Goal: Task Accomplishment & Management: Manage account settings

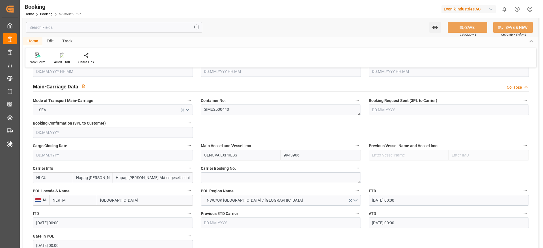
scroll to position [339, 0]
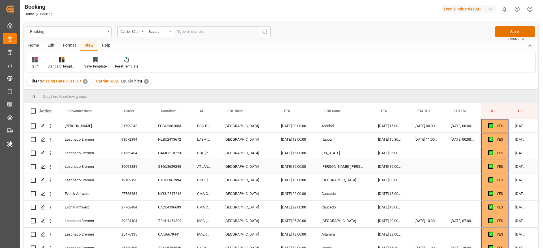
scroll to position [0, 21]
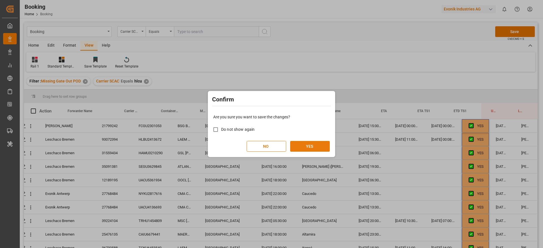
click at [313, 150] on button "YES" at bounding box center [310, 146] width 40 height 11
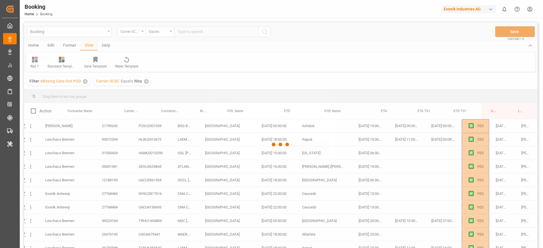
click at [313, 150] on button "YES" at bounding box center [310, 146] width 40 height 11
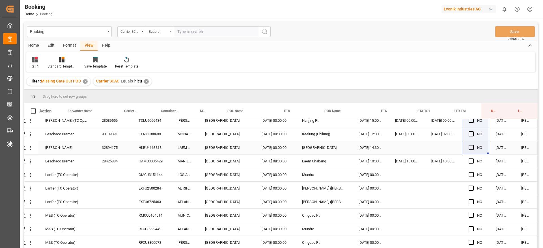
scroll to position [127, 21]
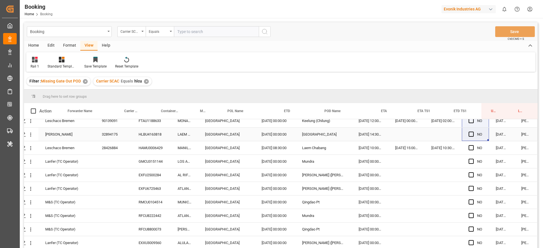
click at [144, 139] on div "HLBU4163818" at bounding box center [151, 134] width 39 height 13
click at [145, 141] on div "HAMU3006429" at bounding box center [151, 147] width 39 height 13
click at [152, 137] on div "HLBU4163818" at bounding box center [151, 134] width 39 height 13
click at [161, 144] on div "HAMU3006429" at bounding box center [151, 147] width 39 height 13
click at [469, 132] on span "Press SPACE to select this row." at bounding box center [471, 134] width 5 height 5
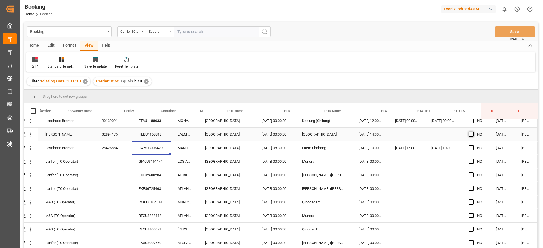
click at [473, 132] on input "Press SPACE to select this row." at bounding box center [473, 132] width 0 height 0
click at [469, 147] on span "Press SPACE to select this row." at bounding box center [471, 147] width 5 height 5
click at [473, 145] on input "Press SPACE to select this row." at bounding box center [473, 145] width 0 height 0
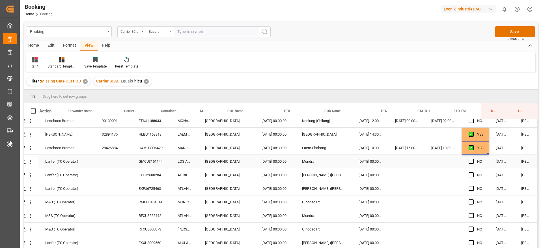
click at [160, 164] on div "GMCU3151144" at bounding box center [151, 161] width 39 height 13
click at [29, 166] on button "open menu" at bounding box center [31, 161] width 6 height 11
click at [154, 162] on div "GMCU3151144" at bounding box center [151, 161] width 39 height 13
click at [31, 163] on icon "open menu" at bounding box center [31, 162] width 6 height 6
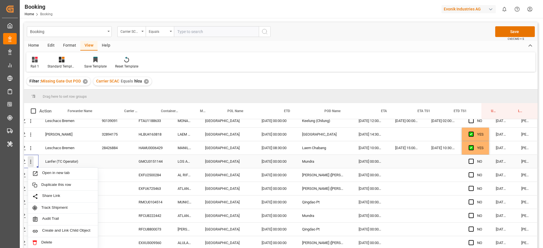
click at [30, 163] on icon "close menu" at bounding box center [31, 162] width 6 height 6
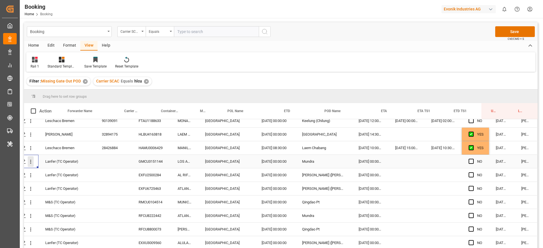
click at [31, 166] on button "open menu" at bounding box center [31, 161] width 6 height 11
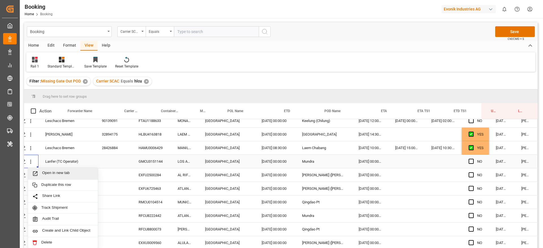
click at [44, 171] on span "Open in new tab" at bounding box center [67, 174] width 51 height 6
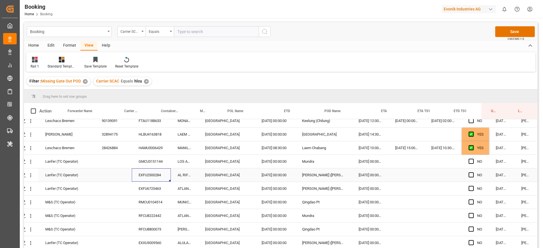
click at [143, 170] on div "EXFU2500284" at bounding box center [151, 175] width 39 height 13
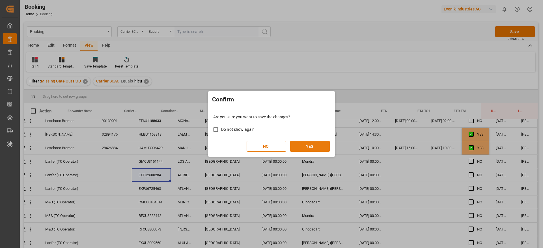
click at [308, 146] on button "YES" at bounding box center [310, 146] width 40 height 11
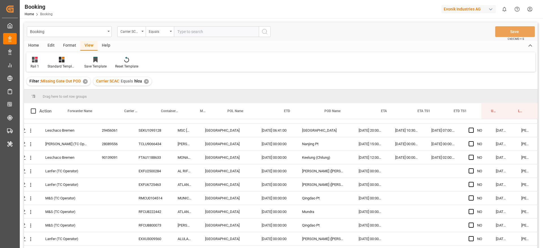
scroll to position [212, 21]
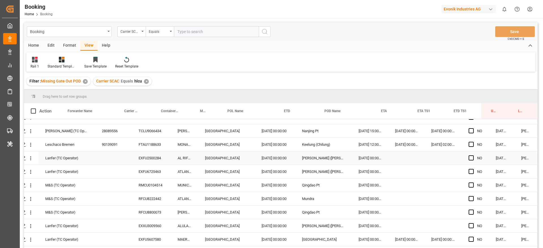
click at [137, 156] on div "EXFU2500284" at bounding box center [151, 158] width 39 height 13
click at [31, 159] on icon "open menu" at bounding box center [31, 159] width 6 height 6
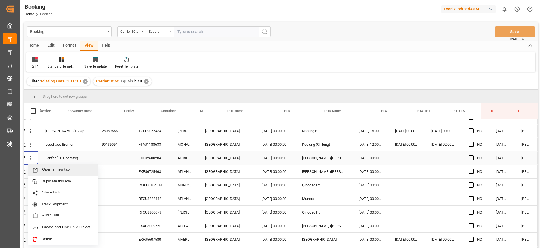
click at [55, 171] on span "Open in new tab" at bounding box center [67, 170] width 51 height 6
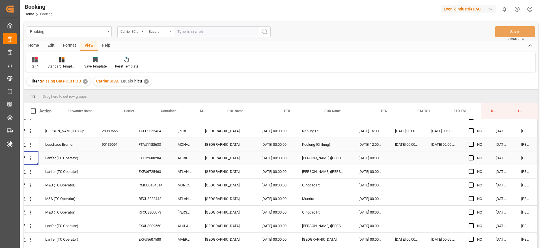
scroll to position [255, 21]
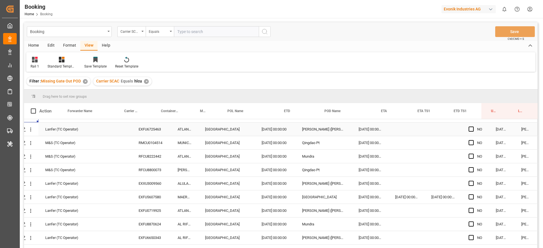
click at [148, 132] on div "EXFU6725463" at bounding box center [151, 129] width 39 height 13
click at [149, 140] on div "RMCU0104514" at bounding box center [151, 142] width 39 height 13
click at [157, 152] on div "RFCU8222442" at bounding box center [151, 156] width 39 height 13
click at [146, 169] on div "RFCU8800073" at bounding box center [151, 169] width 39 height 13
click at [156, 187] on div "EXXU3009560" at bounding box center [151, 183] width 39 height 13
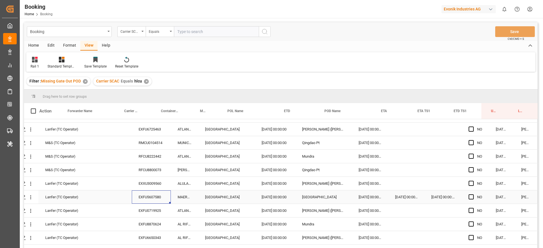
click at [138, 196] on div "EXFU5607580" at bounding box center [151, 197] width 39 height 13
click at [142, 215] on div "EXFU0719925" at bounding box center [151, 210] width 39 height 13
click at [151, 224] on div "EXFU8870624" at bounding box center [151, 224] width 39 height 13
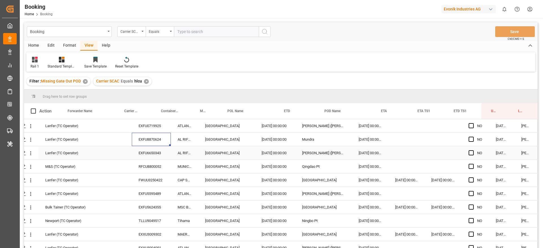
click at [142, 152] on div "EXFU6650343" at bounding box center [151, 152] width 39 height 13
click at [151, 165] on div "RFCU8800052" at bounding box center [151, 166] width 39 height 13
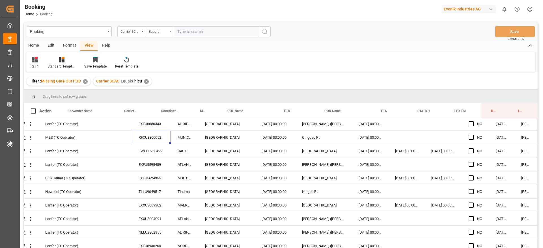
scroll to position [382, 21]
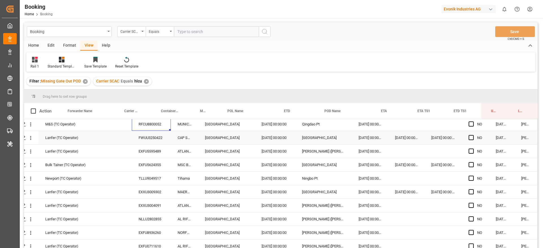
click at [140, 143] on div "FWUU3250422" at bounding box center [151, 137] width 39 height 13
click at [150, 148] on div "EXFU5595489" at bounding box center [151, 151] width 39 height 13
click at [145, 165] on div "EXFU5624355" at bounding box center [151, 164] width 39 height 13
click at [145, 179] on div "TLLU9049517" at bounding box center [151, 178] width 39 height 13
click at [152, 191] on div "EXXU3009302" at bounding box center [151, 192] width 39 height 13
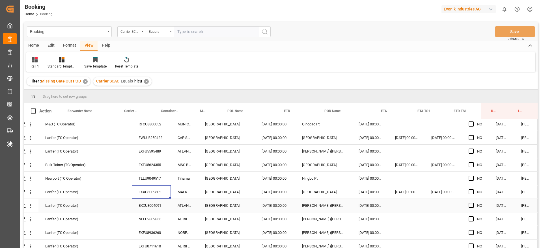
click at [145, 204] on div "EXXU3004091" at bounding box center [151, 205] width 39 height 13
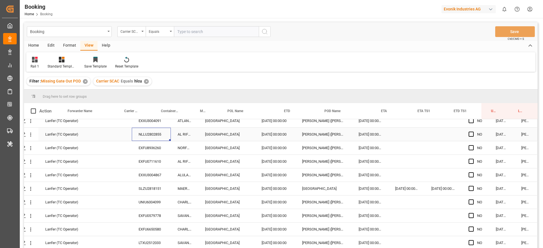
click at [150, 134] on div "NLLU2802855" at bounding box center [151, 134] width 39 height 13
click at [136, 139] on div "NLLU2802855" at bounding box center [151, 134] width 39 height 13
click at [138, 145] on div "EXFU8936260" at bounding box center [151, 147] width 39 height 13
click at [144, 158] on div "EXFU0711610" at bounding box center [151, 161] width 39 height 13
click at [153, 179] on div "EXXU3004867" at bounding box center [151, 175] width 39 height 13
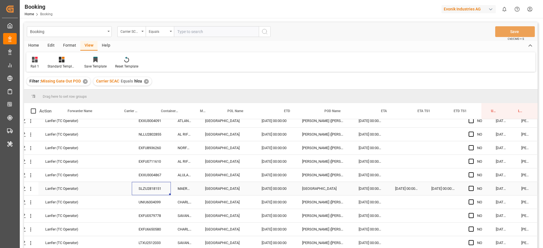
click at [143, 188] on div "SLZU2818151" at bounding box center [151, 188] width 39 height 13
click at [158, 194] on div "SLZU2818151" at bounding box center [151, 188] width 39 height 13
click at [153, 200] on div "UNIU6004099" at bounding box center [151, 202] width 39 height 13
click at [152, 218] on div "EXFU0579778" at bounding box center [151, 215] width 39 height 13
click at [151, 231] on div "EXFU6650580" at bounding box center [151, 229] width 39 height 13
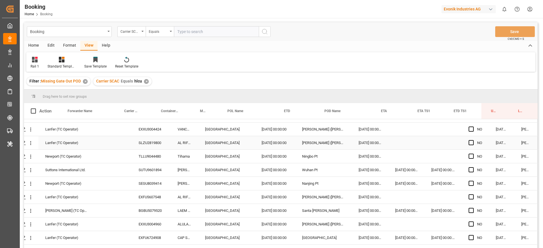
scroll to position [551, 21]
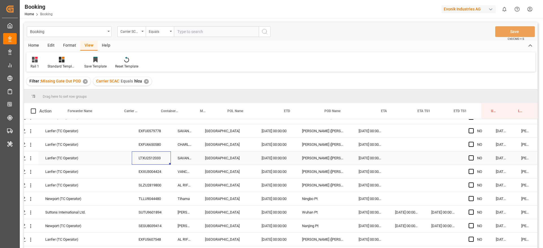
click at [143, 159] on div "LTXU2512033" at bounding box center [151, 158] width 39 height 13
click at [152, 172] on div "EXXU3004424" at bounding box center [151, 171] width 39 height 13
click at [144, 181] on div "SLZU2819800" at bounding box center [151, 185] width 39 height 13
click at [146, 193] on div "TLLU9044480" at bounding box center [151, 198] width 39 height 13
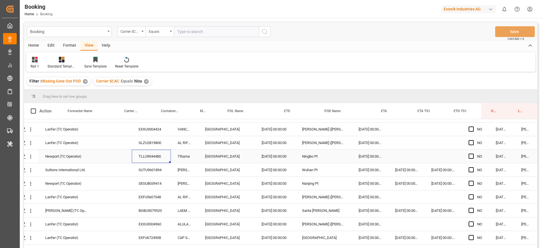
click at [151, 163] on div "TLLU9044480" at bounding box center [151, 156] width 39 height 13
click at [150, 168] on div "SUTU9601894" at bounding box center [151, 169] width 39 height 13
click at [160, 184] on div "SEGU8039414" at bounding box center [151, 183] width 39 height 13
click at [156, 187] on div "SEGU8039414" at bounding box center [151, 183] width 39 height 13
click at [153, 193] on div "EXFU5607548" at bounding box center [151, 197] width 39 height 13
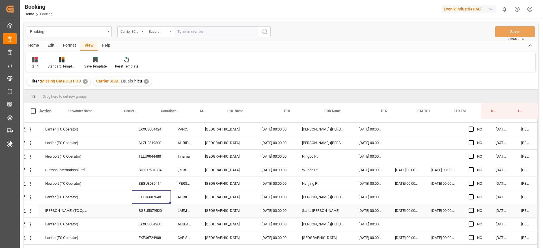
click at [156, 206] on div "BGBU5079520" at bounding box center [151, 210] width 39 height 13
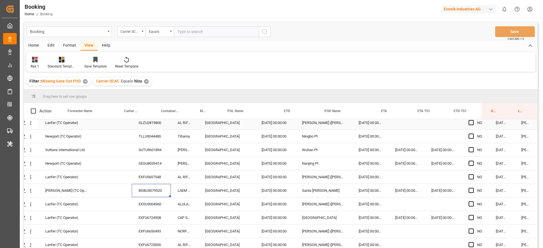
scroll to position [679, 21]
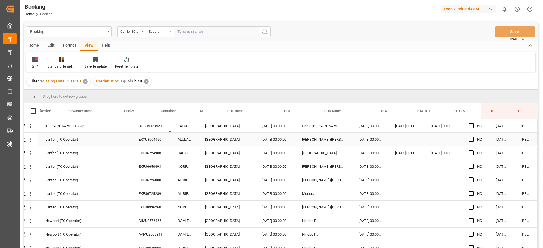
click at [139, 138] on div "EXXU3004960" at bounding box center [151, 139] width 39 height 13
click at [146, 150] on div "EXFU6724908" at bounding box center [151, 152] width 39 height 13
click at [156, 165] on div "EXFU6650493" at bounding box center [151, 166] width 39 height 13
click at [147, 179] on div "EXFU6725000" at bounding box center [151, 180] width 39 height 13
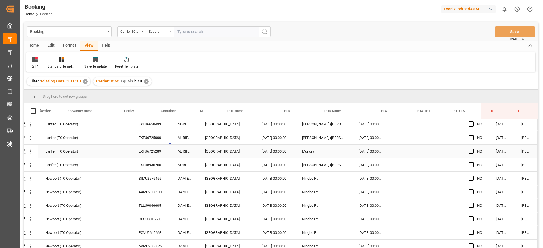
click at [152, 153] on div "EXFU6725289" at bounding box center [151, 151] width 39 height 13
click at [156, 162] on div "EXFU8936260" at bounding box center [151, 164] width 39 height 13
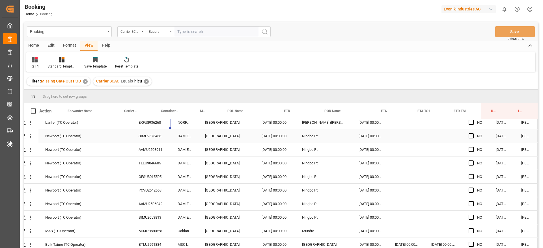
click at [147, 134] on div "SIMU2576466" at bounding box center [151, 136] width 39 height 13
click at [153, 149] on div "AAMU2503911" at bounding box center [151, 149] width 39 height 13
click at [155, 161] on div "TLLU9046605" at bounding box center [151, 163] width 39 height 13
click at [158, 175] on div "GESU8015505" at bounding box center [151, 176] width 39 height 13
click at [145, 186] on div "PCVU2642663" at bounding box center [151, 190] width 39 height 13
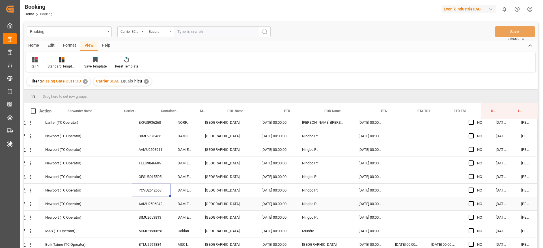
click at [141, 208] on div "AAMU2506042" at bounding box center [151, 203] width 39 height 13
click at [150, 217] on div "SIMU2653813" at bounding box center [151, 217] width 39 height 13
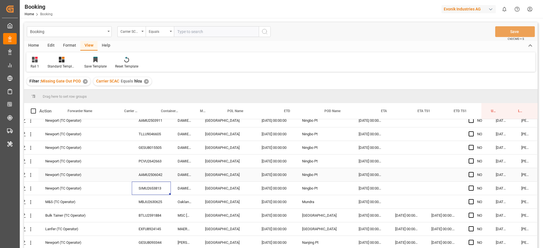
scroll to position [806, 21]
click at [146, 192] on div "MBJU2630625" at bounding box center [151, 188] width 39 height 13
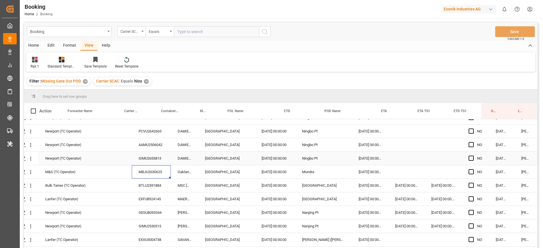
scroll to position [848, 21]
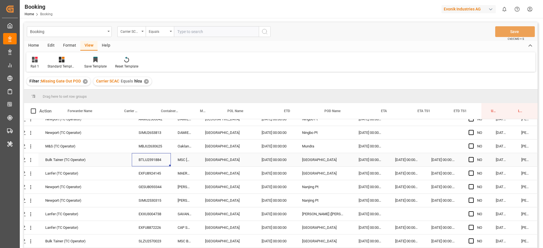
click at [140, 161] on div "BTLU2591884" at bounding box center [151, 159] width 39 height 13
click at [162, 177] on div "EXFU8924145" at bounding box center [151, 173] width 39 height 13
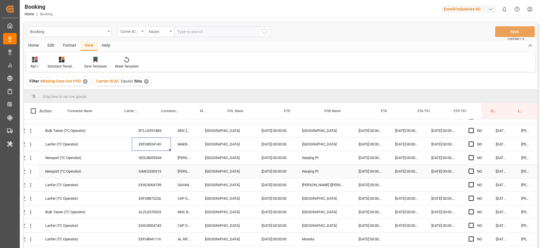
scroll to position [891, 21]
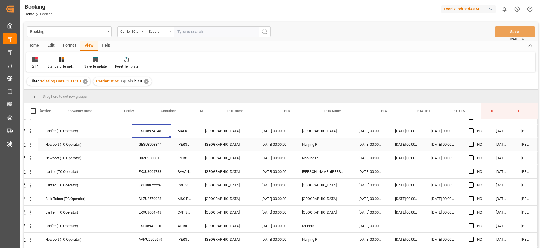
click at [150, 148] on div "GESU8093344" at bounding box center [151, 144] width 39 height 13
click at [158, 152] on div "SIMU2530315" at bounding box center [151, 158] width 39 height 13
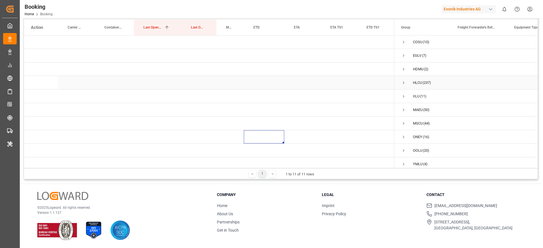
scroll to position [21, 0]
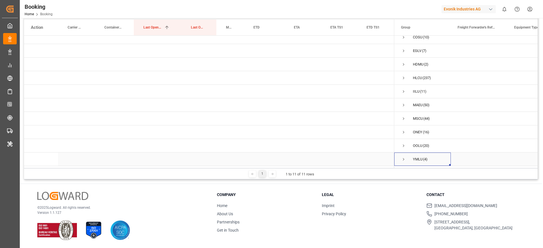
click at [400, 158] on div "YMLU (4)" at bounding box center [422, 159] width 57 height 13
click at [402, 158] on span "Press SPACE to select this row." at bounding box center [403, 159] width 5 height 5
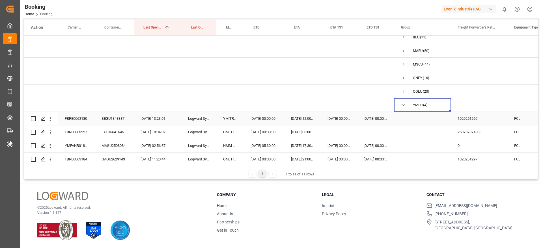
scroll to position [75, 0]
click at [77, 118] on div "FBRE0063180" at bounding box center [76, 118] width 37 height 13
click at [51, 118] on icon "open menu" at bounding box center [50, 119] width 1 height 4
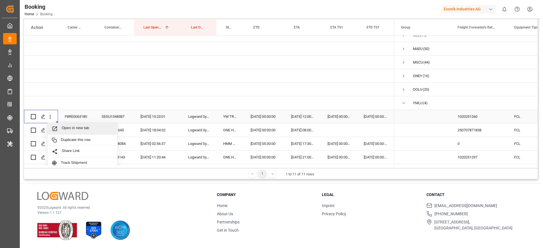
click at [64, 125] on div "Open in new tab" at bounding box center [83, 129] width 70 height 12
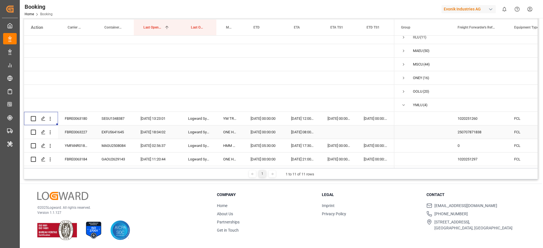
click at [83, 131] on div "FBRE0063227" at bounding box center [76, 132] width 37 height 13
click at [51, 132] on icon "open menu" at bounding box center [50, 133] width 6 height 6
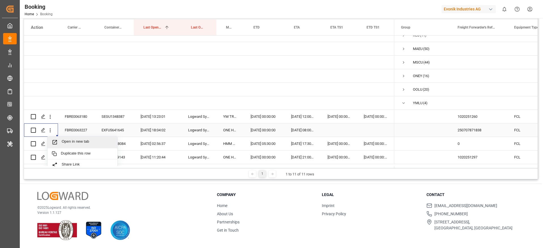
click at [59, 142] on span "Press SPACE to select this row." at bounding box center [57, 142] width 10 height 6
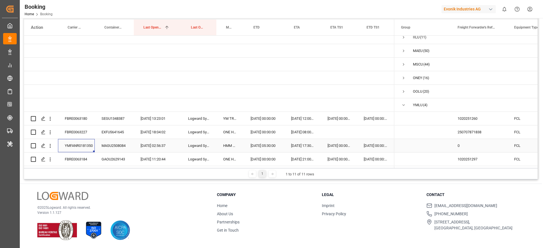
click at [75, 139] on div "YMFANR0181350" at bounding box center [76, 145] width 37 height 13
click at [50, 144] on icon "open menu" at bounding box center [50, 146] width 1 height 4
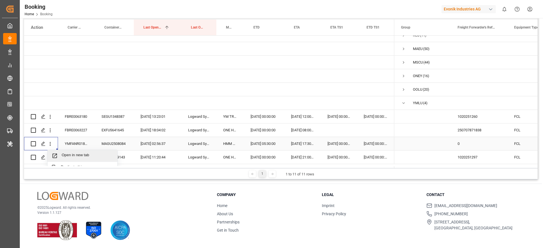
click at [69, 157] on span "Open in new tab" at bounding box center [87, 156] width 51 height 6
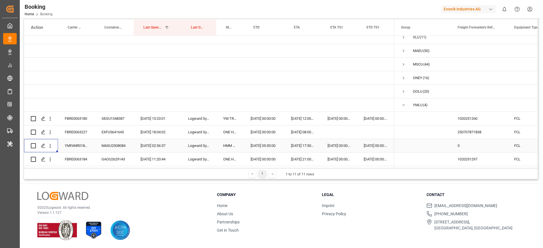
click at [79, 156] on div "FBRE0063184" at bounding box center [76, 159] width 37 height 13
click at [48, 159] on icon "open menu" at bounding box center [50, 160] width 6 height 6
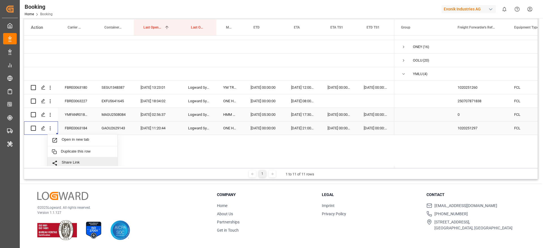
scroll to position [117, 0]
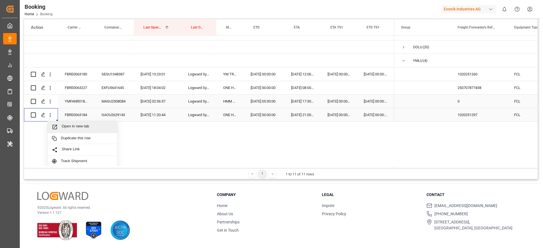
click at [85, 130] on span "Open in new tab" at bounding box center [87, 127] width 51 height 6
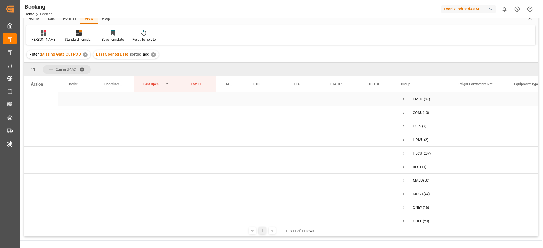
scroll to position [0, 0]
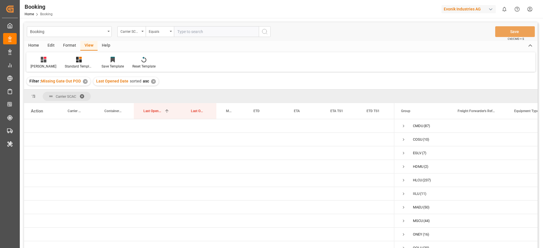
click at [66, 46] on div "Format" at bounding box center [69, 46] width 21 height 10
click at [33, 70] on div "Filter Rows Row Format" at bounding box center [280, 62] width 509 height 20
click at [36, 61] on div at bounding box center [39, 60] width 17 height 6
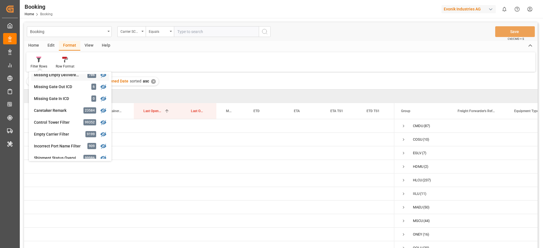
scroll to position [212, 0]
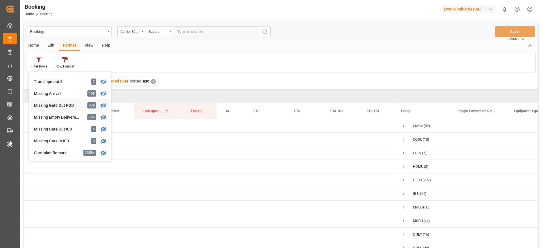
click at [70, 106] on div "Missing Gate Out POD" at bounding box center [58, 106] width 49 height 6
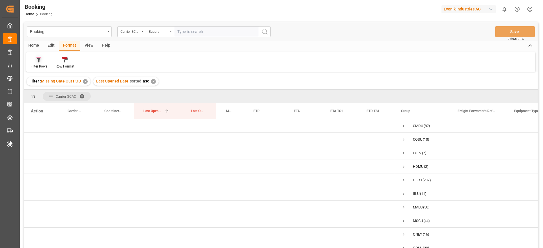
click at [37, 63] on div "Filter Rows" at bounding box center [38, 63] width 25 height 12
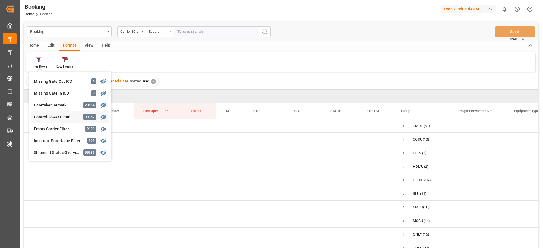
scroll to position [217, 0]
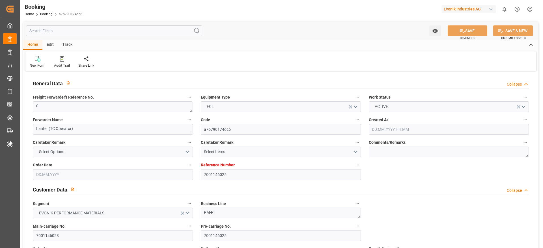
type input "7001146025"
type input "9665633"
type input "Hapag Lloyd"
type input "Hapag Lloyd Aktiengesellschaft"
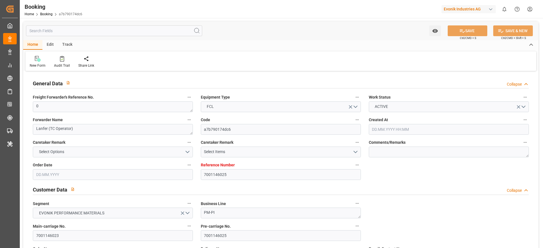
type input "NLRTM"
type input "INMUN"
type input "43"
type input "0"
type input "-52"
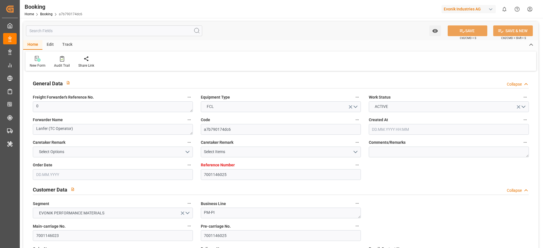
type input "17.04.2025 09:44"
type input "17.04.2025"
type input "07.07.2025"
type input "07.05.2025"
type input "06.05.2025 00:00"
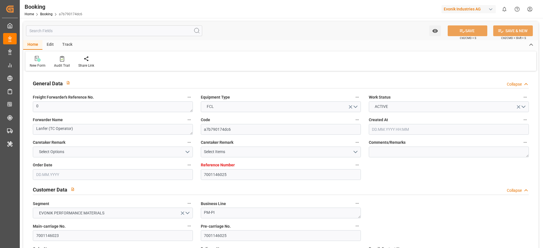
type input "07.05.2025 00:00"
type input "16.05.2025 00:00"
type input "17.05.2025 00:00"
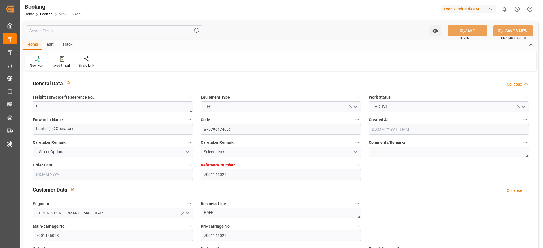
type input "09.05.2025 00:00"
type input "29.06.2025 00:00"
type input "07.07.2025 00:00"
type input "07.07.2025"
type input "29.06.2025 00:00"
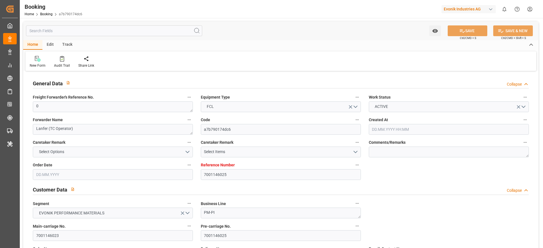
type input "04.06.2025"
type input "01.09.2025 11:16"
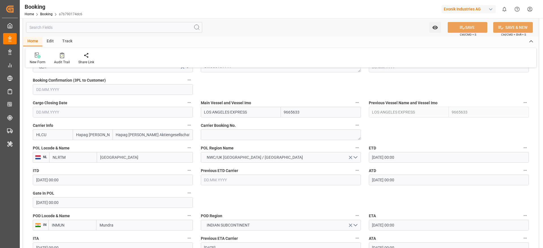
scroll to position [339, 0]
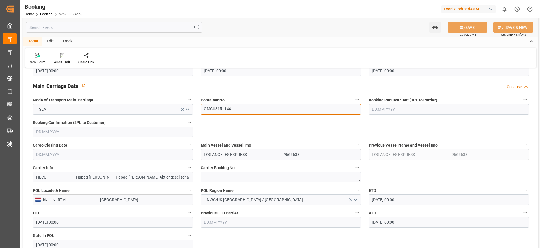
click at [254, 112] on textarea "GMCU3151144" at bounding box center [281, 109] width 160 height 11
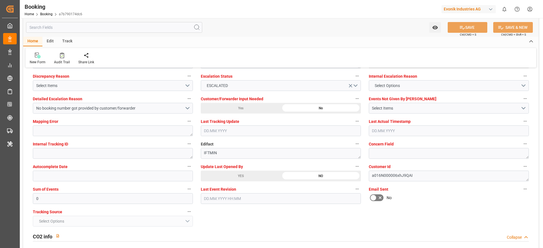
scroll to position [1018, 0]
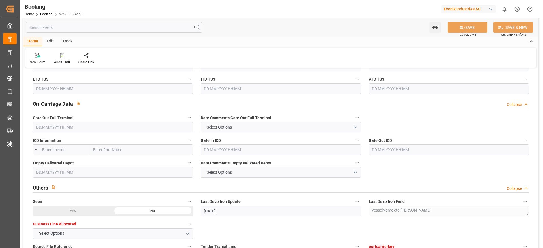
scroll to position [636, 0]
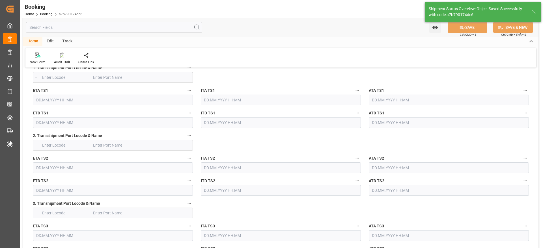
type textarea "[PERSON_NAME]"
type input "02.09.2025 09:02"
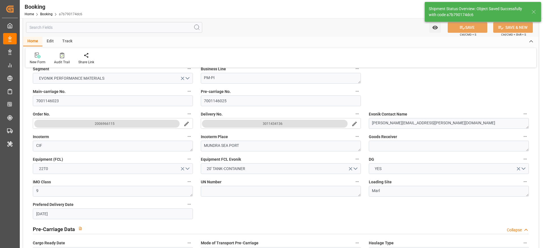
scroll to position [85, 0]
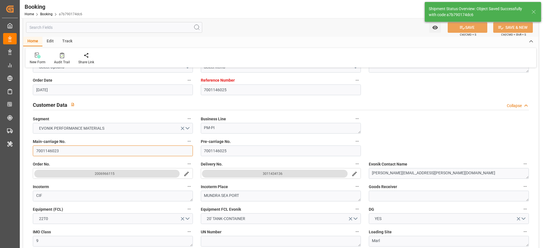
click at [75, 150] on input "7001146023" at bounding box center [113, 151] width 160 height 11
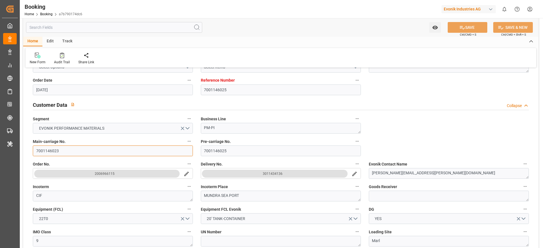
click at [75, 150] on input "7001146023" at bounding box center [113, 151] width 160 height 11
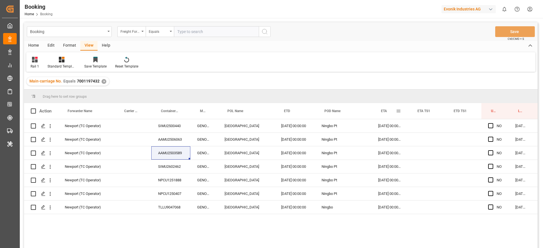
scroll to position [0, 21]
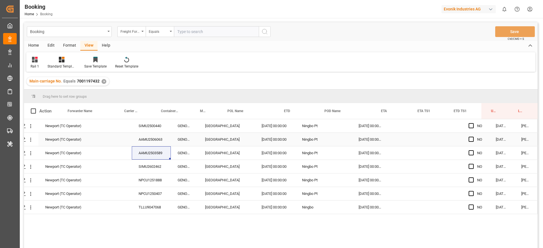
click at [154, 139] on div "AAMU2506063" at bounding box center [151, 139] width 39 height 13
click at [136, 153] on div "AAMU2503589" at bounding box center [151, 152] width 39 height 13
click at [159, 170] on div "SIMU2602462" at bounding box center [151, 166] width 39 height 13
click at [159, 172] on div "SIMU2602462" at bounding box center [151, 166] width 39 height 13
click at [159, 180] on div "NPCU1251888" at bounding box center [151, 180] width 39 height 13
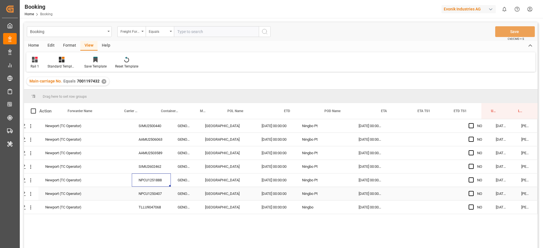
click at [151, 193] on div "NPCU1250407" at bounding box center [151, 193] width 39 height 13
click at [132, 202] on div "TLLU9047068" at bounding box center [151, 207] width 39 height 13
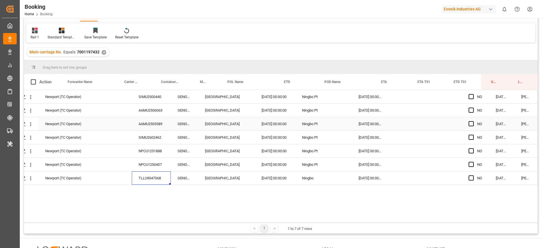
scroll to position [42, 0]
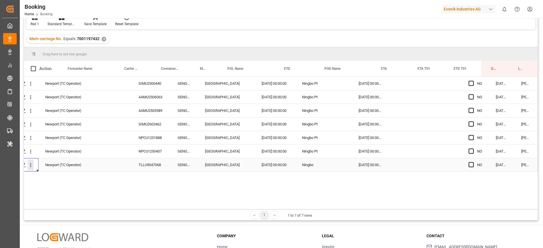
click at [28, 165] on icon "open menu" at bounding box center [31, 165] width 6 height 6
click at [46, 179] on span "Open in new tab" at bounding box center [67, 177] width 51 height 6
click at [469, 98] on span "Press SPACE to select this row." at bounding box center [471, 96] width 5 height 5
click at [473, 94] on input "Press SPACE to select this row." at bounding box center [473, 94] width 0 height 0
drag, startPoint x: 487, startPoint y: 103, endPoint x: 486, endPoint y: 158, distance: 54.6
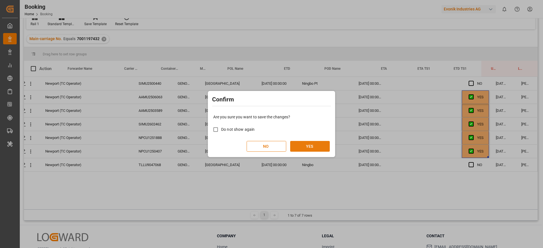
click at [306, 149] on button "YES" at bounding box center [310, 146] width 40 height 11
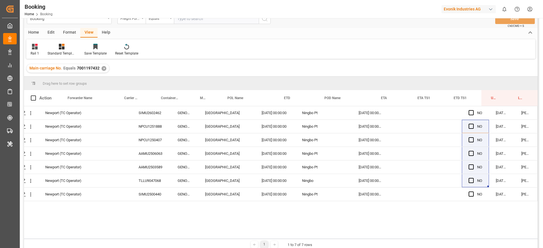
scroll to position [0, 0]
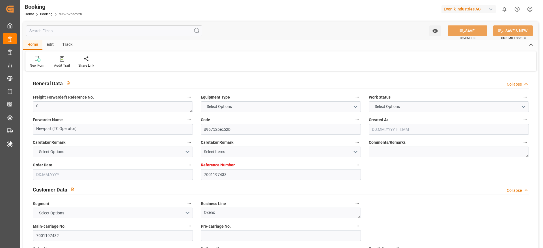
type input "7001197433"
type input "9943906"
type input "Hapag [PERSON_NAME]"
type input "Hapag [PERSON_NAME] Aktiengesellschaft"
type input "NLRTM"
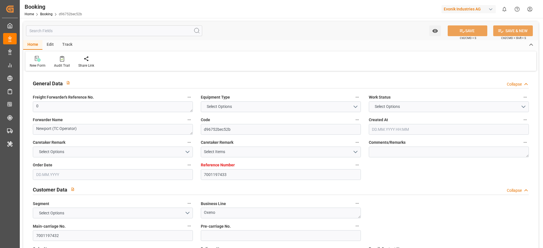
type input "CNNBO"
type input "44"
type input "0"
type input "[DATE] 10:08"
type input "[DATE]"
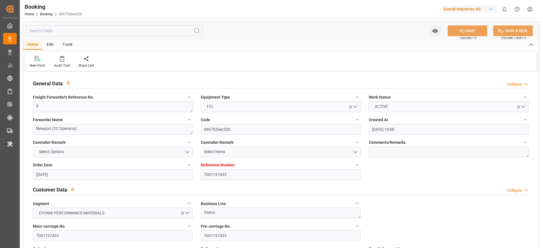
type input "[DATE]"
type input "[DATE] 00:00"
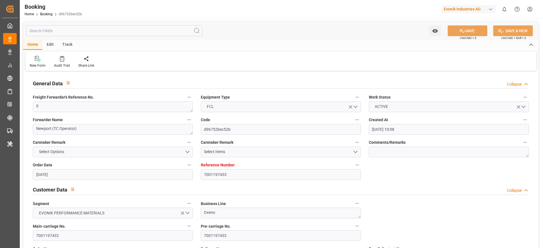
type input "[DATE] 00:00"
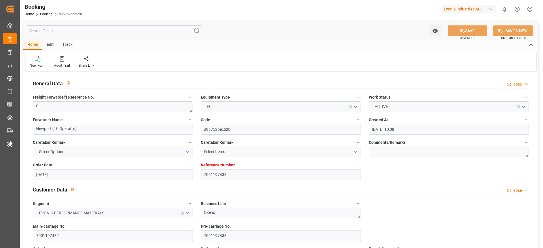
type input "[DATE]"
type input "[DATE] 08:51"
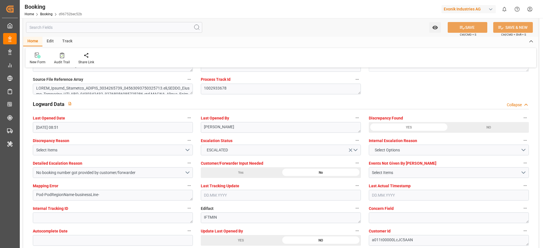
scroll to position [998, 0]
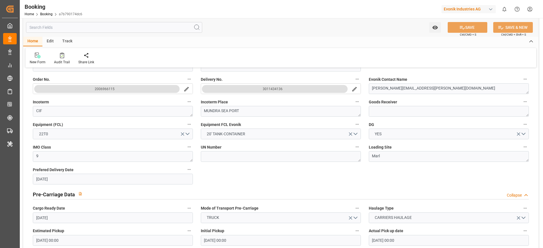
scroll to position [339, 0]
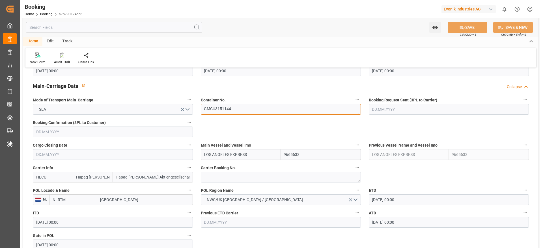
click at [247, 110] on textarea "GMCU3151144" at bounding box center [281, 109] width 160 height 11
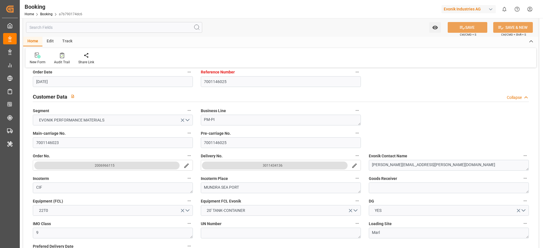
scroll to position [85, 0]
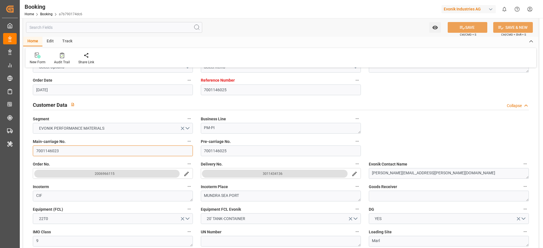
click at [67, 153] on input "7001146023" at bounding box center [113, 151] width 160 height 11
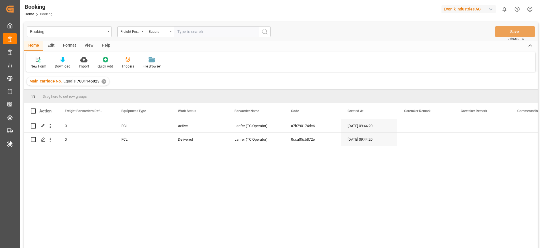
click at [92, 45] on div "View" at bounding box center [88, 46] width 17 height 10
click at [40, 61] on div at bounding box center [36, 60] width 11 height 6
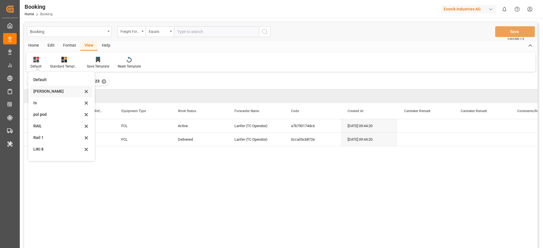
click at [48, 90] on div "[PERSON_NAME]" at bounding box center [57, 92] width 49 height 6
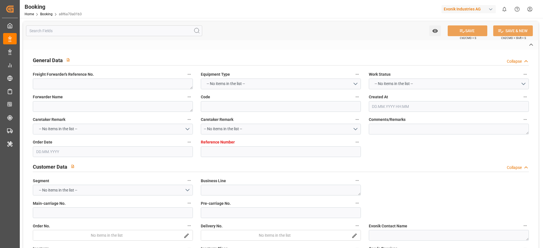
type textarea "0"
type textarea "Lanfer (TC Operator)"
type input "a8f6a70a01b3"
type input "7001160111"
type textarea "PM-PI"
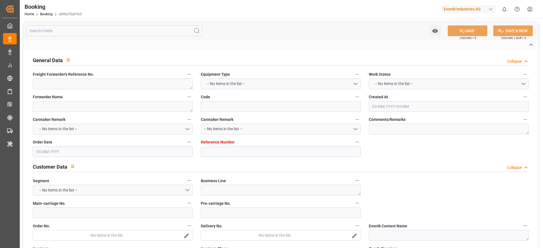
type input "7001160109"
type textarea "[PERSON_NAME][EMAIL_ADDRESS][PERSON_NAME][DOMAIN_NAME]"
type textarea "CIF"
type textarea "NHAVA SHEVA BY SEA"
type textarea "9"
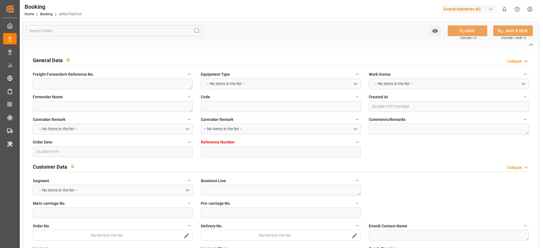
type textarea "Marl"
type textarea "EXFU2500284"
type input "AL RIFFA"
type input "HLCU"
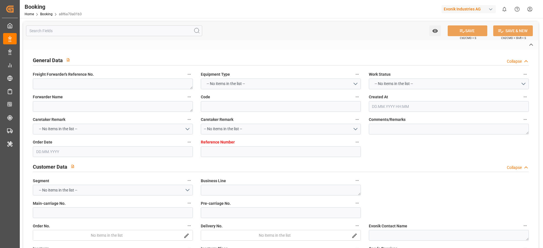
type input "[GEOGRAPHIC_DATA]"
type input "[PERSON_NAME] ([PERSON_NAME])"
type textarea "vesselName etd eta"
type textarea "INPUT_Evonik_Seeburger_IFTMIN_1002895079_20250625212517231.edi"
type textarea "NWC/UK North West Continent / UK_INNSA_HLCU_PM-PI"
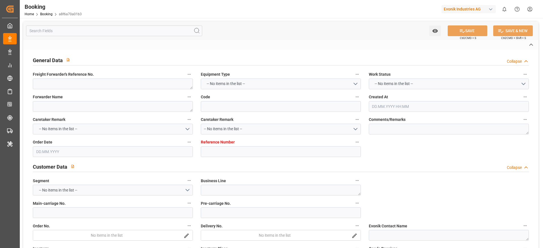
type textarea "INPUT_Evonik_Seeburger_IFTMIN_1002732448_20250506110910403.edi,INPUT_Evonik_See…"
type textarea "1002895079"
type textarea "[PERSON_NAME]"
type textarea "IFTMIN"
type textarea "a016N000006xhJ9QAI"
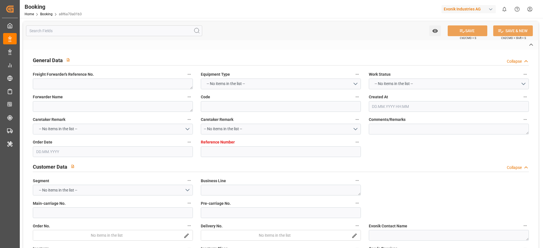
type textarea "No"
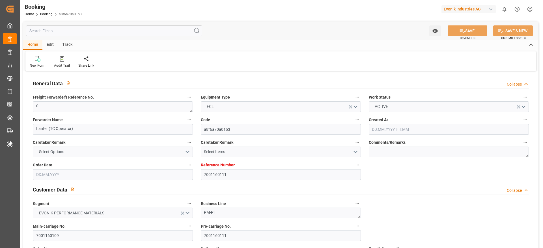
type input "7001160111"
type input "9525912"
type input "Hapag Lloyd"
type input "Hapag Lloyd Aktiengesellschaft"
type input "NLRTM"
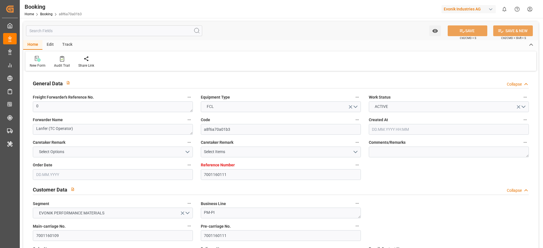
type input "INNSA"
type input "47"
type input "32"
type input "0"
type input "-46"
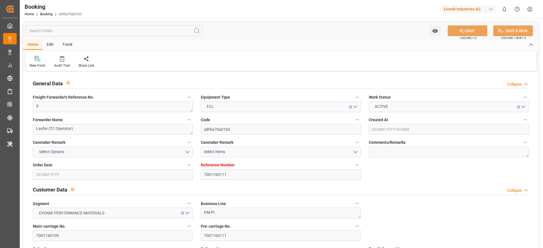
type input "06.05.2025 09:11"
type input "06.05.2025"
type input "22.07.2025"
type input "30.05.2025"
type input "30.05.2025 00:00"
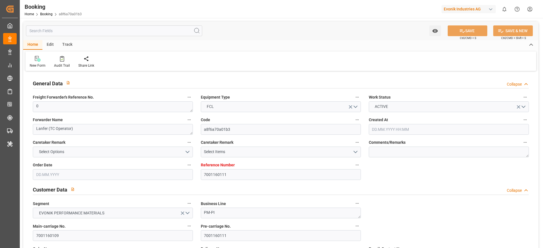
type input "30.05.2025 00:00"
type input "04.07.2025 00:00"
type input "05.07.2025 00:00"
type input "27.06.2025 00:00"
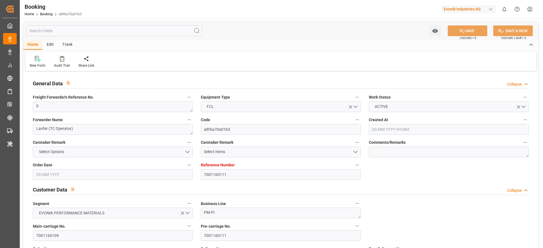
type input "21.08.2025 00:00"
type input "22.07.2025 00:00"
type input "19.08.2025"
type input "21.08.2025 00:00"
type input "25.06.2025"
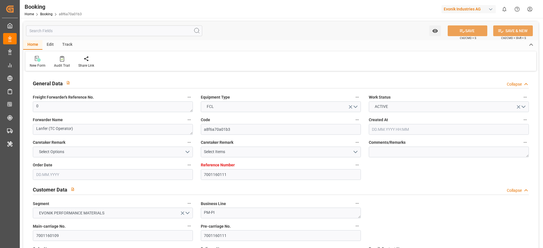
type input "01.09.2025 11:16"
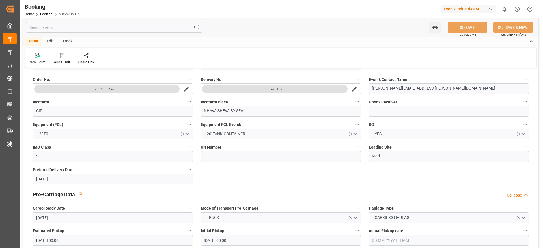
scroll to position [297, 0]
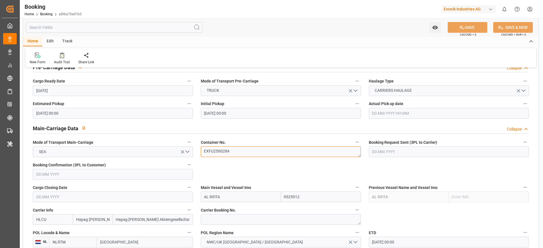
click at [238, 149] on textarea "EXFU2500284" at bounding box center [281, 151] width 160 height 11
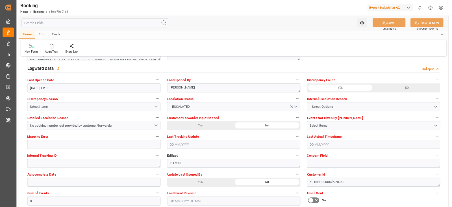
scroll to position [1060, 0]
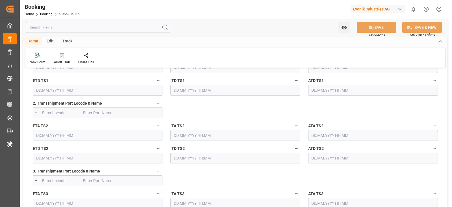
scroll to position [620, 0]
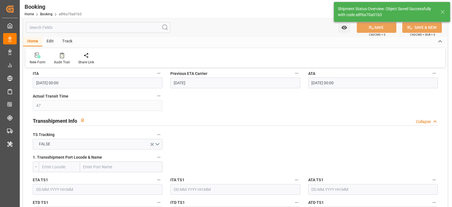
type textarea "[PERSON_NAME]"
type input "02.09.2025 09:05"
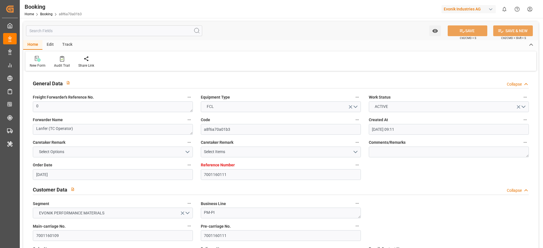
scroll to position [85, 0]
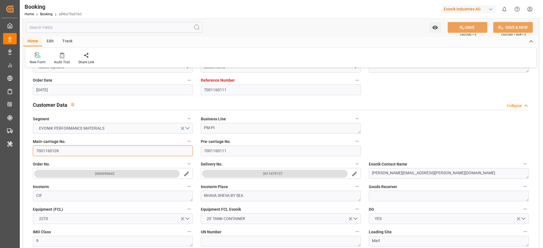
click at [61, 151] on input "7001160109" at bounding box center [113, 151] width 160 height 11
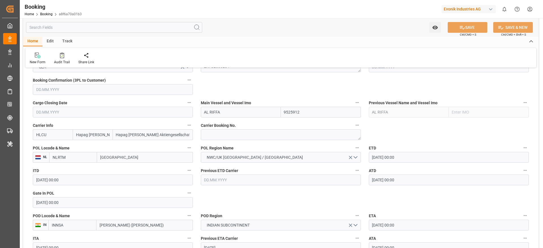
scroll to position [255, 0]
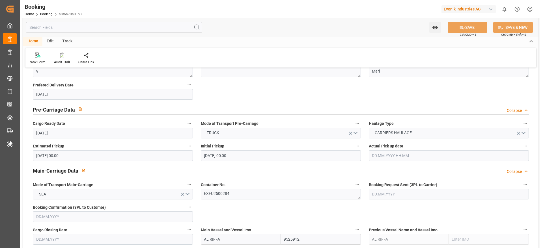
click at [245, 185] on label "Container No." at bounding box center [281, 185] width 160 height 8
click at [353, 185] on button "Container No." at bounding box center [356, 184] width 7 height 7
click at [243, 191] on div at bounding box center [271, 124] width 543 height 248
click at [251, 195] on div "Description Audits" at bounding box center [271, 124] width 543 height 248
click at [249, 195] on textarea "EXFU2500284" at bounding box center [281, 194] width 160 height 11
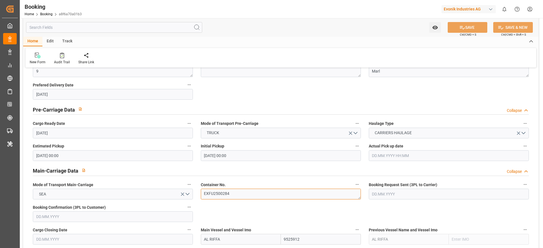
click at [249, 195] on textarea "EXFU2500284" at bounding box center [281, 194] width 160 height 11
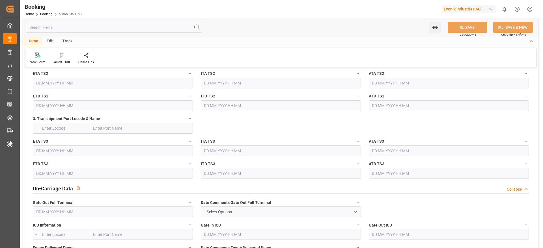
scroll to position [551, 0]
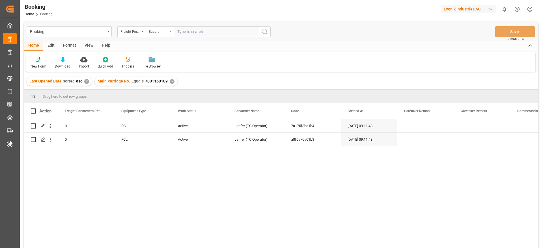
click at [88, 47] on div "View" at bounding box center [88, 46] width 17 height 10
click at [39, 65] on div "Default" at bounding box center [36, 66] width 11 height 5
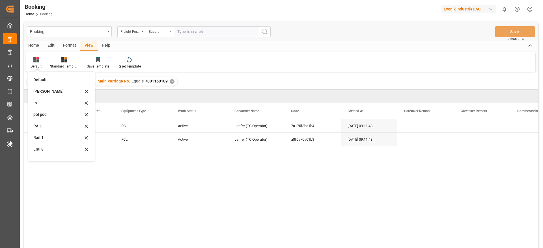
click at [51, 96] on div "[PERSON_NAME]" at bounding box center [62, 92] width 62 height 12
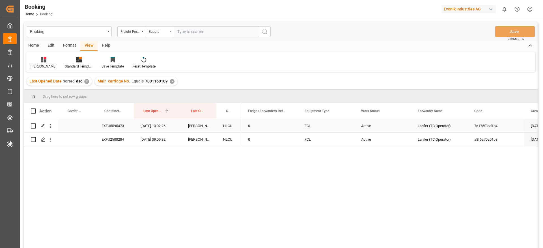
click at [126, 128] on div "EXFU5595473" at bounding box center [114, 125] width 39 height 13
click at [39, 59] on div at bounding box center [44, 60] width 26 height 6
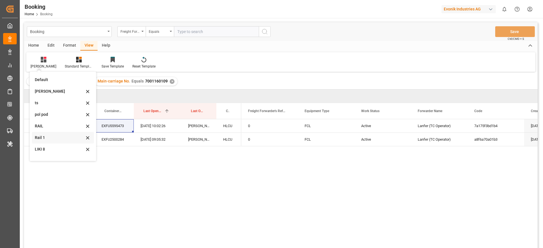
click at [56, 137] on div "Rail 1" at bounding box center [59, 138] width 49 height 6
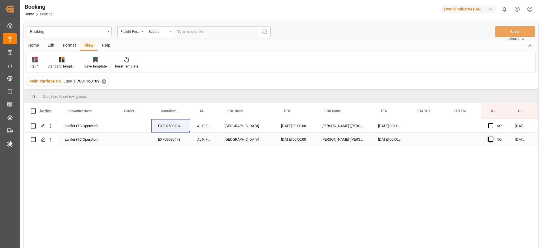
click at [491, 142] on span "Press SPACE to select this row." at bounding box center [490, 139] width 5 height 5
click at [492, 137] on input "Press SPACE to select this row." at bounding box center [492, 137] width 0 height 0
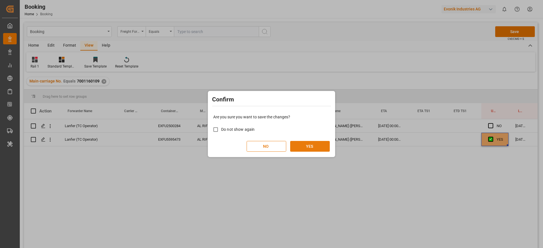
click at [310, 144] on button "YES" at bounding box center [310, 146] width 40 height 11
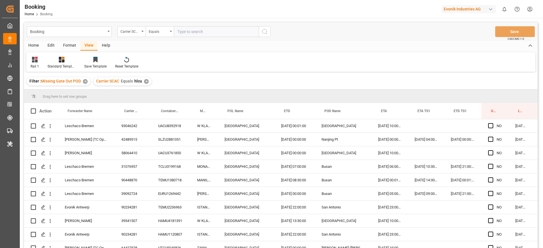
scroll to position [891, 21]
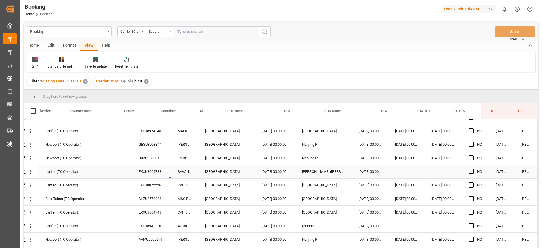
click at [150, 171] on div "EXXU3004738" at bounding box center [151, 171] width 39 height 13
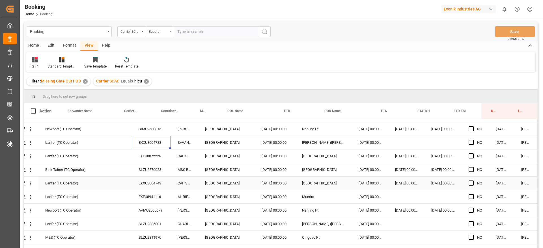
scroll to position [933, 21]
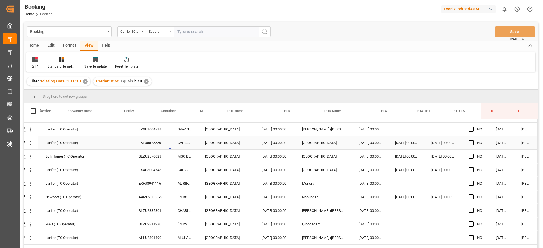
click at [153, 142] on div "EXFU8872226" at bounding box center [151, 142] width 39 height 13
click at [143, 152] on div "SLZU2570023" at bounding box center [151, 156] width 39 height 13
click at [142, 164] on div "EXXU3004743" at bounding box center [151, 169] width 39 height 13
click at [144, 179] on div "EXFU8941116" at bounding box center [151, 183] width 39 height 13
click at [159, 200] on div "AAMU2505679" at bounding box center [151, 197] width 39 height 13
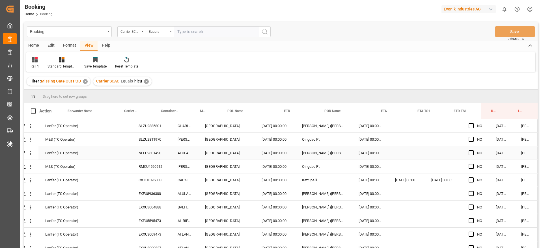
scroll to position [976, 21]
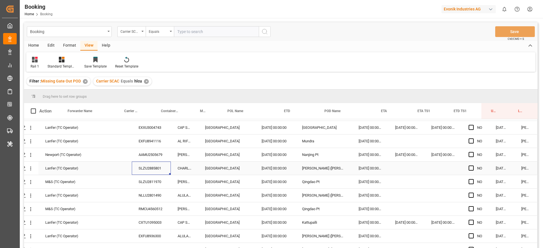
click at [144, 167] on div "SLZU2885801" at bounding box center [151, 168] width 39 height 13
click at [157, 187] on div "SLZU2811970" at bounding box center [151, 181] width 39 height 13
click at [138, 193] on div "NLLU2801490" at bounding box center [151, 195] width 39 height 13
click at [139, 211] on div "RMCU4560512" at bounding box center [151, 208] width 39 height 13
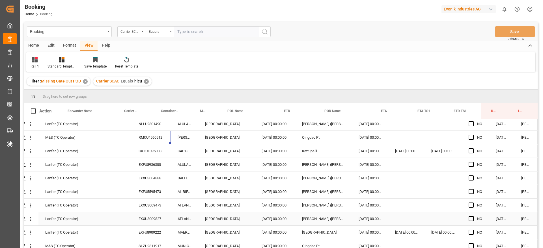
scroll to position [1060, 21]
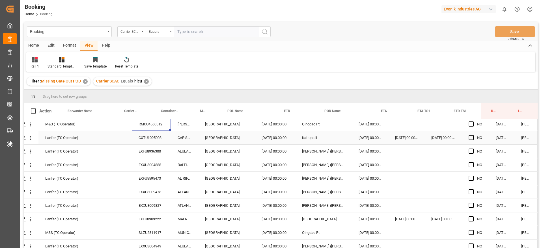
click at [150, 138] on div "CXTU1095003" at bounding box center [151, 137] width 39 height 13
click at [148, 149] on div "EXFU8936300" at bounding box center [151, 151] width 39 height 13
click at [138, 162] on div "EXXU3004888" at bounding box center [151, 164] width 39 height 13
click at [137, 176] on div "EXFU5595473" at bounding box center [151, 178] width 39 height 13
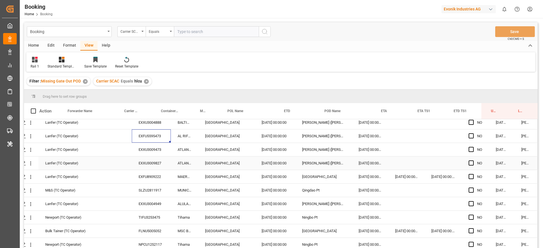
click at [153, 165] on div "EXXU3009827" at bounding box center [151, 163] width 39 height 13
click at [150, 182] on div "EXFU8909222" at bounding box center [151, 176] width 39 height 13
click at [160, 187] on div "SLZU2811917" at bounding box center [151, 190] width 39 height 13
click at [149, 202] on div "EXXU3004949" at bounding box center [151, 203] width 39 height 13
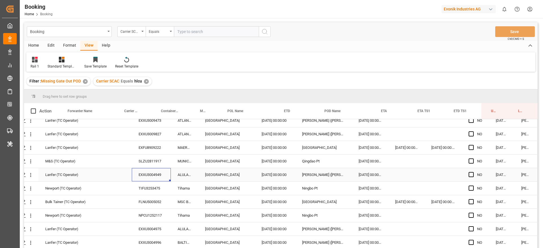
scroll to position [1145, 21]
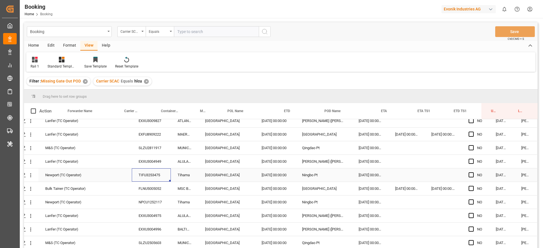
click at [163, 172] on div "TIFU3253475" at bounding box center [151, 175] width 39 height 13
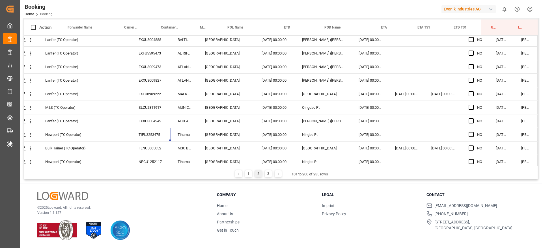
scroll to position [1101, 21]
click at [146, 150] on div "FLNU5005052" at bounding box center [151, 148] width 39 height 13
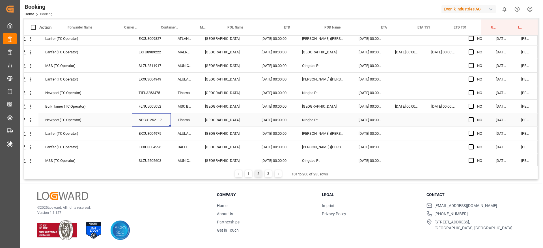
click at [143, 123] on div "NPCU1252117" at bounding box center [151, 119] width 39 height 13
click at [147, 139] on div "EXXU3004975" at bounding box center [151, 133] width 39 height 13
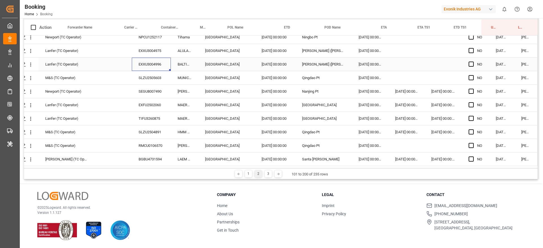
click at [154, 64] on div "EXXU3004996" at bounding box center [151, 64] width 39 height 13
click at [160, 79] on div "SLZU2505603" at bounding box center [151, 77] width 39 height 13
click at [145, 92] on div "SEGU8007490" at bounding box center [151, 91] width 39 height 13
click at [156, 105] on div "EXFU2502060" at bounding box center [151, 104] width 39 height 13
click at [144, 117] on div "TIFU3260875" at bounding box center [151, 118] width 39 height 13
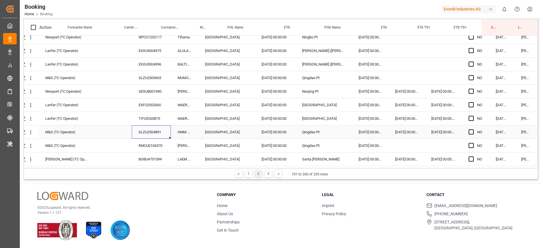
click at [145, 130] on div "SLZU2504891" at bounding box center [151, 132] width 39 height 13
click at [140, 149] on div "RMCU0106570" at bounding box center [151, 145] width 39 height 13
click at [143, 162] on div "BGBU4731594" at bounding box center [151, 159] width 39 height 13
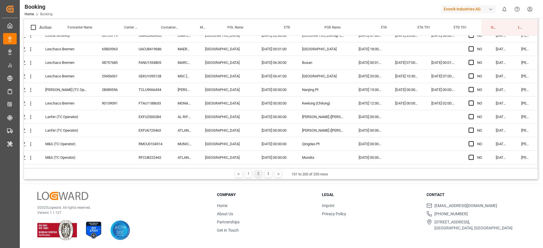
scroll to position [212, 21]
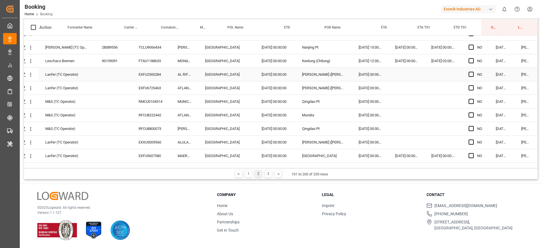
click at [466, 72] on div "NO" at bounding box center [475, 74] width 27 height 13
click at [469, 73] on span "Press SPACE to select this row." at bounding box center [471, 74] width 5 height 5
click at [473, 72] on input "Press SPACE to select this row." at bounding box center [473, 72] width 0 height 0
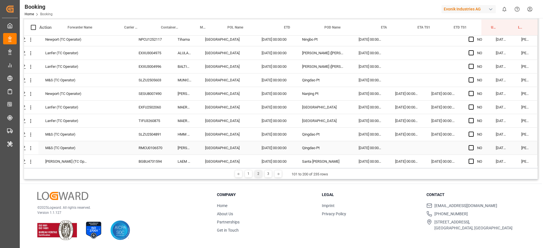
scroll to position [1229, 21]
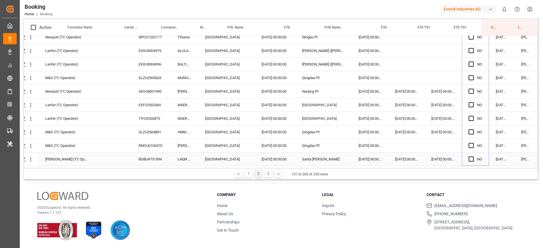
drag, startPoint x: 486, startPoint y: 81, endPoint x: 472, endPoint y: 148, distance: 68.7
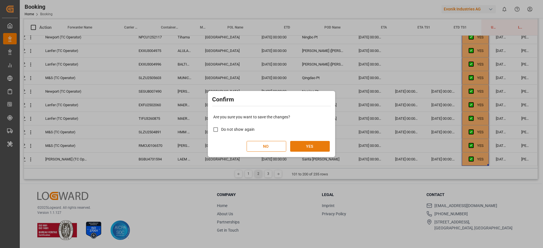
click at [305, 143] on button "YES" at bounding box center [310, 146] width 40 height 11
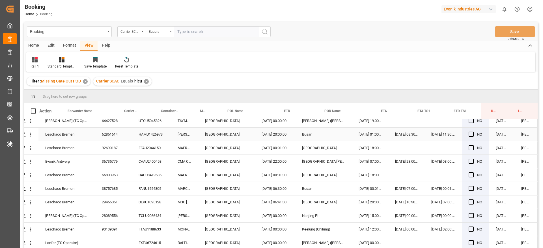
scroll to position [84, 0]
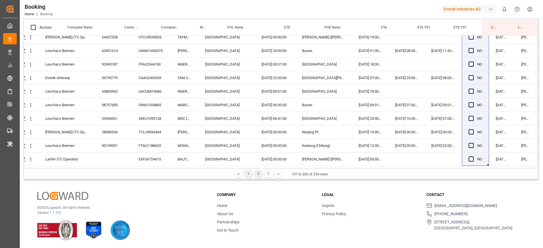
click at [249, 174] on div "1" at bounding box center [248, 174] width 7 height 7
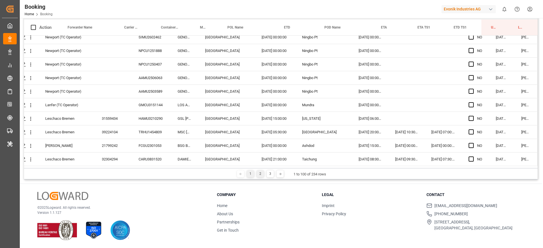
click at [261, 174] on div "2" at bounding box center [260, 174] width 7 height 7
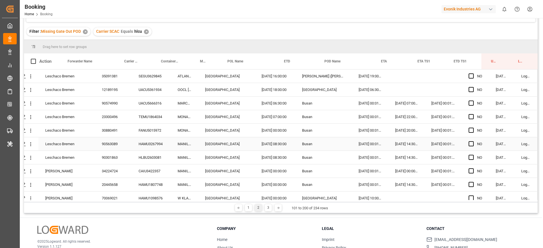
scroll to position [0, 0]
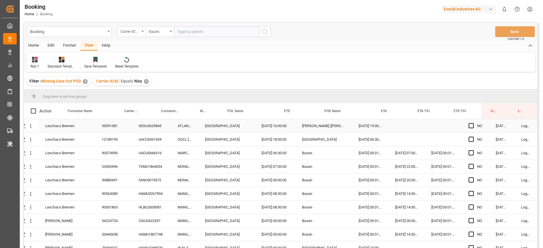
click at [146, 127] on div "SEGU3629845" at bounding box center [151, 125] width 39 height 13
click at [142, 137] on div "UACU5361934" at bounding box center [151, 139] width 39 height 13
click at [140, 149] on div "UACU5666316" at bounding box center [151, 152] width 39 height 13
click at [146, 165] on div "TEMU1864034" at bounding box center [151, 166] width 39 height 13
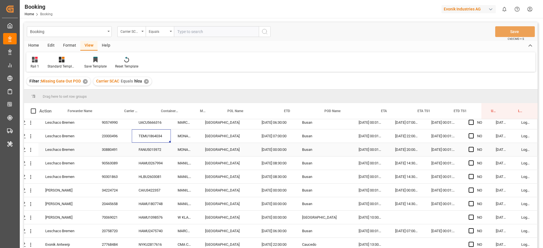
scroll to position [42, 21]
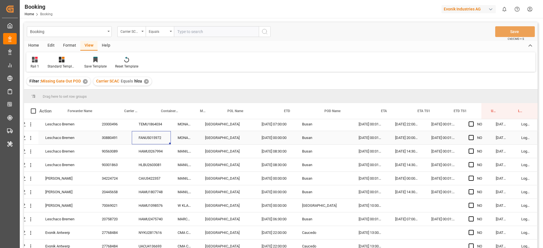
click at [139, 139] on div "FANU5015972" at bounding box center [151, 137] width 39 height 13
click at [155, 148] on div "HAMU3267994" at bounding box center [151, 151] width 39 height 13
click at [153, 165] on div "HLBU2603081" at bounding box center [151, 164] width 39 height 13
click at [145, 184] on div "CAIU3422357" at bounding box center [151, 178] width 39 height 13
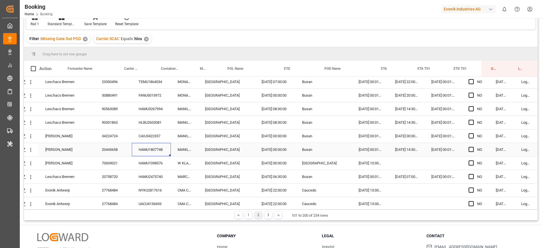
click at [145, 154] on div "HAMU1807748" at bounding box center [151, 149] width 39 height 13
click at [150, 166] on div "HAMU1098576" at bounding box center [151, 163] width 39 height 13
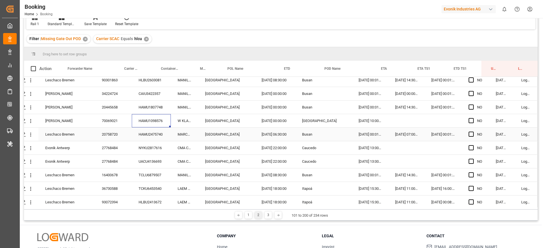
click at [146, 128] on div "HAMU2475740" at bounding box center [151, 134] width 39 height 13
click at [157, 152] on div "NYKU2817616" at bounding box center [151, 147] width 39 height 13
click at [146, 159] on div "UACU4136693" at bounding box center [151, 161] width 39 height 13
click at [144, 169] on div "TCLU6879507" at bounding box center [151, 175] width 39 height 13
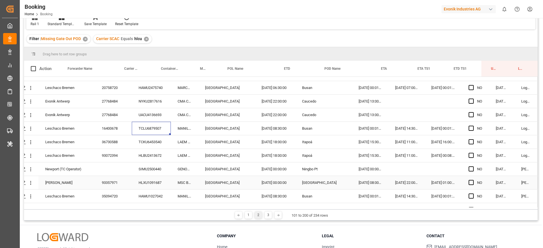
scroll to position [170, 21]
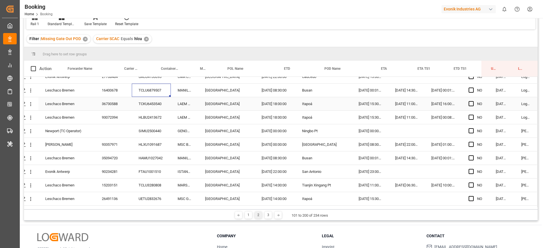
click at [146, 104] on div "TCKU6453540" at bounding box center [151, 103] width 39 height 13
click at [139, 119] on div "HLBU2413672" at bounding box center [151, 117] width 39 height 13
click at [148, 132] on div "SIMU2500440" at bounding box center [151, 130] width 39 height 13
click at [150, 130] on div "SIMU2500440" at bounding box center [151, 130] width 39 height 13
click at [150, 139] on div "HLXU1091687" at bounding box center [151, 144] width 39 height 13
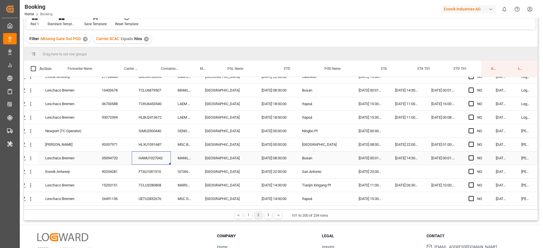
click at [149, 154] on div "HAMU1027042" at bounding box center [151, 158] width 39 height 13
click at [145, 165] on div "FTAU1001510" at bounding box center [151, 171] width 39 height 13
click at [158, 183] on div "TCLU3280808" at bounding box center [151, 185] width 39 height 13
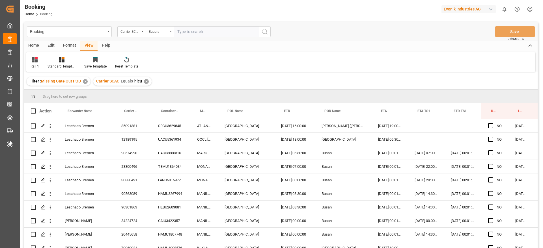
scroll to position [170, 21]
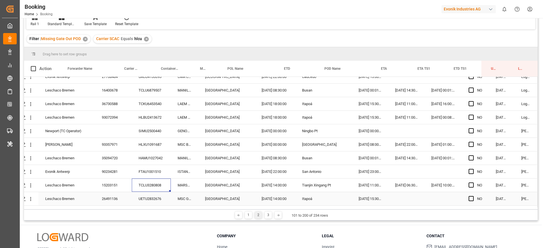
click at [159, 202] on div "UETU2832676" at bounding box center [151, 198] width 39 height 13
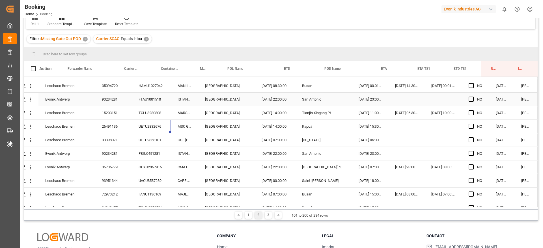
scroll to position [255, 21]
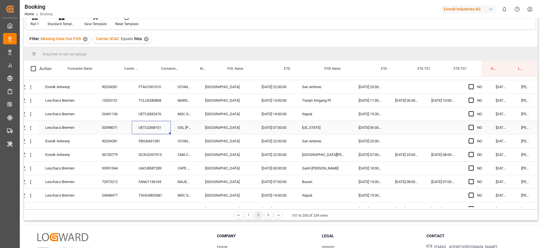
click at [168, 132] on div "UETU2368101" at bounding box center [151, 127] width 39 height 13
click at [145, 140] on div "FBIU0451281" at bounding box center [151, 141] width 39 height 13
click at [147, 158] on div "GCXU2357915" at bounding box center [151, 154] width 39 height 13
click at [150, 167] on div "UACU8587289" at bounding box center [151, 168] width 39 height 13
click at [144, 177] on div "FANU1136169" at bounding box center [151, 181] width 39 height 13
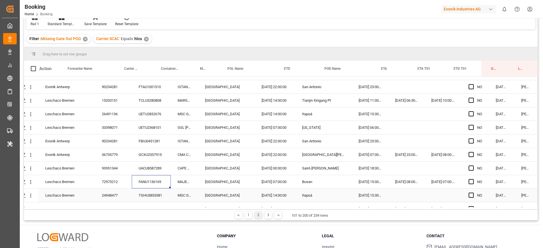
click at [147, 196] on div "TGHU3853581" at bounding box center [151, 195] width 39 height 13
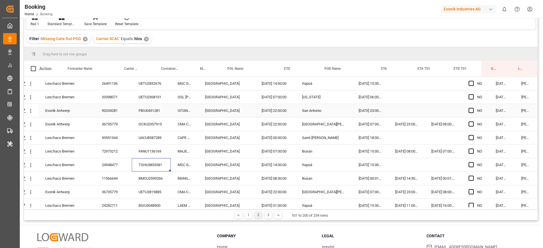
scroll to position [339, 21]
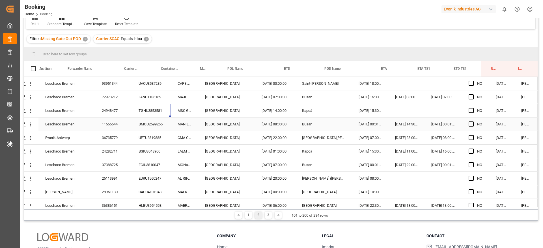
click at [142, 121] on div "BMOU2599266" at bounding box center [151, 124] width 39 height 13
click at [142, 141] on div "UETU2819885" at bounding box center [151, 137] width 39 height 13
click at [149, 145] on div "BSIU3048900" at bounding box center [151, 151] width 39 height 13
click at [145, 169] on div "FCIU3810047" at bounding box center [151, 164] width 39 height 13
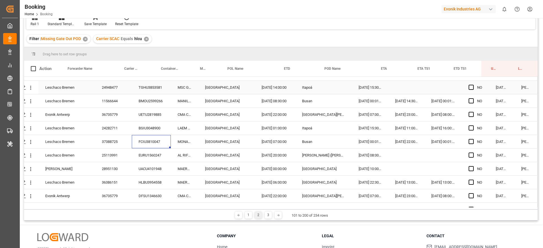
scroll to position [382, 21]
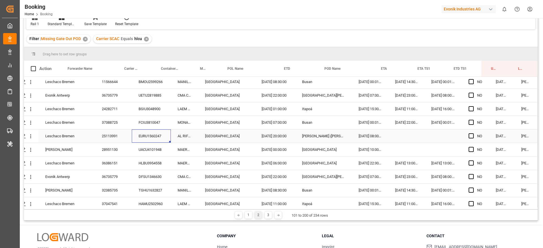
click at [137, 136] on div "EURU1560247" at bounding box center [151, 136] width 39 height 13
click at [136, 151] on div "UACU4101948" at bounding box center [151, 149] width 39 height 13
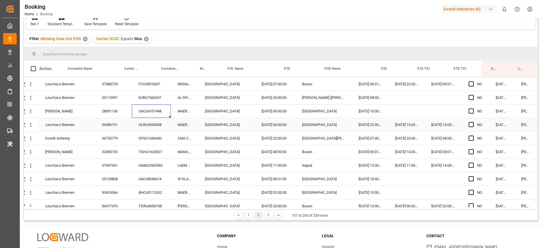
scroll to position [424, 21]
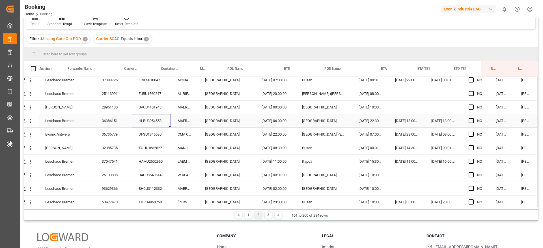
click at [147, 121] on div "HLBU3954558" at bounding box center [151, 120] width 39 height 13
click at [151, 133] on div "DFSU1346630" at bounding box center [151, 134] width 39 height 13
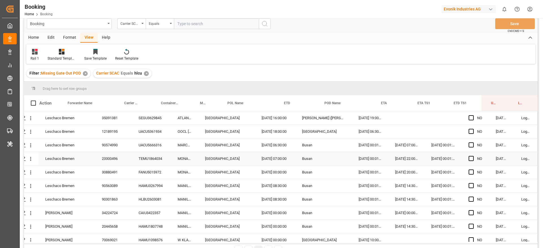
scroll to position [0, 0]
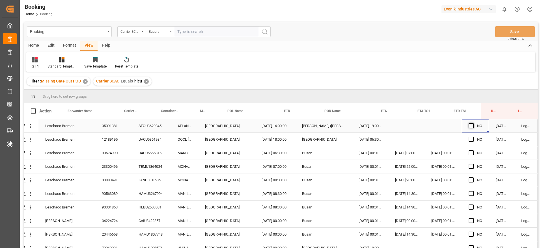
click at [471, 125] on span "Press SPACE to select this row." at bounding box center [471, 125] width 5 height 5
click at [473, 123] on input "Press SPACE to select this row." at bounding box center [473, 123] width 0 height 0
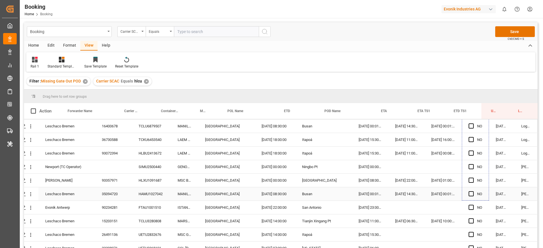
scroll to position [127, 21]
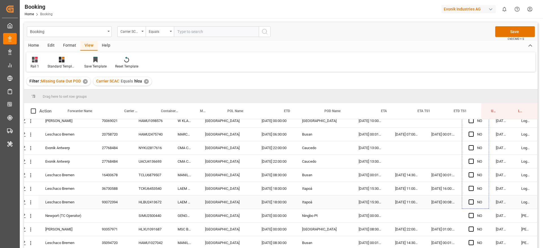
drag, startPoint x: 487, startPoint y: 131, endPoint x: 492, endPoint y: 198, distance: 66.9
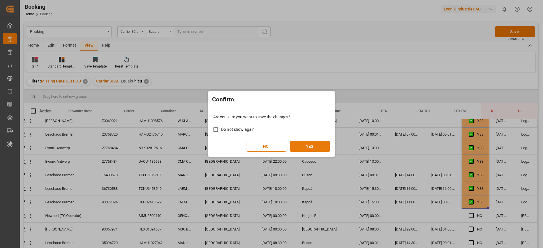
click at [323, 150] on button "YES" at bounding box center [310, 146] width 40 height 11
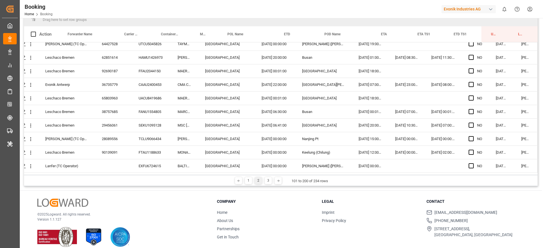
scroll to position [84, 0]
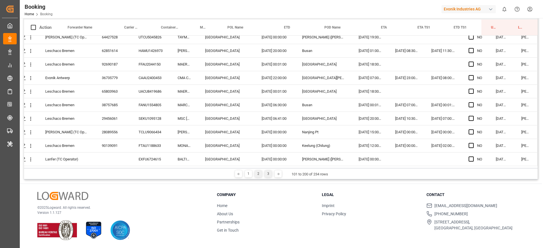
click at [267, 173] on div "3" at bounding box center [268, 174] width 7 height 7
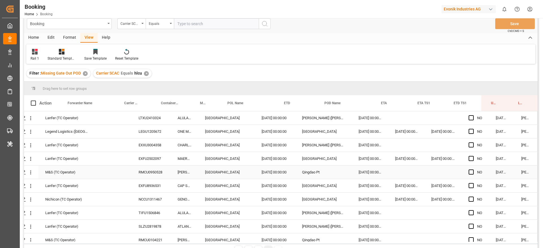
scroll to position [0, 0]
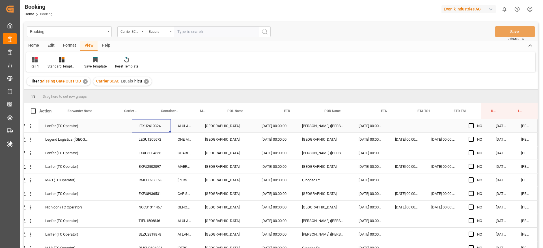
click at [166, 124] on div "LTXU2410324" at bounding box center [151, 125] width 39 height 13
click at [156, 141] on div "LEGU1205672" at bounding box center [151, 139] width 39 height 13
click at [157, 154] on div "EXXU3004358" at bounding box center [151, 152] width 39 height 13
click at [147, 174] on div "RMCU0950528" at bounding box center [151, 180] width 39 height 13
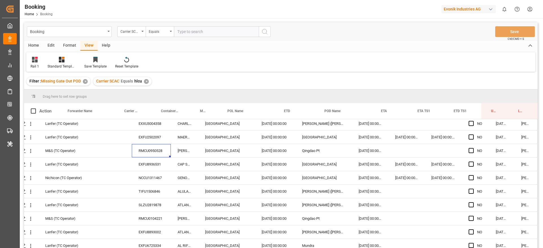
scroll to position [42, 21]
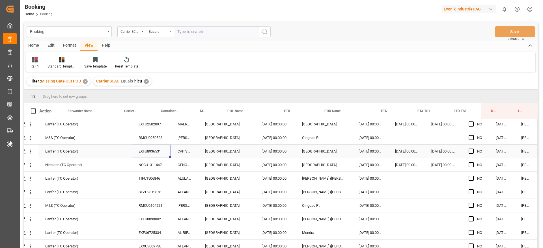
click at [146, 149] on div "EXFU8936531" at bounding box center [151, 151] width 39 height 13
click at [152, 164] on div "NCCU1311467" at bounding box center [151, 164] width 39 height 13
click at [152, 174] on div "TIFU1506846" at bounding box center [151, 178] width 39 height 13
click at [143, 191] on div "SLZU2819878" at bounding box center [151, 192] width 39 height 13
click at [150, 204] on div "RMCU0104221" at bounding box center [151, 205] width 39 height 13
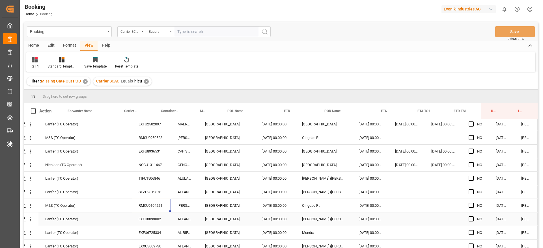
click at [137, 220] on div "EXFU8893002" at bounding box center [151, 219] width 39 height 13
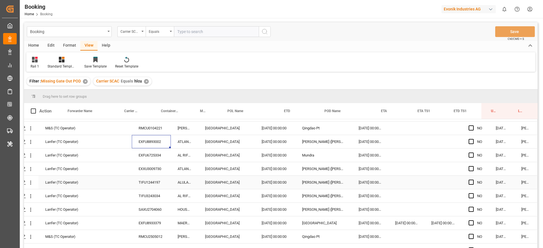
scroll to position [127, 21]
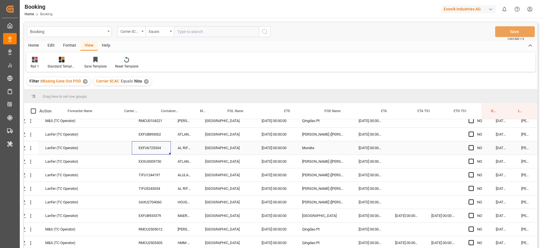
click at [141, 152] on div "EXFU6725334" at bounding box center [151, 147] width 39 height 13
click at [158, 160] on div "EXXU3009730" at bounding box center [151, 161] width 39 height 13
click at [154, 169] on div "TIFU1244197" at bounding box center [151, 175] width 39 height 13
click at [154, 188] on div "TIFU3243034" at bounding box center [151, 188] width 39 height 13
click at [143, 198] on div "SAXU2704060" at bounding box center [151, 202] width 39 height 13
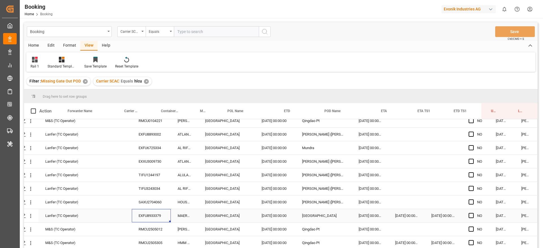
click at [141, 221] on div "EXFU8933379" at bounding box center [151, 215] width 39 height 13
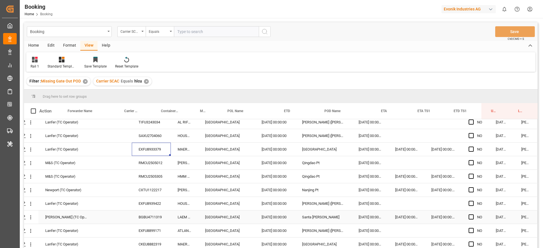
scroll to position [212, 21]
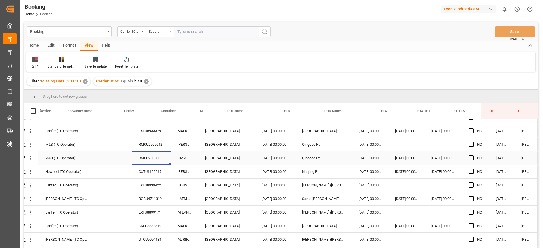
click at [142, 152] on div "RMCU2505305" at bounding box center [151, 158] width 39 height 13
click at [140, 148] on div "RMCU2505012" at bounding box center [151, 144] width 39 height 13
click at [156, 161] on div "RMCU2505305" at bounding box center [151, 158] width 39 height 13
click at [160, 172] on div "CXTU1122217" at bounding box center [151, 171] width 39 height 13
click at [145, 181] on div "EXFU8939422" at bounding box center [151, 185] width 39 height 13
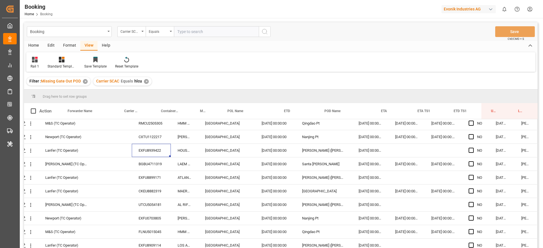
scroll to position [255, 21]
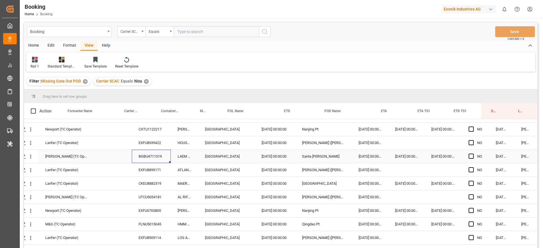
click at [146, 162] on div "BGBU4711319" at bounding box center [151, 156] width 39 height 13
click at [139, 168] on div "EXFU8899171" at bounding box center [151, 169] width 39 height 13
click at [132, 182] on div "CKEU8882319" at bounding box center [151, 183] width 39 height 13
click at [31, 158] on icon "open menu" at bounding box center [31, 157] width 6 height 6
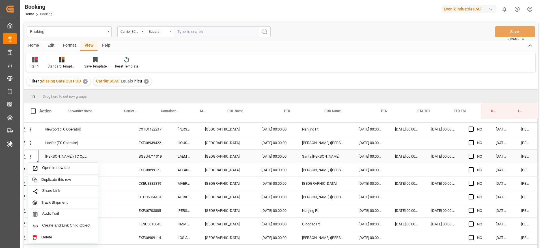
click at [46, 169] on span "Open in new tab" at bounding box center [67, 169] width 51 height 6
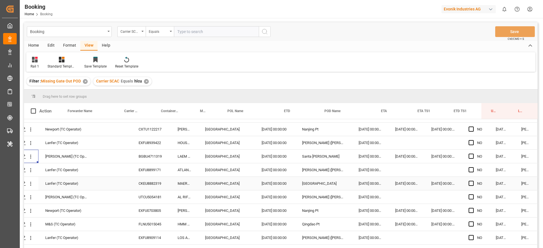
click at [146, 184] on div "CKEU8882319" at bounding box center [151, 183] width 39 height 13
click at [158, 195] on div "UTCU5054181" at bounding box center [151, 197] width 39 height 13
click at [138, 213] on div "EXFU0703805" at bounding box center [151, 210] width 39 height 13
click at [139, 229] on div "FLNU5015045" at bounding box center [151, 224] width 39 height 13
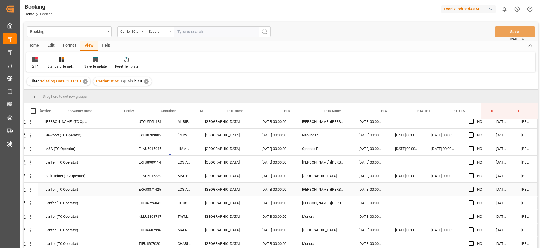
scroll to position [333, 21]
click at [143, 150] on div "FLNU5015045" at bounding box center [151, 147] width 39 height 13
click at [144, 159] on div "EXFU8909114" at bounding box center [151, 161] width 39 height 13
click at [137, 169] on div "FLNU6016339" at bounding box center [151, 175] width 39 height 13
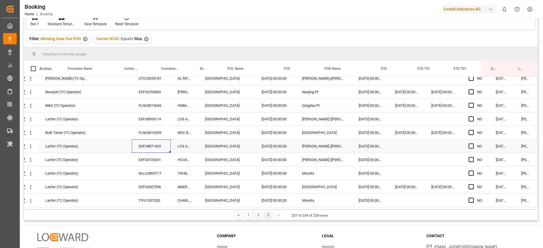
click at [140, 143] on div "EXFU8871425" at bounding box center [151, 146] width 39 height 13
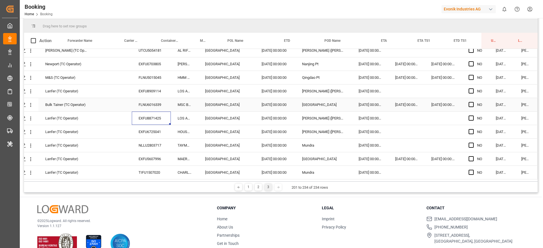
scroll to position [84, 0]
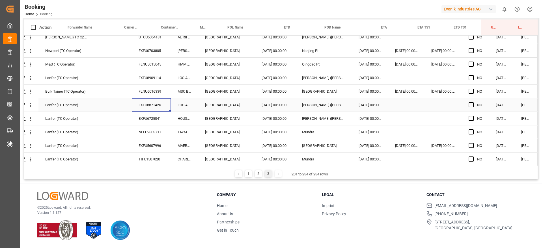
click at [150, 109] on div "EXFU8871425" at bounding box center [151, 104] width 39 height 13
click at [152, 113] on div "EXFU6725041" at bounding box center [151, 118] width 39 height 13
click at [157, 130] on div "NLLU2803717" at bounding box center [151, 132] width 39 height 13
click at [147, 141] on div "EXFU5607996" at bounding box center [151, 145] width 39 height 13
click at [141, 148] on div "EXFU5607996" at bounding box center [151, 145] width 39 height 13
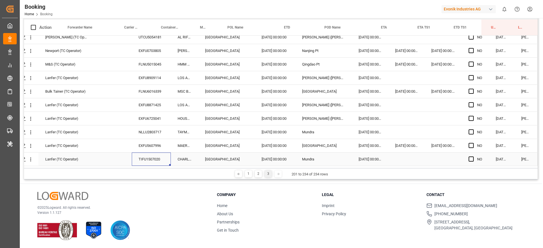
click at [144, 156] on div "TIFU1507020" at bounding box center [151, 159] width 39 height 13
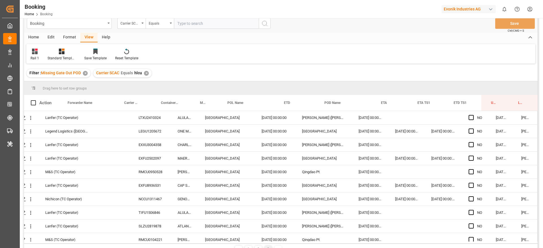
scroll to position [0, 0]
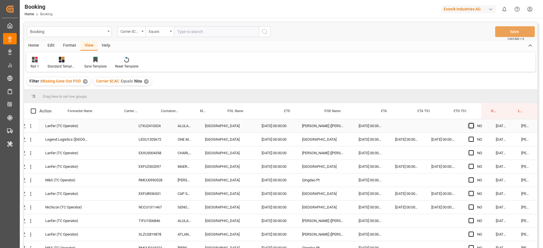
click at [470, 127] on span "Press SPACE to select this row." at bounding box center [471, 125] width 5 height 5
click at [473, 123] on input "Press SPACE to select this row." at bounding box center [473, 123] width 0 height 0
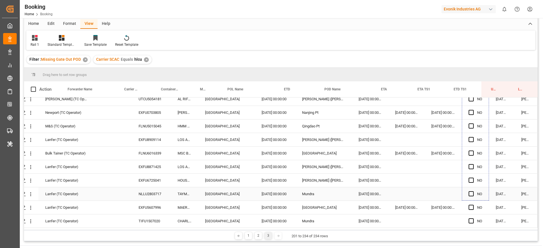
scroll to position [84, 0]
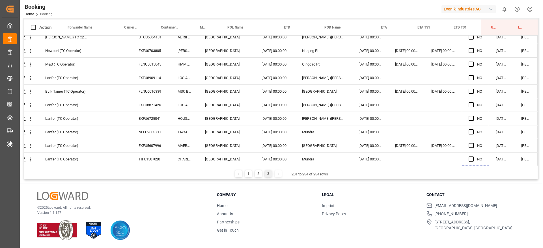
drag, startPoint x: 486, startPoint y: 131, endPoint x: 476, endPoint y: 221, distance: 89.6
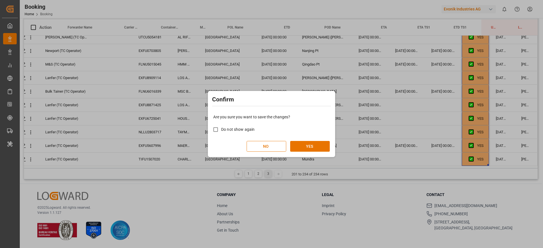
click at [310, 140] on div "Are you sure you want to save the changes? Do not show again NO YES" at bounding box center [271, 133] width 124 height 46
click at [309, 142] on button "YES" at bounding box center [310, 146] width 40 height 11
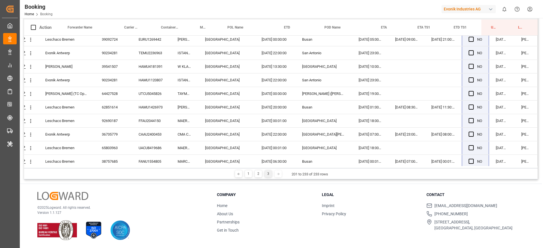
scroll to position [319, 21]
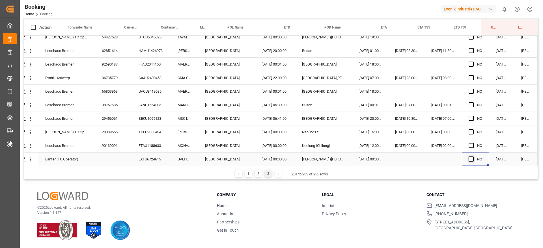
click at [470, 157] on span "Press SPACE to select this row." at bounding box center [471, 159] width 5 height 5
click at [473, 157] on input "Press SPACE to select this row." at bounding box center [473, 157] width 0 height 0
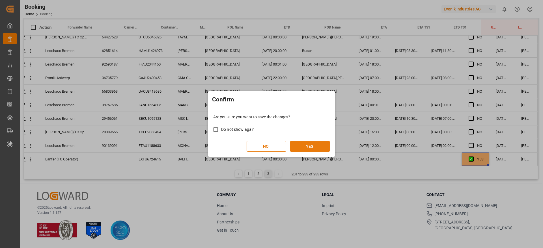
click at [305, 150] on button "YES" at bounding box center [310, 146] width 40 height 11
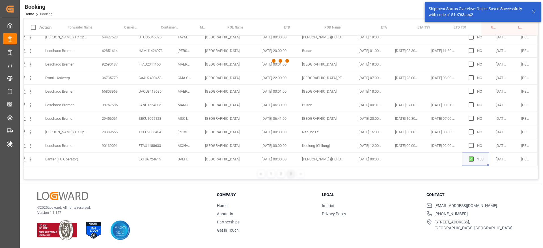
click at [307, 130] on div at bounding box center [281, 61] width 514 height 245
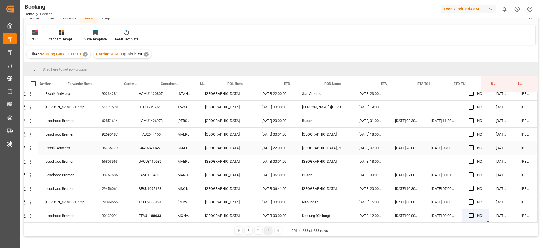
scroll to position [84, 0]
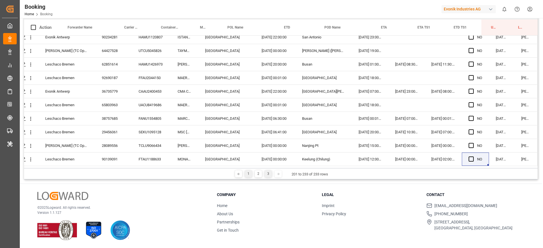
click at [251, 173] on div "1 2 3" at bounding box center [258, 174] width 30 height 7
click at [249, 174] on div "1" at bounding box center [248, 174] width 7 height 7
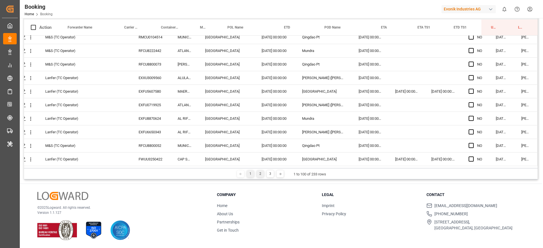
click at [263, 172] on div "2" at bounding box center [260, 174] width 7 height 7
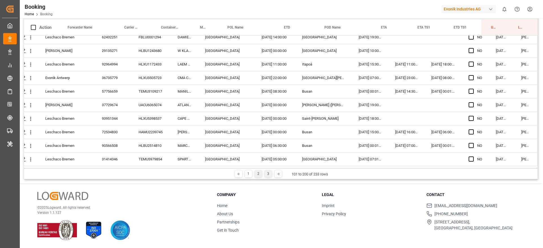
click at [268, 176] on div "3" at bounding box center [268, 174] width 7 height 7
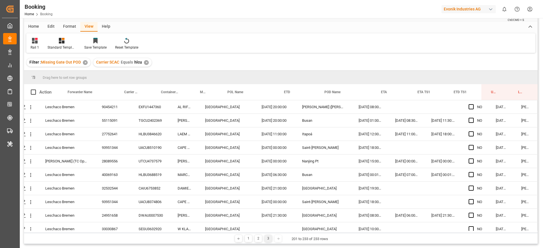
scroll to position [0, 0]
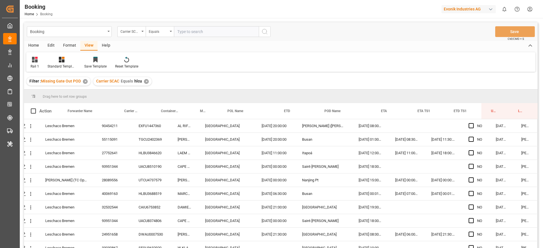
click at [147, 81] on div "✕" at bounding box center [146, 81] width 5 height 5
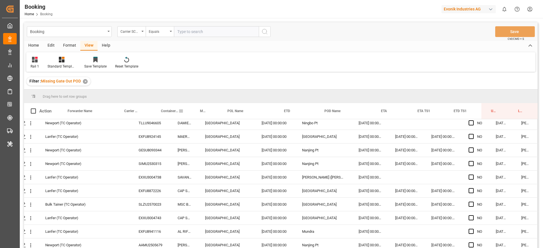
scroll to position [721, 21]
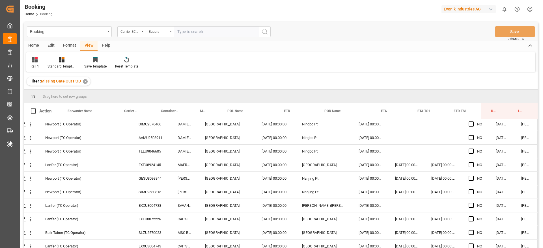
click at [198, 34] on input "text" at bounding box center [216, 31] width 85 height 11
type input "cmdu"
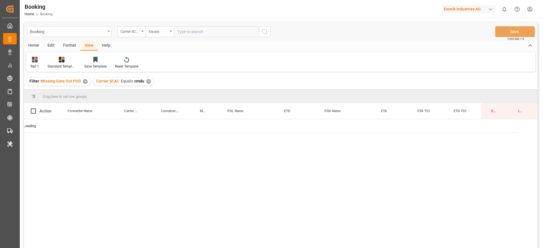
scroll to position [0, 21]
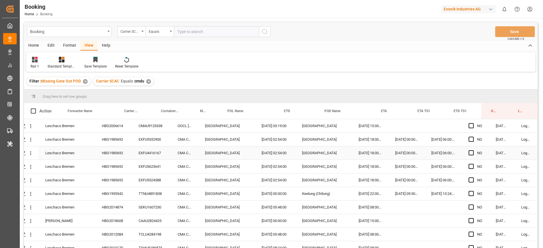
click at [109, 121] on div "HBG2006614" at bounding box center [113, 125] width 37 height 13
click at [118, 137] on div "HBG1985692" at bounding box center [113, 139] width 37 height 13
click at [471, 124] on span "Press SPACE to select this row." at bounding box center [471, 125] width 5 height 5
click at [473, 123] on input "Press SPACE to select this row." at bounding box center [473, 123] width 0 height 0
click at [469, 140] on span "Press SPACE to select this row." at bounding box center [471, 139] width 5 height 5
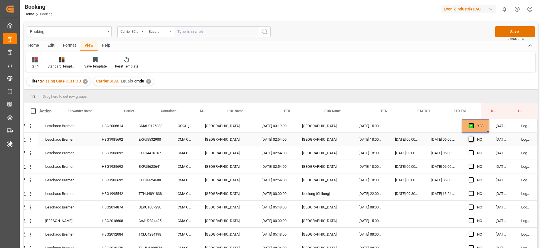
click at [473, 137] on input "Press SPACE to select this row." at bounding box center [473, 137] width 0 height 0
click at [469, 151] on span "Press SPACE to select this row." at bounding box center [471, 152] width 5 height 5
click at [473, 150] on input "Press SPACE to select this row." at bounding box center [473, 150] width 0 height 0
click at [469, 164] on span "Press SPACE to select this row." at bounding box center [471, 166] width 5 height 5
click at [473, 164] on input "Press SPACE to select this row." at bounding box center [473, 164] width 0 height 0
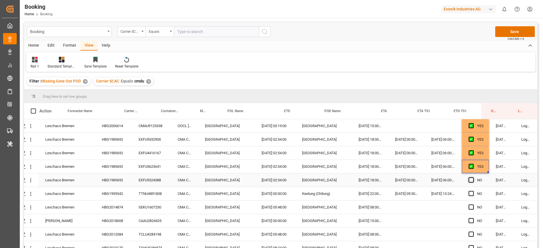
click at [470, 181] on span "Press SPACE to select this row." at bounding box center [471, 180] width 5 height 5
click at [473, 178] on input "Press SPACE to select this row." at bounding box center [473, 178] width 0 height 0
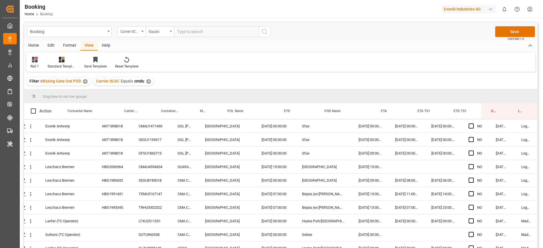
scroll to position [594, 21]
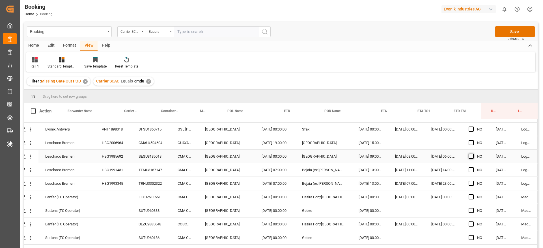
click at [471, 158] on span "Press SPACE to select this row." at bounding box center [471, 156] width 5 height 5
click at [473, 154] on input "Press SPACE to select this row." at bounding box center [473, 154] width 0 height 0
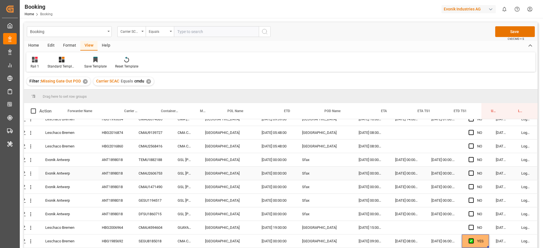
scroll to position [427, 21]
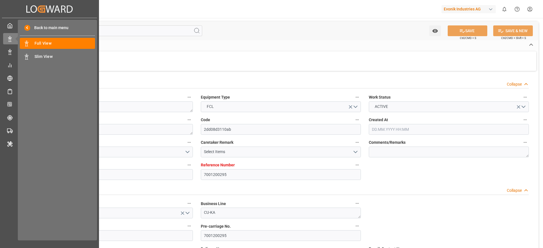
type input "7001200295"
type input "9768007"
type input "Hapag [PERSON_NAME]"
type input "Hapag [PERSON_NAME] Aktiengesellschaft"
type input "NLRTM"
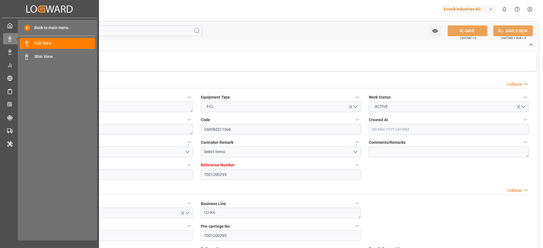
type input "COSMR"
type input "32"
type input "DEHAM"
type input "0"
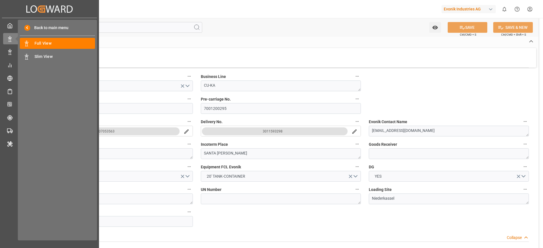
type input "[DATE] 09:13"
type input "[DATE]"
type input "[DATE] 00:00"
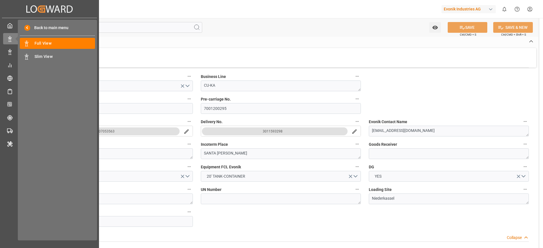
type input "[DATE] 00:00"
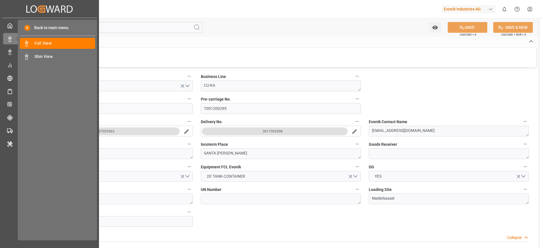
type input "[DATE] 00:00"
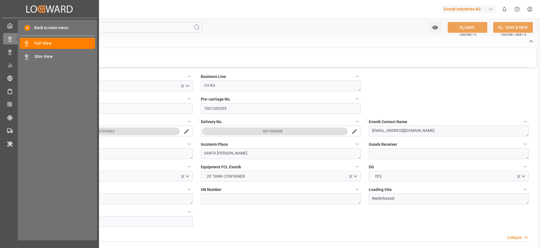
type input "[DATE] 00:00"
type input "[DATE]"
type input "[DATE] 09:38"
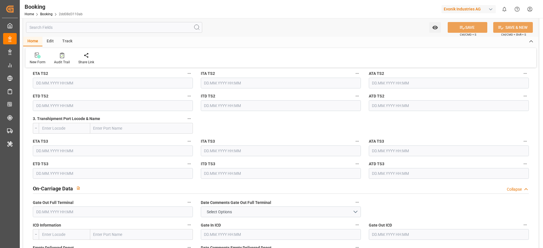
scroll to position [764, 0]
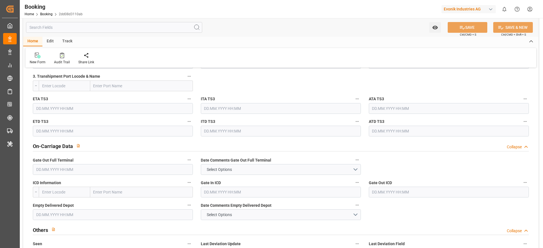
click at [68, 172] on input "text" at bounding box center [113, 169] width 160 height 11
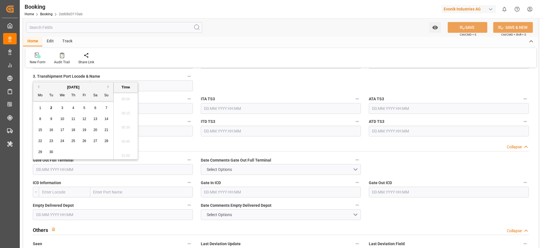
scroll to position [822, 0]
click at [41, 111] on div "1" at bounding box center [40, 108] width 7 height 7
type input "[DATE] 00:00"
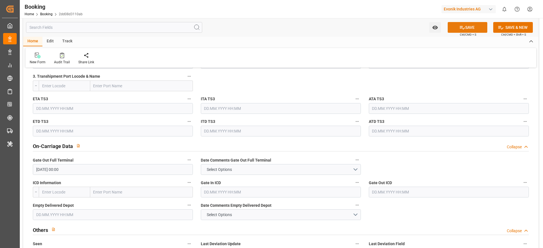
click at [480, 29] on button "SAVE" at bounding box center [468, 27] width 40 height 11
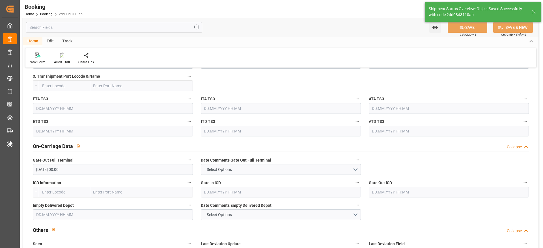
type textarea "[PERSON_NAME]"
type input "[DATE] 09:31"
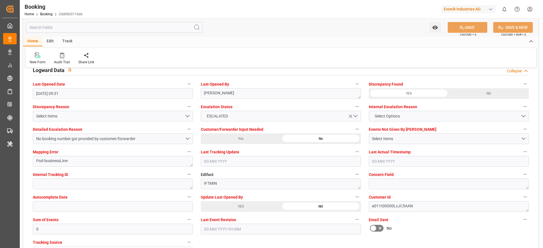
scroll to position [1060, 0]
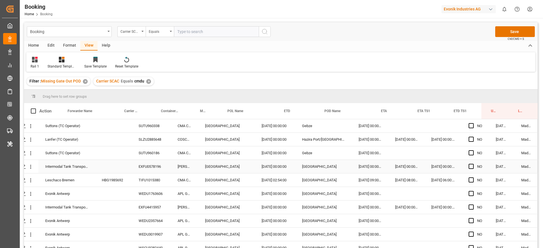
scroll to position [721, 21]
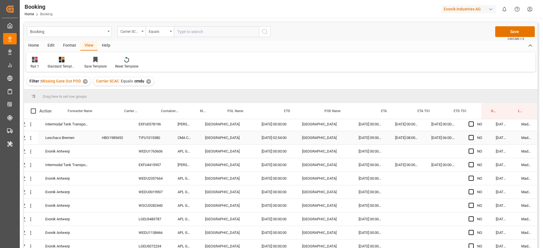
click at [472, 141] on div "Press SPACE to select this row." at bounding box center [473, 137] width 8 height 13
click at [469, 139] on span "Press SPACE to select this row." at bounding box center [471, 137] width 5 height 5
click at [473, 135] on input "Press SPACE to select this row." at bounding box center [473, 135] width 0 height 0
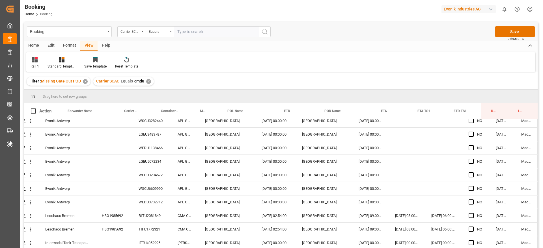
scroll to position [848, 21]
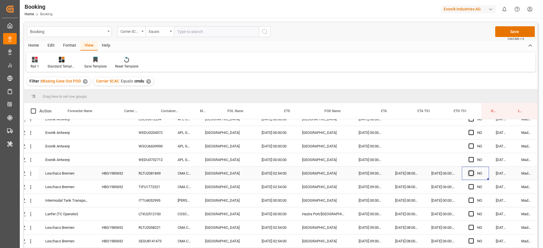
click at [469, 174] on span "Press SPACE to select this row." at bounding box center [471, 173] width 5 height 5
click at [473, 171] on input "Press SPACE to select this row." at bounding box center [473, 171] width 0 height 0
click at [469, 187] on span "Press SPACE to select this row." at bounding box center [471, 186] width 5 height 5
click at [473, 184] on input "Press SPACE to select this row." at bounding box center [473, 184] width 0 height 0
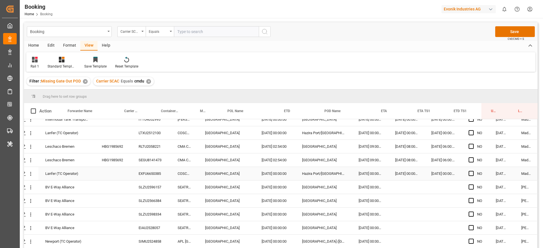
scroll to position [933, 21]
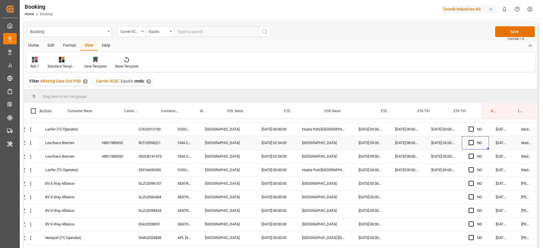
drag, startPoint x: 467, startPoint y: 142, endPoint x: 470, endPoint y: 145, distance: 4.2
click at [469, 142] on span "Press SPACE to select this row." at bounding box center [471, 142] width 5 height 5
click at [473, 140] on input "Press SPACE to select this row." at bounding box center [473, 140] width 0 height 0
click at [469, 156] on span "Press SPACE to select this row." at bounding box center [471, 156] width 5 height 5
click at [473, 154] on input "Press SPACE to select this row." at bounding box center [473, 154] width 0 height 0
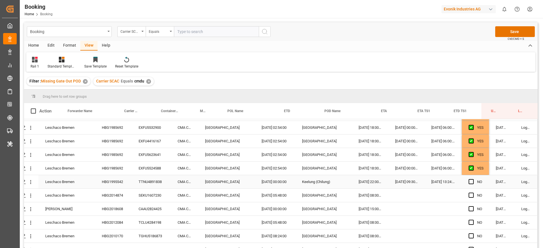
scroll to position [0, 21]
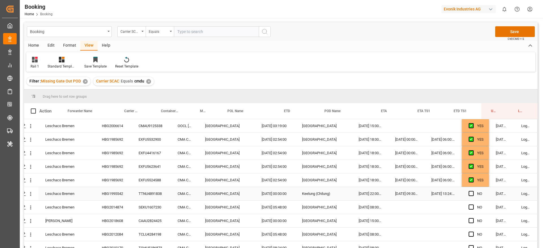
click at [124, 195] on div "HBG1995542" at bounding box center [113, 193] width 37 height 13
drag, startPoint x: 120, startPoint y: 206, endPoint x: 232, endPoint y: 150, distance: 124.8
click at [120, 206] on div "HBG2014874" at bounding box center [113, 207] width 37 height 13
click at [330, 46] on div "Home Edit Format View Help" at bounding box center [281, 46] width 514 height 10
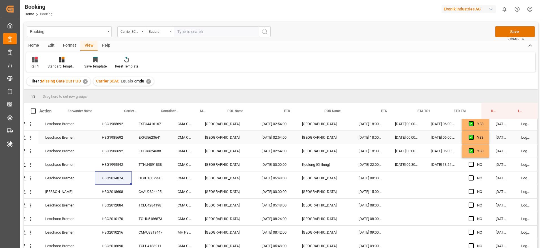
scroll to position [42, 21]
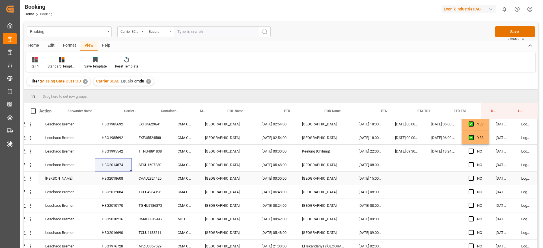
click at [118, 178] on div "HBG2018608" at bounding box center [113, 178] width 37 height 13
click at [117, 187] on div "HBG2012084" at bounding box center [113, 192] width 37 height 13
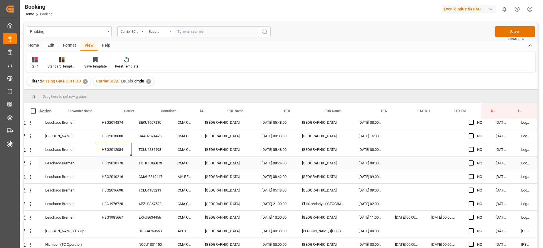
click at [117, 159] on div "HBG2010170" at bounding box center [113, 163] width 37 height 13
click at [120, 177] on div "HBG2010216" at bounding box center [113, 176] width 37 height 13
click at [115, 199] on div "HBG1976728" at bounding box center [113, 203] width 37 height 13
drag, startPoint x: 121, startPoint y: 188, endPoint x: 128, endPoint y: 198, distance: 11.9
click at [122, 188] on div "HBG2016690" at bounding box center [113, 190] width 37 height 13
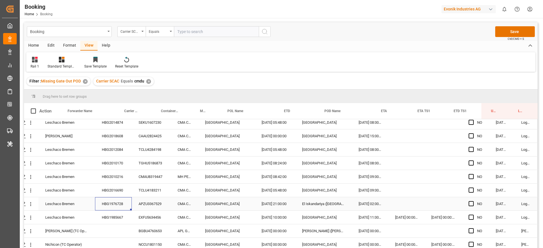
click at [124, 207] on div "HBG1976728" at bounding box center [113, 203] width 37 height 13
click at [117, 222] on div "HBG1985667" at bounding box center [113, 217] width 37 height 13
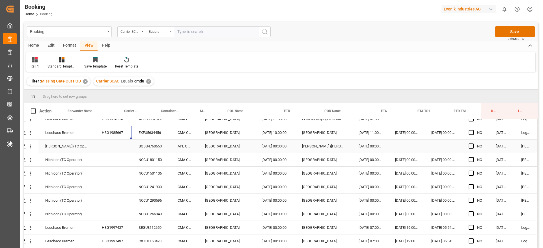
click at [159, 150] on div "BGBU4760653" at bounding box center [151, 146] width 39 height 13
click at [141, 157] on div "NCCU1801150" at bounding box center [151, 159] width 39 height 13
click at [141, 172] on div "NCCU1501106" at bounding box center [151, 173] width 39 height 13
click at [143, 191] on div "NCCU1241930" at bounding box center [151, 186] width 39 height 13
click at [147, 198] on div "NCCU1290596" at bounding box center [151, 200] width 39 height 13
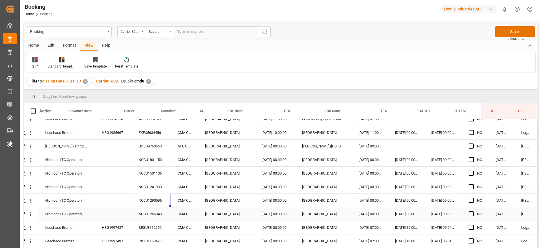
click at [149, 219] on div "NCCU1256349" at bounding box center [151, 214] width 39 height 13
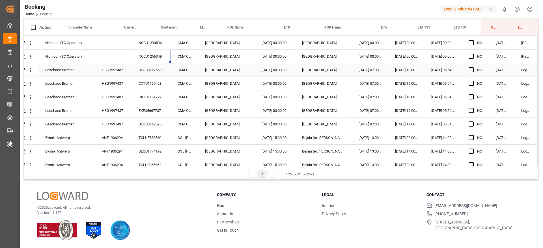
scroll to position [212, 21]
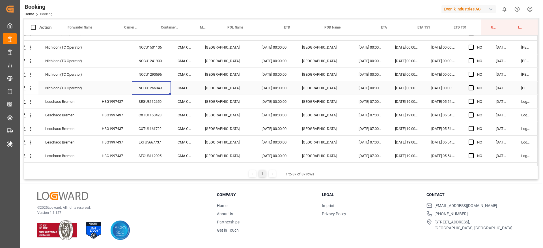
click at [113, 106] on div "HBG1997437" at bounding box center [113, 101] width 37 height 13
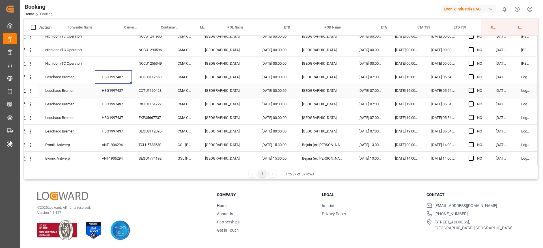
scroll to position [255, 21]
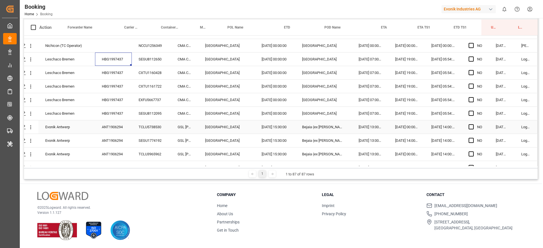
click at [124, 131] on div "ANT1906294" at bounding box center [113, 126] width 37 height 13
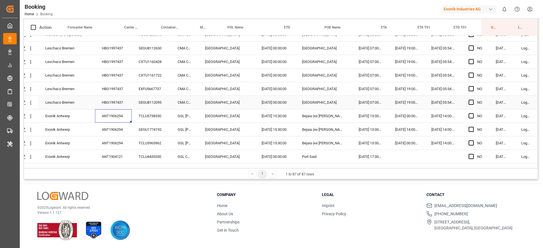
scroll to position [297, 21]
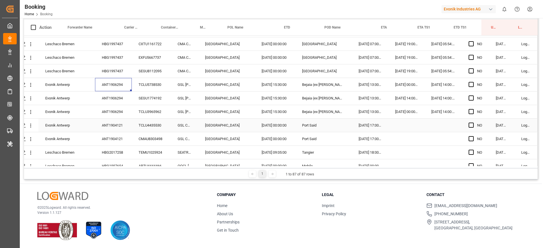
drag, startPoint x: 120, startPoint y: 123, endPoint x: 124, endPoint y: 126, distance: 4.9
click at [120, 124] on div "ANT1904121" at bounding box center [113, 125] width 37 height 13
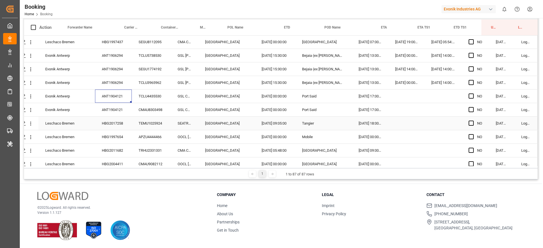
scroll to position [339, 21]
click at [125, 111] on div "HBG2017258" at bounding box center [113, 109] width 37 height 13
click at [127, 131] on div "HBG2011682" at bounding box center [113, 137] width 37 height 13
click at [126, 126] on div "HBG1997654" at bounding box center [113, 123] width 37 height 13
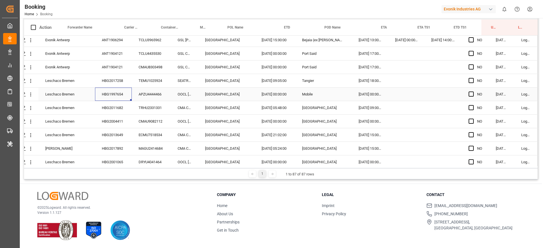
scroll to position [382, 21]
click at [114, 99] on div "HBG2011682" at bounding box center [113, 94] width 37 height 13
click at [117, 105] on div "HBG2004411" at bounding box center [113, 108] width 37 height 13
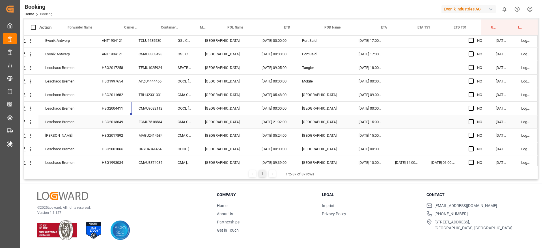
click at [126, 126] on div "HBG2013649" at bounding box center [113, 121] width 37 height 13
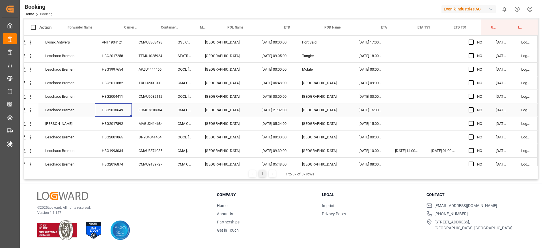
scroll to position [424, 21]
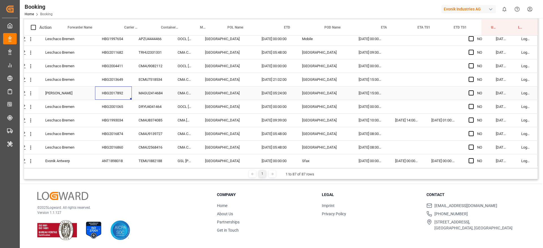
click at [118, 92] on div "HBG2017892" at bounding box center [113, 93] width 37 height 13
click at [120, 109] on div "HBG2001065" at bounding box center [113, 106] width 37 height 13
click at [132, 123] on div "CMAU8374085" at bounding box center [151, 120] width 39 height 13
click at [124, 122] on div "HBG1993034" at bounding box center [113, 120] width 37 height 13
click at [112, 131] on div "HBG2016874" at bounding box center [113, 133] width 37 height 13
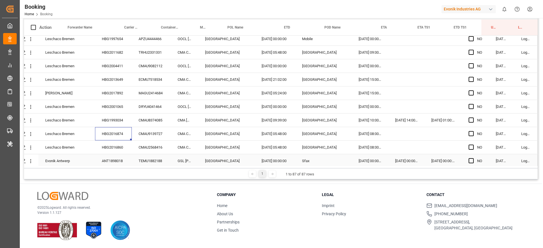
click at [117, 149] on div "HBG2016860" at bounding box center [113, 147] width 37 height 13
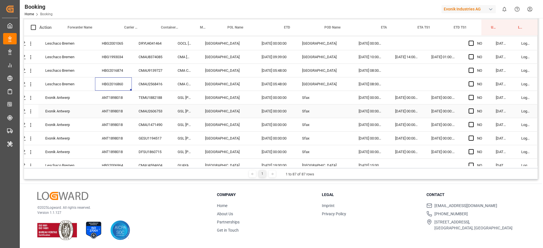
scroll to position [501, 21]
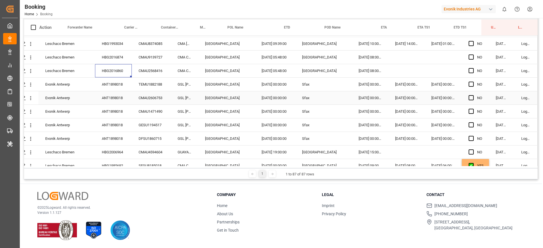
click at [121, 84] on div "ANT1898018" at bounding box center [113, 84] width 37 height 13
click at [113, 152] on div "HBG2006964" at bounding box center [113, 152] width 37 height 13
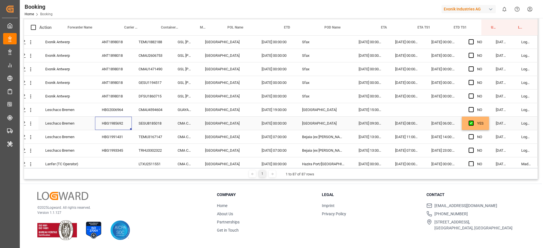
click at [119, 121] on div "HBG1985692" at bounding box center [113, 123] width 37 height 13
click at [111, 141] on div "HBG1991431" at bounding box center [113, 136] width 37 height 13
click at [115, 150] on div "HBG1993345" at bounding box center [113, 150] width 37 height 13
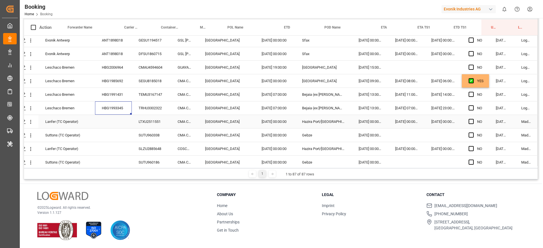
click at [146, 120] on div "LTXU2511551" at bounding box center [151, 121] width 39 height 13
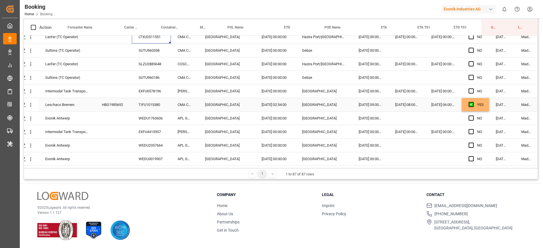
scroll to position [628, 21]
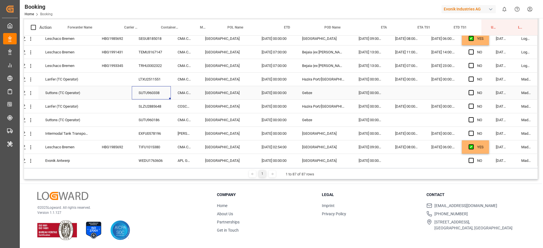
click at [151, 94] on div "SUTU960338" at bounding box center [151, 92] width 39 height 13
click at [148, 105] on div "SLZU2885648" at bounding box center [151, 106] width 39 height 13
click at [136, 122] on div "SUTU960186" at bounding box center [151, 119] width 39 height 13
click at [141, 126] on div "SUTU960186" at bounding box center [151, 119] width 39 height 13
click at [147, 129] on div "EXFU0578196" at bounding box center [151, 133] width 39 height 13
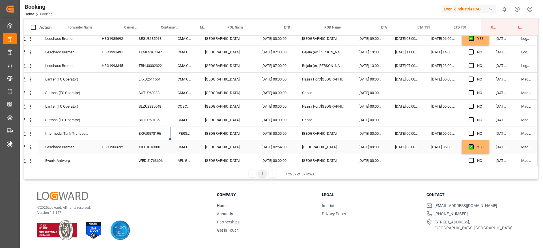
click at [129, 146] on div "HBG1985692" at bounding box center [113, 147] width 37 height 13
click at [140, 161] on div "WEDU1763606" at bounding box center [151, 160] width 39 height 13
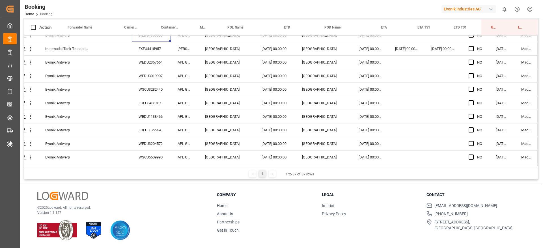
scroll to position [755, 21]
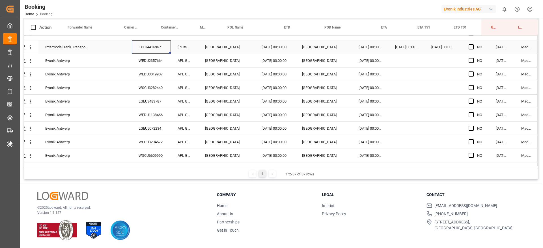
click at [154, 49] on div "EXFU4415957" at bounding box center [151, 46] width 39 height 13
click at [152, 58] on div "WEDU2357664" at bounding box center [151, 60] width 39 height 13
click at [151, 79] on div "WEDU3019907" at bounding box center [151, 74] width 39 height 13
click at [150, 83] on div "WSCU3282440" at bounding box center [151, 87] width 39 height 13
click at [140, 77] on div "WEDU3019907" at bounding box center [151, 74] width 39 height 13
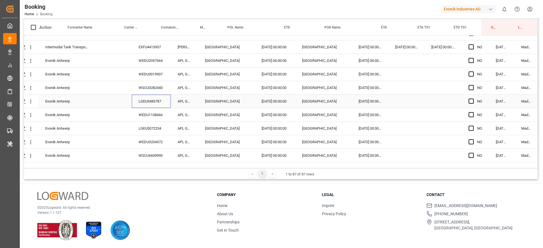
click at [142, 102] on div "LGEU3483787" at bounding box center [151, 101] width 39 height 13
click at [138, 114] on div "WEDU1138466" at bounding box center [151, 114] width 39 height 13
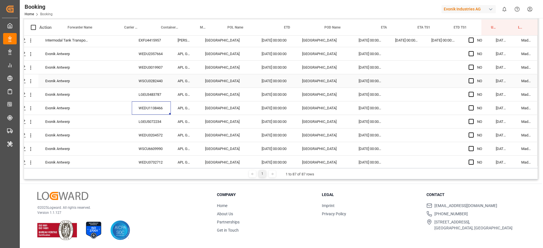
scroll to position [798, 21]
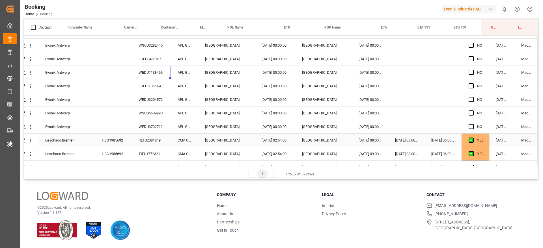
click at [120, 141] on div "HBG1985692" at bounding box center [113, 140] width 37 height 13
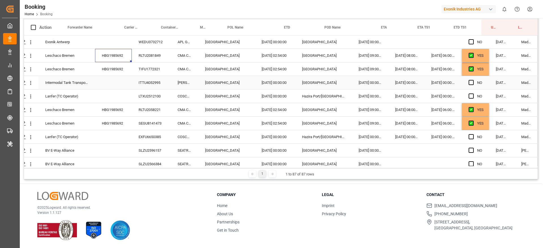
click at [148, 87] on div "ITTU4052995" at bounding box center [151, 82] width 39 height 13
click at [152, 102] on div "LTXU2512100" at bounding box center [151, 96] width 39 height 13
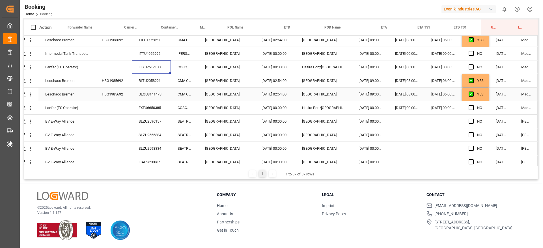
scroll to position [925, 21]
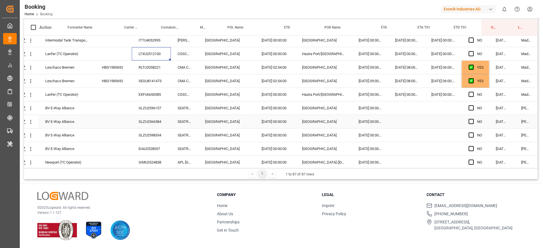
click at [148, 120] on div "SLZU2566384" at bounding box center [151, 121] width 39 height 13
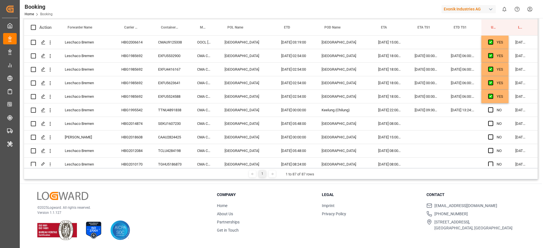
scroll to position [925, 21]
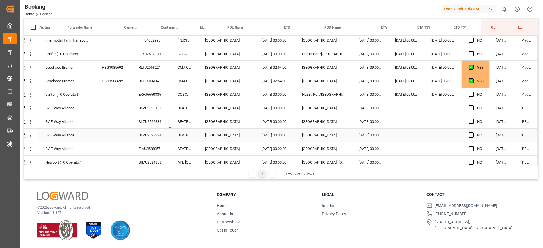
click at [148, 135] on div "SLZU2598334" at bounding box center [151, 135] width 39 height 13
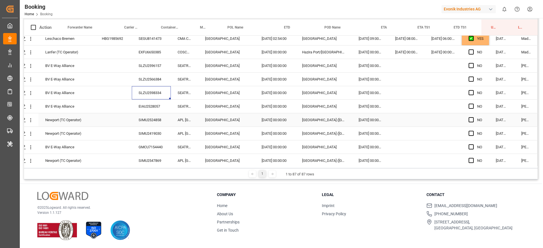
click at [153, 121] on div "SIMU2524858" at bounding box center [151, 119] width 39 height 13
click at [150, 146] on div "GMCU7154440" at bounding box center [151, 147] width 39 height 13
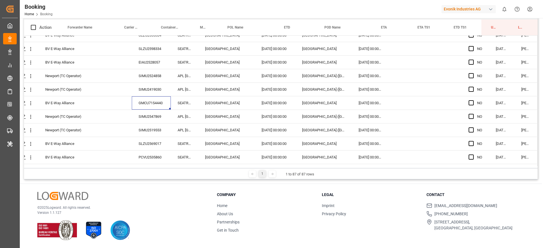
scroll to position [1052, 21]
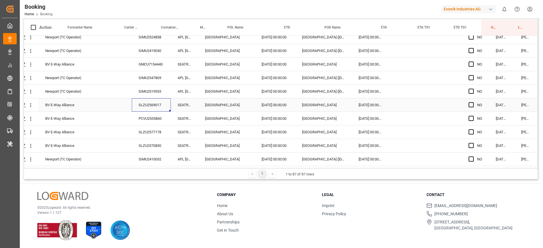
click at [148, 107] on div "SLZU2569017" at bounding box center [151, 104] width 39 height 13
click at [151, 86] on div "SIMU2519553" at bounding box center [151, 91] width 39 height 13
click at [148, 109] on div "SLZU2569017" at bounding box center [151, 104] width 39 height 13
click at [142, 130] on div "SLZU2577178" at bounding box center [151, 132] width 39 height 13
click at [28, 90] on icon "open menu" at bounding box center [31, 92] width 6 height 6
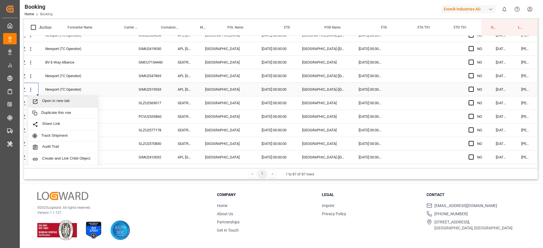
click at [56, 98] on div "Open in new tab" at bounding box center [63, 102] width 70 height 12
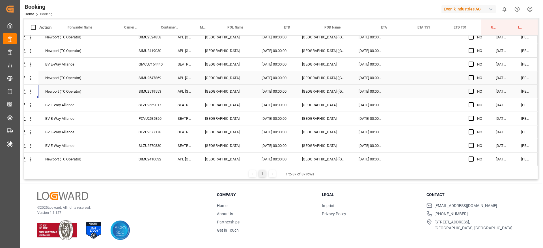
click at [155, 75] on div "SIMU2547869" at bounding box center [151, 77] width 39 height 13
click at [30, 78] on icon "open menu" at bounding box center [30, 78] width 1 height 4
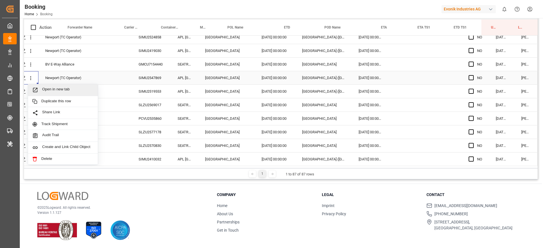
click at [57, 87] on span "Open in new tab" at bounding box center [67, 90] width 51 height 6
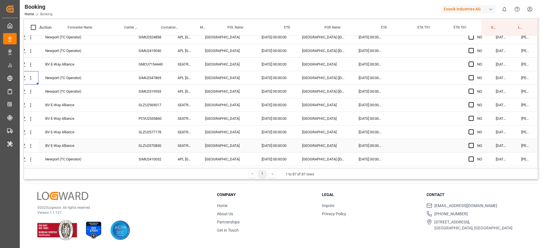
click at [152, 147] on div "SLZU2570830" at bounding box center [151, 145] width 39 height 13
click at [151, 154] on div "SIMU2410032" at bounding box center [151, 159] width 39 height 13
click at [28, 161] on button "open menu" at bounding box center [31, 159] width 6 height 11
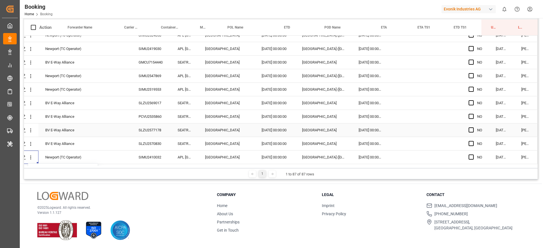
scroll to position [1095, 21]
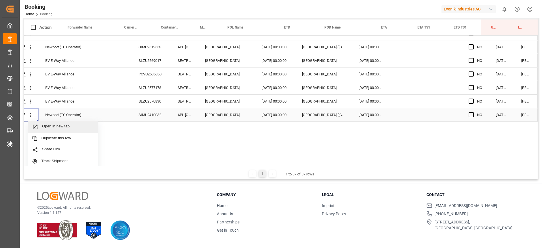
click at [59, 130] on span "Open in new tab" at bounding box center [67, 127] width 51 height 6
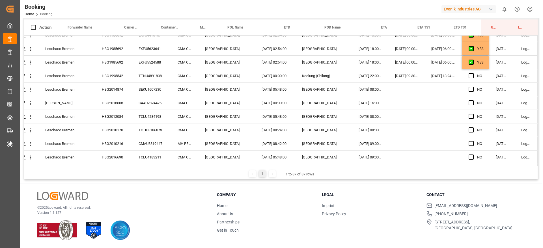
scroll to position [0, 21]
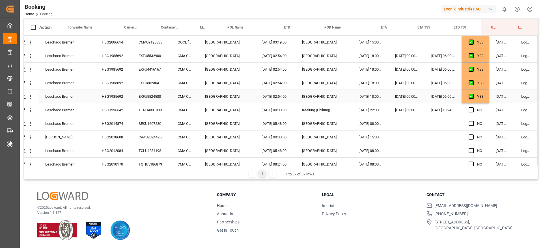
click at [484, 98] on div "YES" at bounding box center [475, 96] width 27 height 13
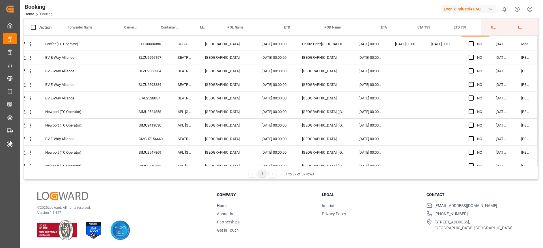
scroll to position [1052, 21]
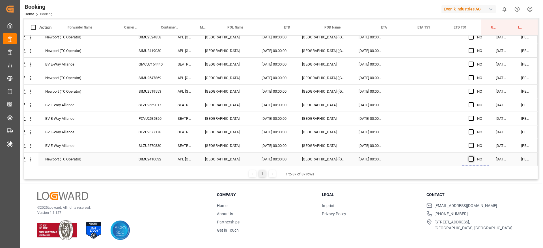
drag, startPoint x: 485, startPoint y: 103, endPoint x: 469, endPoint y: 154, distance: 54.2
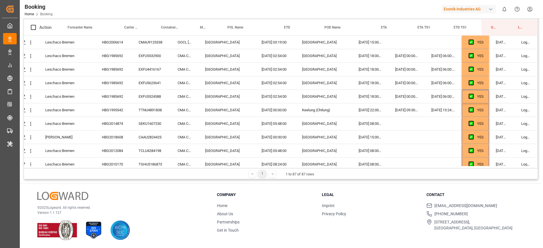
scroll to position [0, 0]
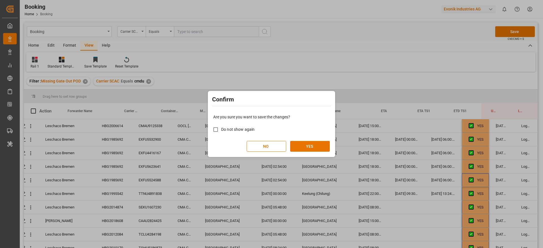
click at [305, 139] on div "Are you sure you want to save the changes? Do not show again NO YES" at bounding box center [271, 133] width 124 height 46
click at [306, 143] on button "YES" at bounding box center [310, 146] width 40 height 11
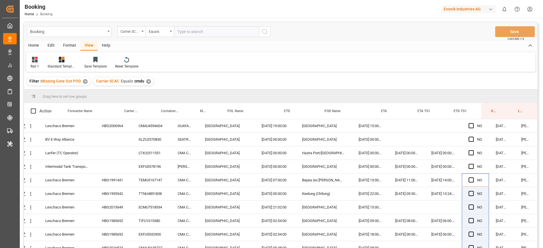
click at [148, 82] on div "✕" at bounding box center [148, 81] width 5 height 5
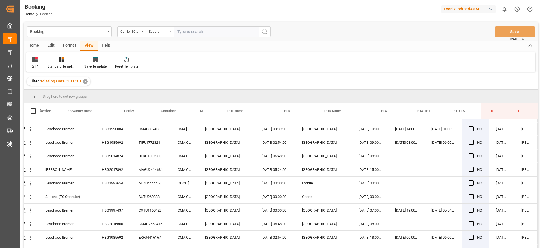
scroll to position [550, 21]
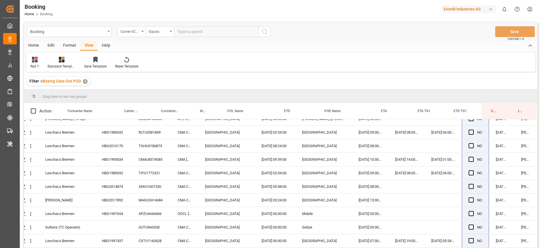
click at [183, 27] on input "text" at bounding box center [216, 31] width 85 height 11
type input "maeu"
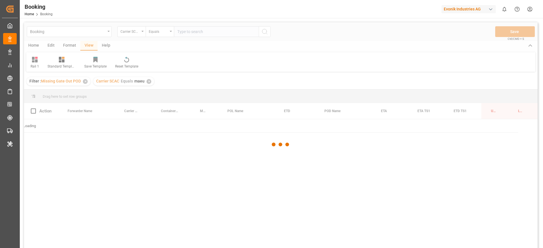
scroll to position [0, 21]
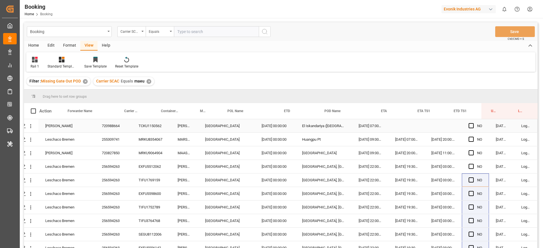
click at [117, 128] on div "720988664" at bounding box center [113, 125] width 37 height 13
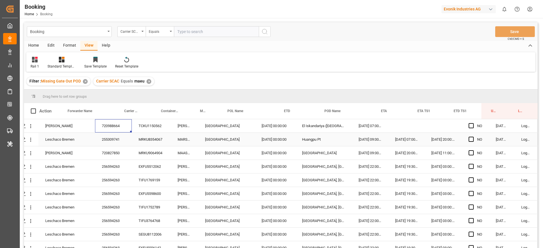
click at [104, 138] on div "255309741" at bounding box center [113, 139] width 37 height 13
click at [108, 153] on div "720827850" at bounding box center [113, 152] width 37 height 13
click at [112, 165] on div "256594263" at bounding box center [113, 166] width 37 height 13
click at [105, 180] on div "256594263" at bounding box center [113, 180] width 37 height 13
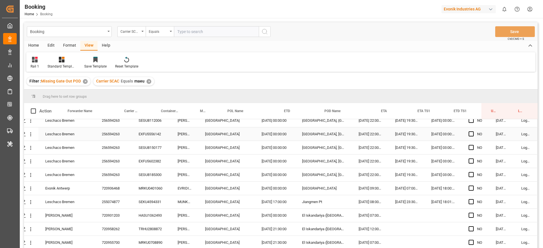
scroll to position [127, 21]
click at [122, 179] on div "720936468" at bounding box center [113, 175] width 37 height 13
click at [105, 192] on div "255074877" at bounding box center [113, 188] width 37 height 13
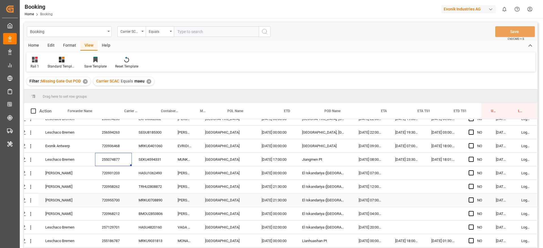
scroll to position [170, 21]
click at [121, 156] on div "720931203" at bounding box center [113, 159] width 37 height 13
click at [123, 176] on div "720958262" at bounding box center [113, 173] width 37 height 13
click at [105, 186] on div "720955700" at bounding box center [113, 186] width 37 height 13
click at [111, 205] on div "720968212" at bounding box center [113, 200] width 37 height 13
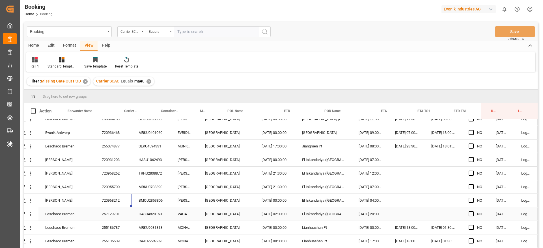
click at [113, 217] on div "257129701" at bounding box center [113, 214] width 37 height 13
click at [123, 227] on div "255186787" at bounding box center [113, 227] width 37 height 13
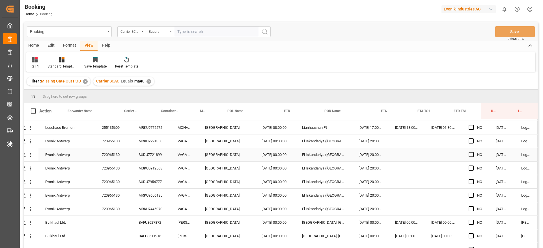
scroll to position [255, 21]
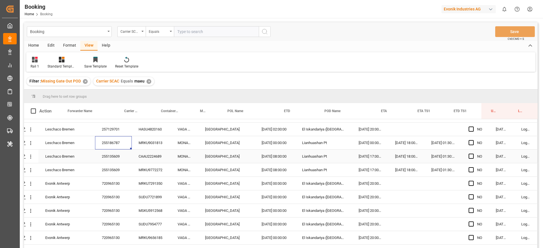
click at [120, 162] on div "255135609" at bounding box center [113, 156] width 37 height 13
click at [114, 171] on div "255135609" at bounding box center [113, 169] width 37 height 13
click at [126, 187] on div "720965130" at bounding box center [113, 183] width 37 height 13
click at [125, 191] on div "720965130" at bounding box center [113, 197] width 37 height 13
click at [128, 184] on div "720965130" at bounding box center [113, 183] width 37 height 13
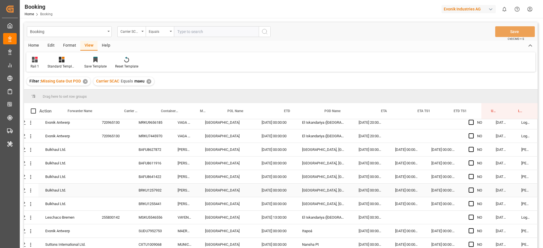
scroll to position [382, 21]
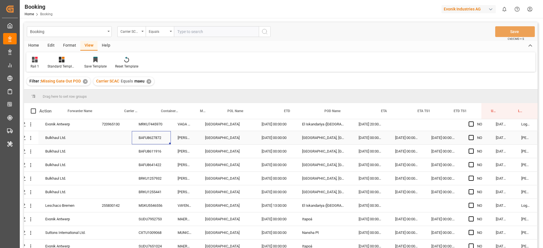
click at [149, 138] on div "BAFU8627872" at bounding box center [151, 137] width 39 height 13
click at [28, 140] on icon "open menu" at bounding box center [31, 138] width 6 height 6
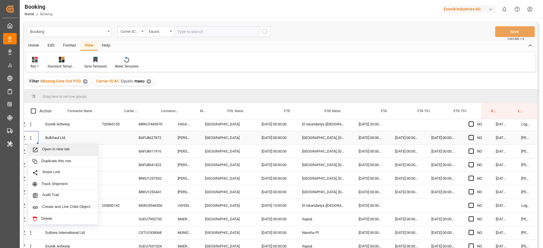
click at [42, 146] on div "Open in new tab" at bounding box center [63, 150] width 70 height 12
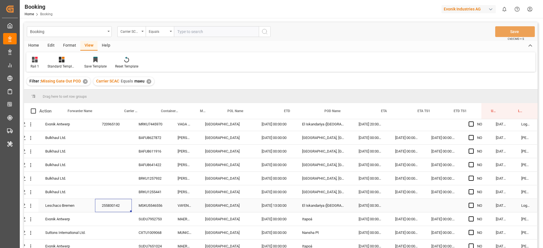
click at [117, 210] on div "255830142" at bounding box center [113, 205] width 37 height 13
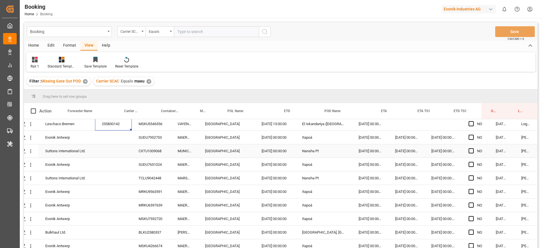
scroll to position [467, 21]
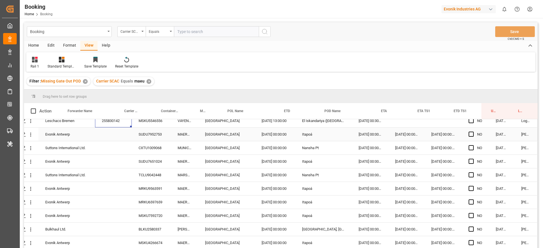
click at [151, 136] on div "SUDU7952753" at bounding box center [151, 134] width 39 height 13
click at [31, 133] on icon "open menu" at bounding box center [31, 135] width 6 height 6
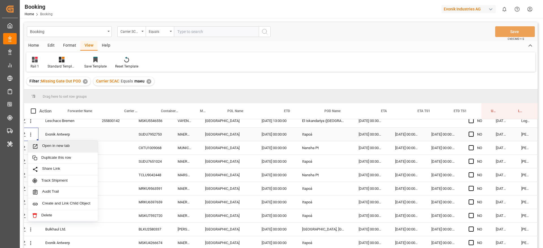
click at [47, 143] on div "Open in new tab" at bounding box center [63, 147] width 70 height 12
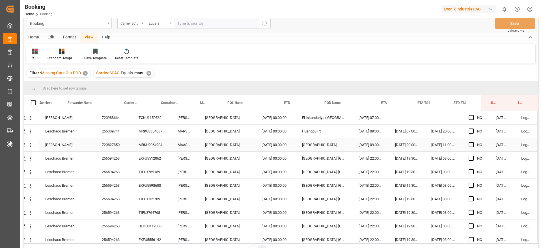
scroll to position [0, 0]
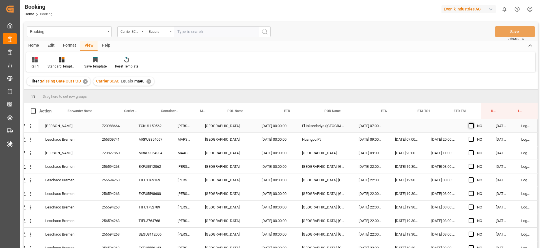
click at [469, 126] on span "Press SPACE to select this row." at bounding box center [471, 125] width 5 height 5
click at [473, 123] on input "Press SPACE to select this row." at bounding box center [473, 123] width 0 height 0
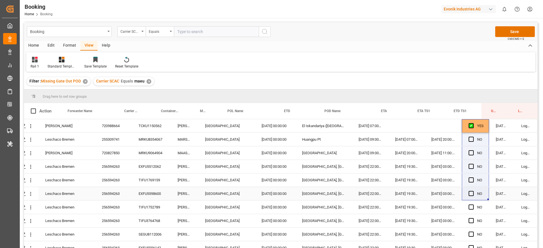
drag, startPoint x: 487, startPoint y: 130, endPoint x: 473, endPoint y: 188, distance: 59.1
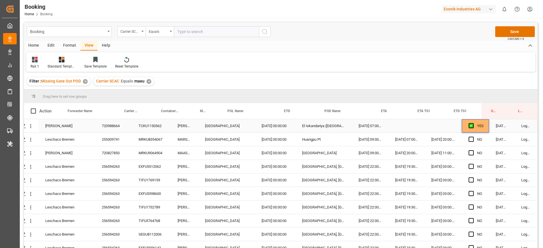
click at [485, 126] on div "YES" at bounding box center [475, 125] width 27 height 13
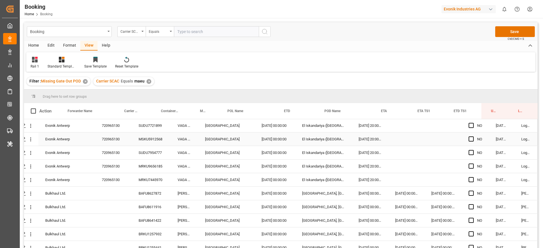
scroll to position [339, 21]
drag, startPoint x: 486, startPoint y: 131, endPoint x: 484, endPoint y: 166, distance: 34.5
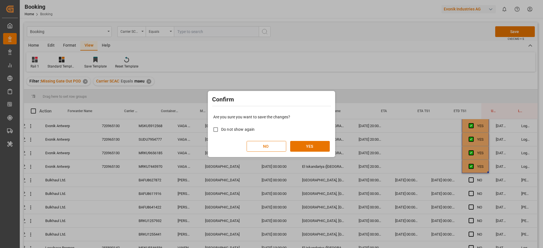
click at [334, 146] on div "Confirm Are you sure you want to save the changes? Do not show again NO YES" at bounding box center [271, 124] width 127 height 66
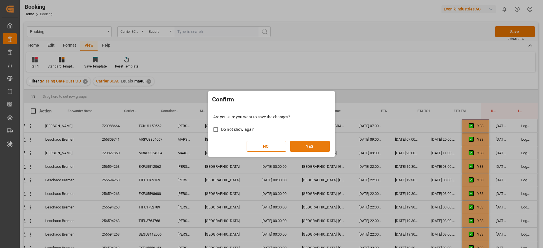
click at [326, 146] on button "YES" at bounding box center [310, 146] width 40 height 11
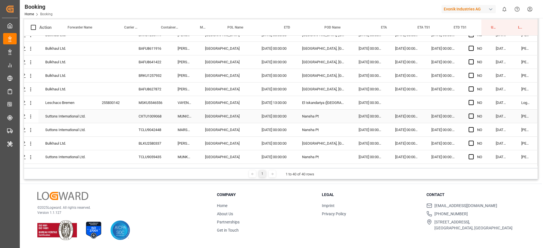
scroll to position [414, 21]
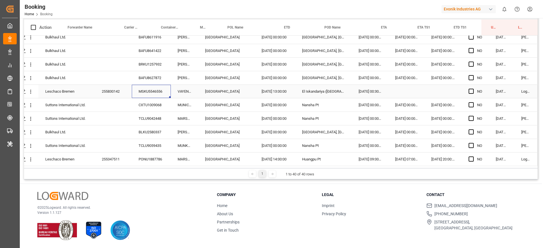
click at [154, 90] on div "MSKU5546556" at bounding box center [151, 91] width 39 height 13
click at [129, 89] on div "255830142" at bounding box center [113, 91] width 37 height 13
click at [144, 105] on div "CXTU1009068" at bounding box center [151, 104] width 39 height 13
click at [157, 120] on div "TCLU9042448" at bounding box center [151, 118] width 39 height 13
click at [139, 129] on div "BLKU2580337" at bounding box center [151, 132] width 39 height 13
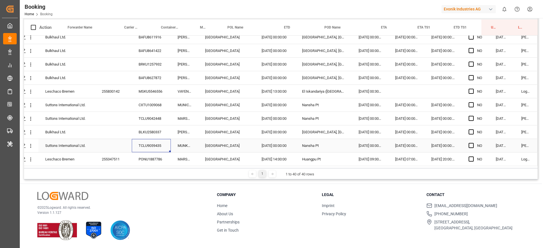
click at [132, 139] on div "TCLU9059435" at bounding box center [151, 145] width 39 height 13
click at [114, 158] on div "255347511" at bounding box center [113, 159] width 37 height 13
click at [471, 91] on span "Press SPACE to select this row." at bounding box center [471, 91] width 5 height 5
click at [473, 89] on input "Press SPACE to select this row." at bounding box center [473, 89] width 0 height 0
drag, startPoint x: 487, startPoint y: 96, endPoint x: 486, endPoint y: 156, distance: 60.5
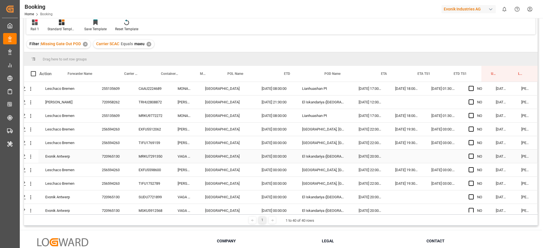
scroll to position [0, 0]
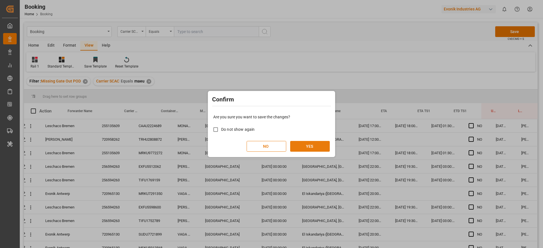
click at [329, 147] on button "YES" at bounding box center [310, 146] width 40 height 11
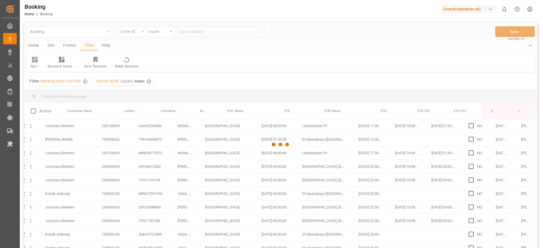
scroll to position [401, 21]
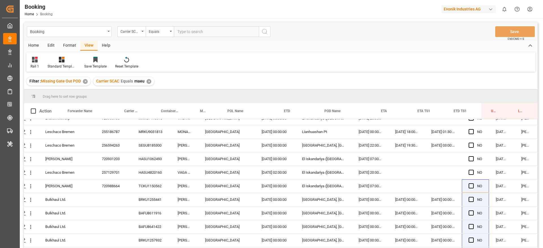
click at [149, 82] on div "✕" at bounding box center [148, 81] width 5 height 5
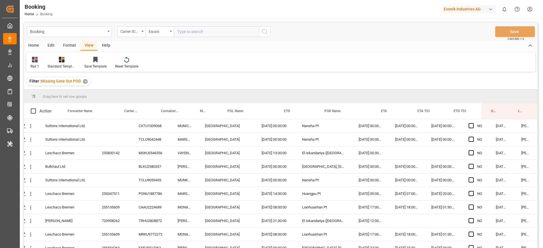
click at [204, 34] on input "text" at bounding box center [216, 31] width 85 height 11
type input "oolu"
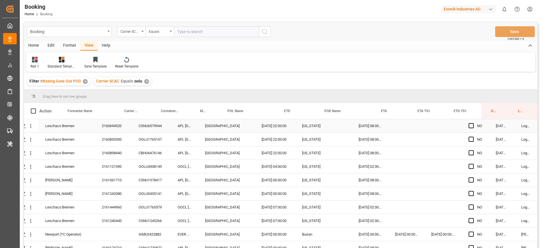
click at [123, 129] on div "2160694520" at bounding box center [113, 125] width 37 height 13
click at [105, 137] on div "2160853330" at bounding box center [113, 139] width 37 height 13
click at [117, 129] on div "2160694520" at bounding box center [113, 125] width 37 height 13
click at [107, 143] on div "2160853330" at bounding box center [113, 139] width 37 height 13
click at [123, 158] on div "2160898440" at bounding box center [113, 152] width 37 height 13
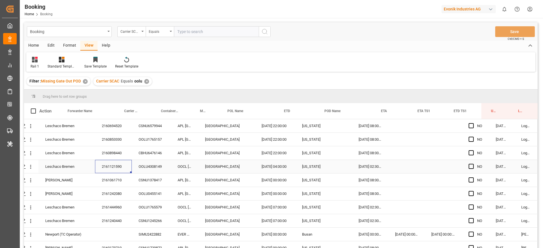
drag, startPoint x: 116, startPoint y: 166, endPoint x: 119, endPoint y: 166, distance: 3.4
click at [117, 166] on div "2161121590" at bounding box center [113, 166] width 37 height 13
drag, startPoint x: 120, startPoint y: 165, endPoint x: 181, endPoint y: 18, distance: 159.1
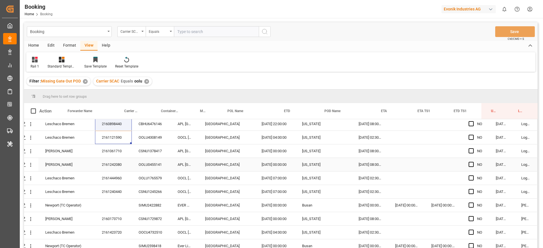
scroll to position [42, 21]
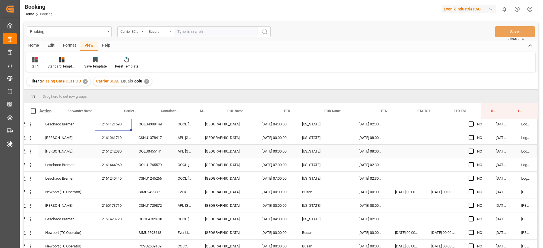
click at [114, 143] on div "2161061710" at bounding box center [113, 137] width 37 height 13
click at [113, 147] on div "2161242080" at bounding box center [113, 151] width 37 height 13
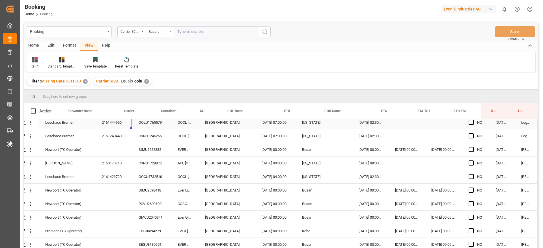
click at [119, 124] on div "2161444960" at bounding box center [113, 122] width 37 height 13
click at [107, 137] on div "2161240440" at bounding box center [113, 136] width 37 height 13
click at [138, 141] on div "CSNU1245266" at bounding box center [151, 136] width 39 height 13
click at [141, 151] on div "SIMU2422882" at bounding box center [151, 149] width 39 height 13
click at [31, 150] on icon "open menu" at bounding box center [31, 150] width 6 height 6
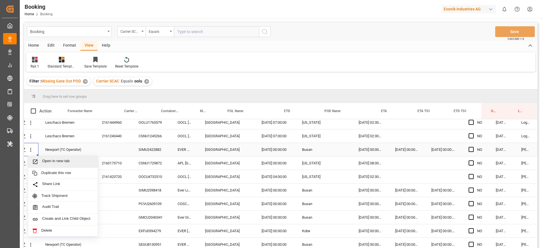
click at [53, 161] on span "Open in new tab" at bounding box center [67, 162] width 51 height 6
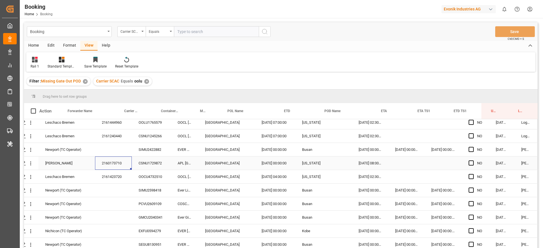
click at [118, 167] on div "2160173710" at bounding box center [113, 163] width 37 height 13
click at [115, 181] on div "2161423720" at bounding box center [113, 176] width 37 height 13
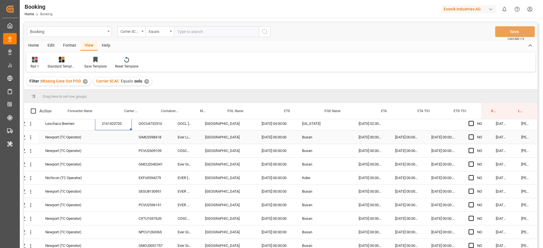
scroll to position [143, 21]
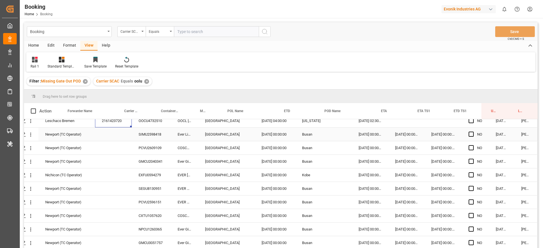
click at [135, 130] on div "SIMU2598418" at bounding box center [151, 134] width 39 height 13
click at [141, 146] on div "PCVU2609109" at bounding box center [151, 147] width 39 height 13
click at [149, 156] on div "GMCU2040341" at bounding box center [151, 161] width 39 height 13
click at [141, 173] on div "EXFU0594279" at bounding box center [151, 175] width 39 height 13
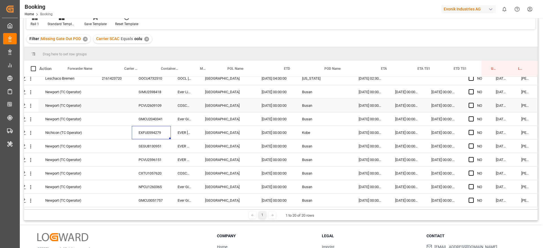
scroll to position [84, 0]
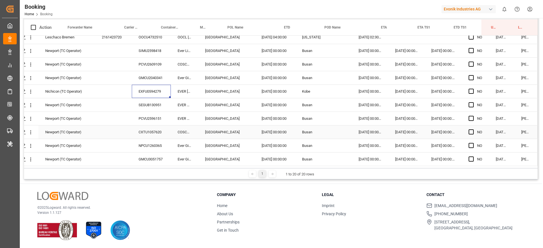
click at [153, 126] on div "CXTU1057620" at bounding box center [151, 132] width 39 height 13
click at [152, 116] on div "PCVU2596151" at bounding box center [151, 118] width 39 height 13
click at [136, 126] on div "CXTU1057620" at bounding box center [151, 132] width 39 height 13
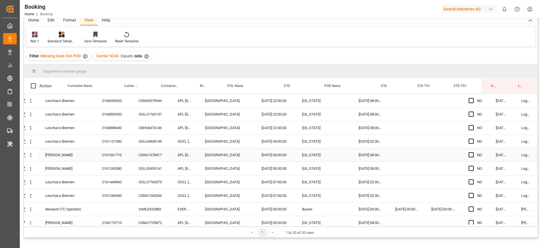
scroll to position [0, 0]
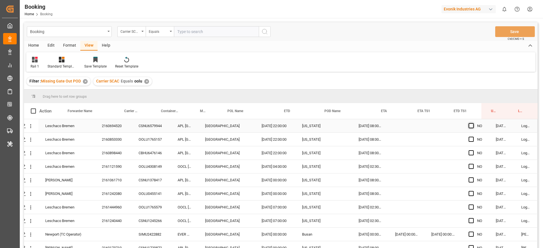
click at [470, 126] on span "Press SPACE to select this row." at bounding box center [471, 125] width 5 height 5
click at [473, 123] on input "Press SPACE to select this row." at bounding box center [473, 123] width 0 height 0
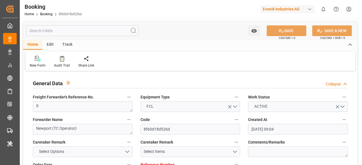
type input "[DATE] 09:04"
type input "[DATE]"
type input "[DATE] 00:00"
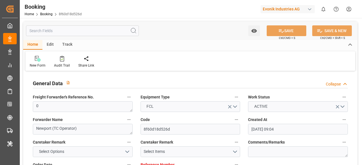
type input "[DATE] 00:00"
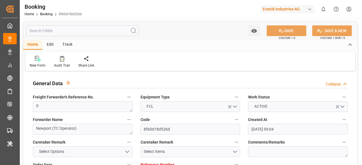
type input "[DATE] 00:00"
type input "[DATE]"
type input "[DATE] 08:14"
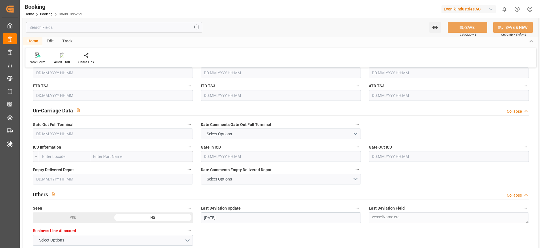
scroll to position [806, 0]
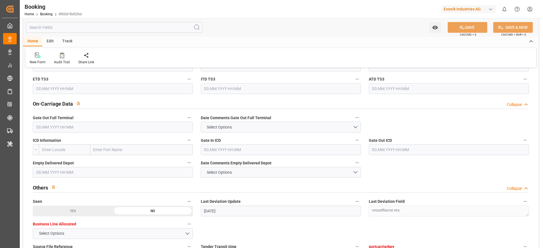
click at [90, 126] on input "text" at bounding box center [113, 127] width 160 height 11
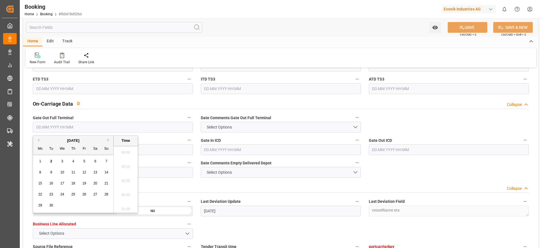
scroll to position [836, 0]
click at [40, 161] on span "1" at bounding box center [40, 161] width 2 height 4
type input "[DATE] 00:00"
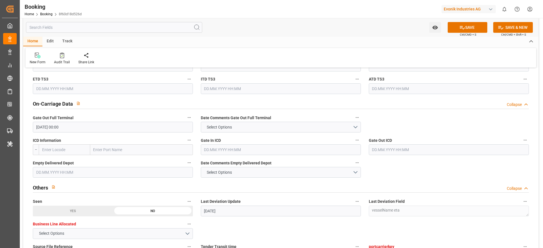
click at [362, 33] on span "Ctrl/CMD + S" at bounding box center [468, 35] width 16 height 4
click at [362, 29] on icon at bounding box center [462, 27] width 5 height 3
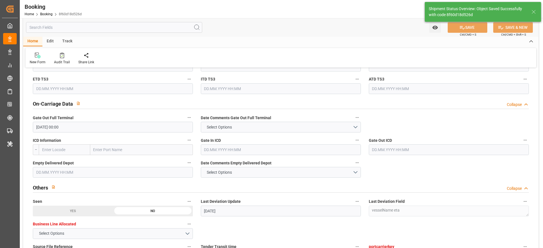
type textarea "[PERSON_NAME]"
type input "[DATE] 09:53"
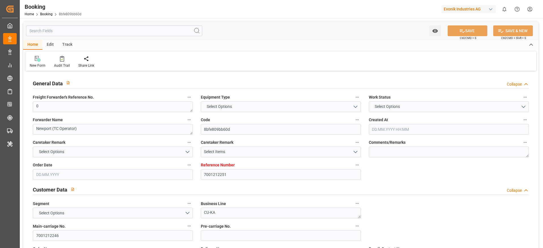
type input "7001212251"
type input "9631967"
type input "CMACGM"
type input "CMA CGM Group"
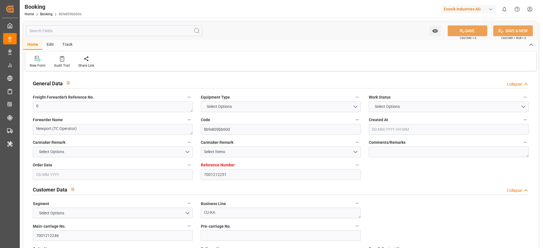
type input "NLRTM"
type input "MYPKG"
type input "40"
type input "0"
type input "[DATE] 09:04"
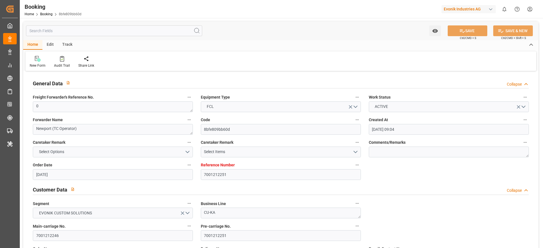
type input "[DATE]"
type input "[DATE] 00:00"
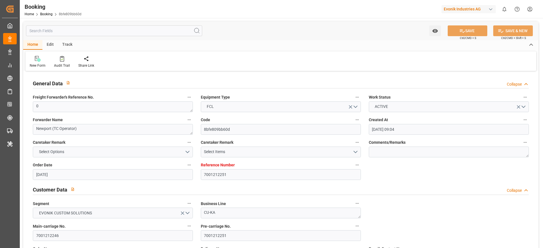
type input "[DATE] 00:00"
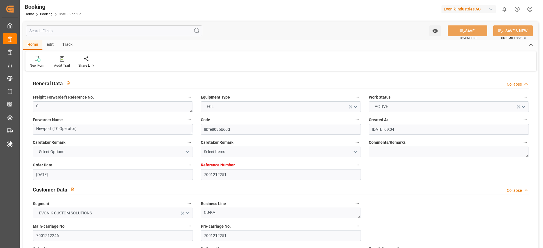
type input "[DATE]"
type input "[DATE] 08:14"
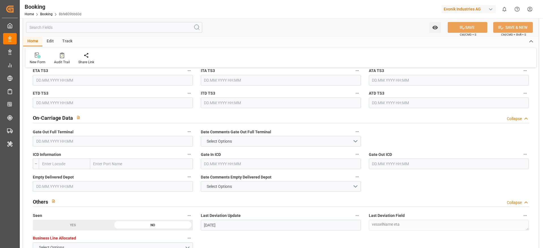
scroll to position [848, 0]
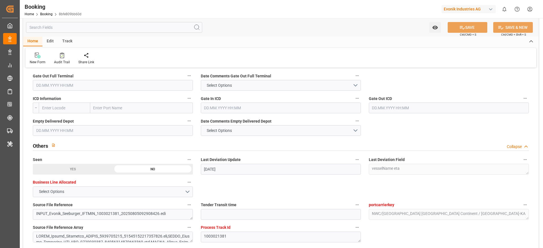
click at [64, 88] on input "text" at bounding box center [113, 85] width 160 height 11
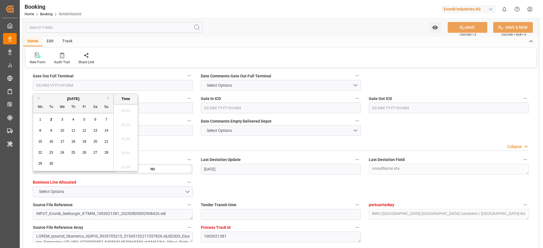
scroll to position [836, 0]
click at [42, 120] on div "1" at bounding box center [40, 120] width 7 height 7
type input "[DATE] 00:00"
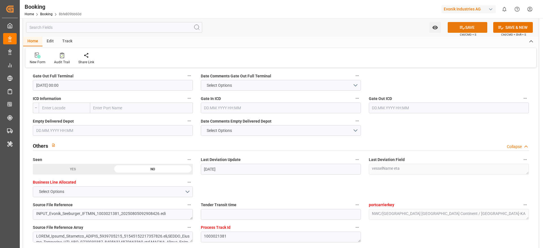
click at [462, 27] on icon at bounding box center [462, 28] width 6 height 6
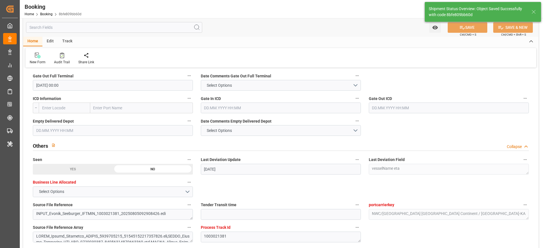
type textarea "[PERSON_NAME]"
type input "[DATE] 09:53"
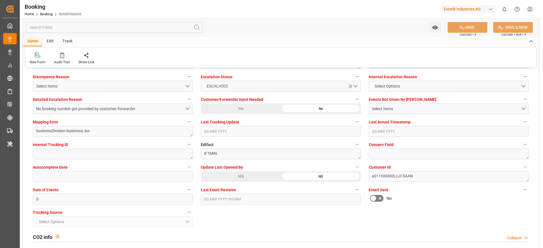
scroll to position [1017, 0]
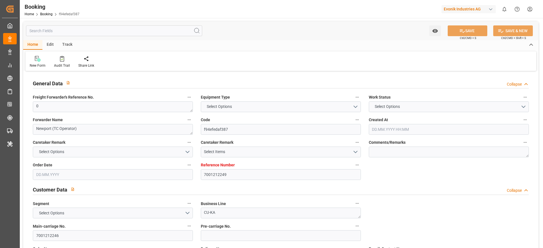
type input "7001212249"
type input "9631967"
type input "CMACGM"
type input "CMA CGM Group"
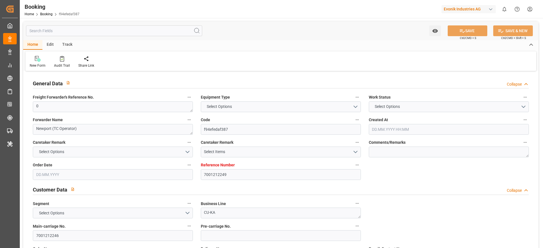
type input "NLRTM"
type input "MYPKG"
type input "40"
type input "0"
type input "[DATE] 09:04"
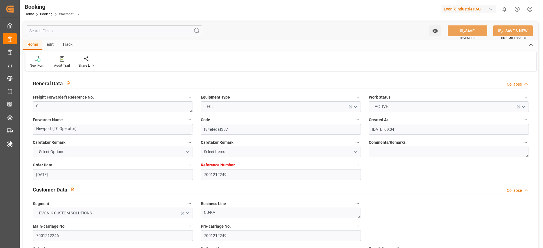
type input "[DATE]"
type input "[DATE] 00:00"
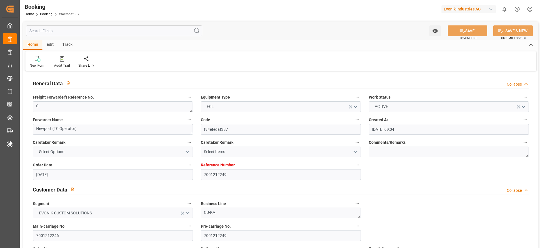
type input "[DATE] 00:00"
type input "15.07.2025 00:00"
type input "30.08.2025 00:00"
type input "[DATE] 00:00"
type input "30.08.2025 00:00"
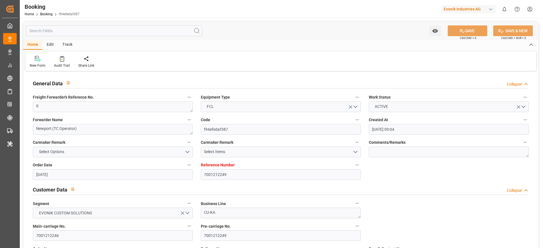
type input "05.08.2025"
type input "01.09.2025 08:05"
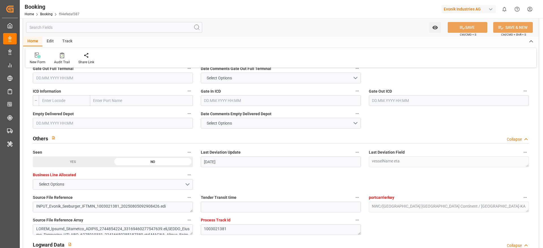
scroll to position [806, 0]
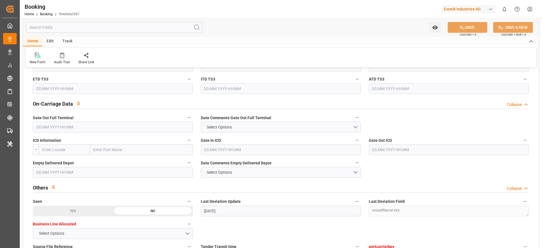
click at [87, 124] on input "text" at bounding box center [113, 127] width 160 height 11
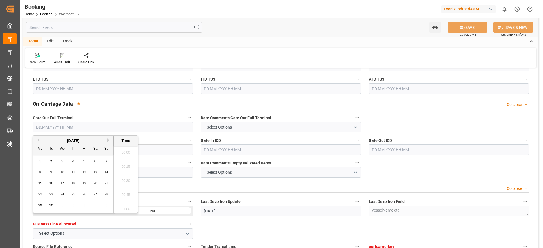
scroll to position [836, 0]
click at [39, 162] on div "1" at bounding box center [40, 161] width 7 height 7
type input "01.09.2025 00:00"
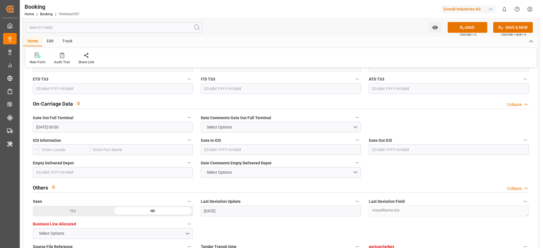
click at [475, 26] on button "SAVE" at bounding box center [468, 27] width 40 height 11
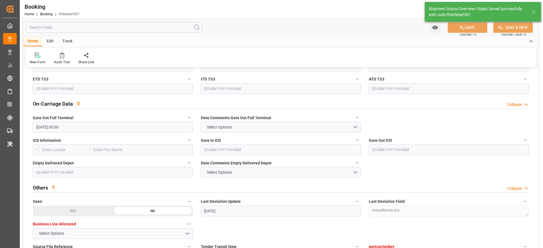
type textarea "[PERSON_NAME]"
type input "02.09.2025 09:53"
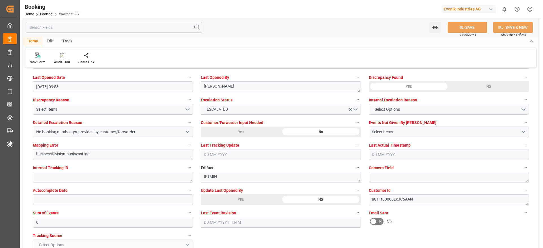
scroll to position [1018, 0]
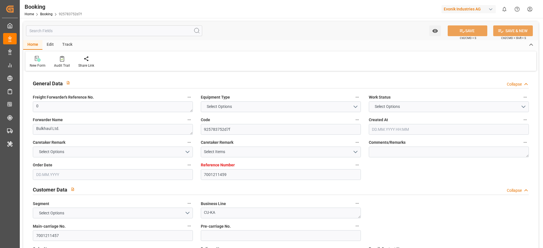
type input "7001211459"
type input "9632090"
type input "Maersk"
type input "Maersk Line AS"
type input "NLRTM"
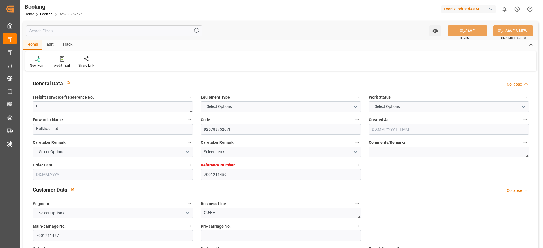
type input "IDJKT"
type input "41"
type input "MYTPP"
type input "0"
type input "[DATE] 13:47"
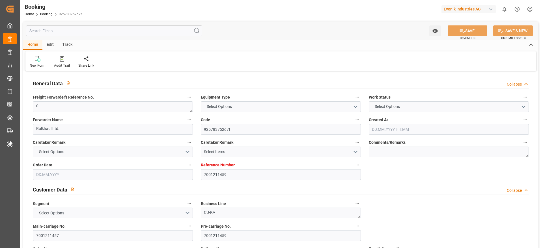
type input "[DATE]"
type input "[DATE] 00:00"
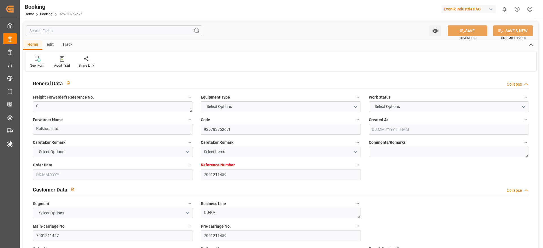
type input "[DATE] 00:00"
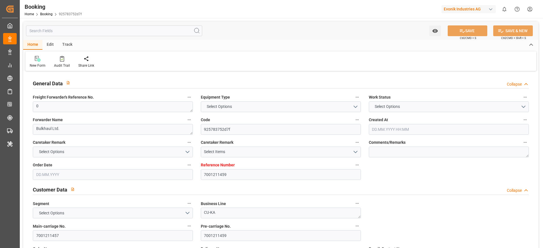
type input "[DATE] 00:00"
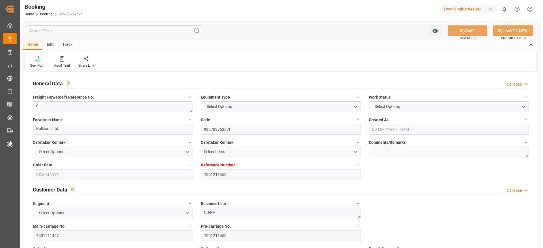
type input "[DATE] 00:00"
type input "[DATE]"
type input "[DATE] 11:04"
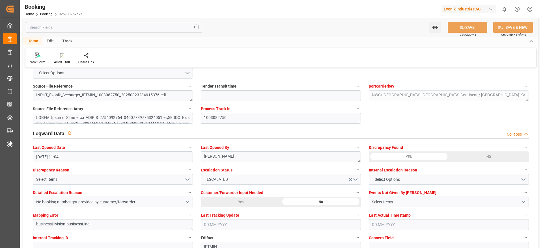
scroll to position [1060, 0]
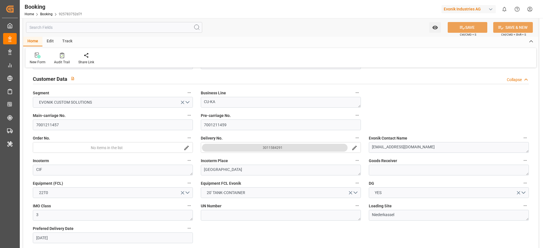
scroll to position [42, 0]
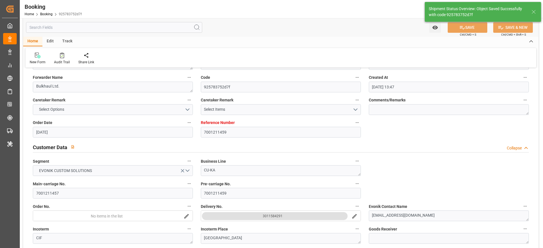
type textarea "[PERSON_NAME]"
type input "02.09.2025 10:03"
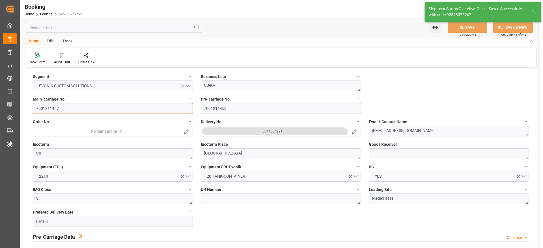
click at [66, 107] on input "7001211457" at bounding box center [113, 108] width 160 height 11
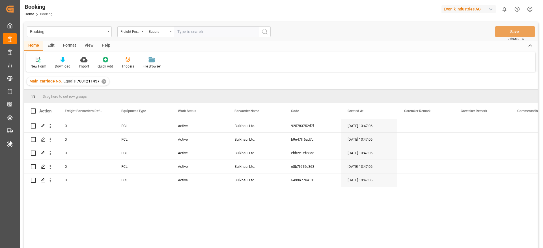
click at [85, 46] on div "View" at bounding box center [88, 46] width 17 height 10
click at [36, 64] on div "Default" at bounding box center [36, 66] width 11 height 5
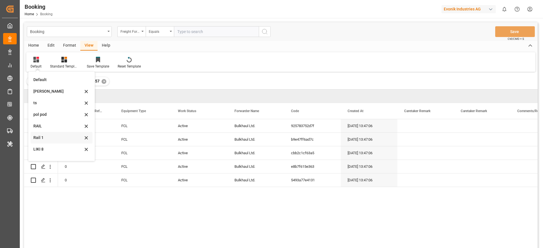
click at [40, 141] on div "Rail 1" at bounding box center [62, 138] width 62 height 12
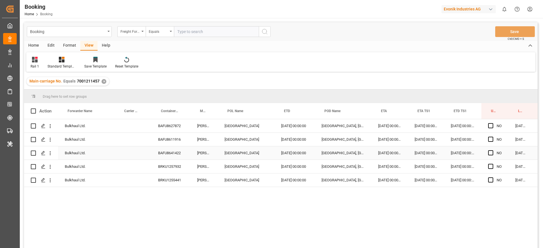
scroll to position [0, 21]
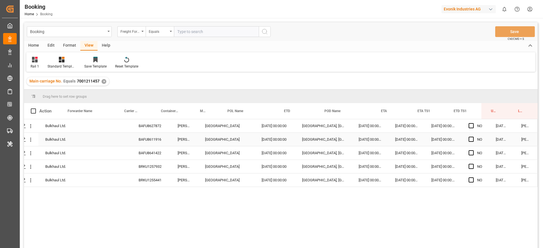
click at [160, 138] on div "BAFU8611916" at bounding box center [151, 139] width 39 height 13
click at [159, 152] on div "BAFU8641422" at bounding box center [151, 152] width 39 height 13
click at [165, 174] on div "BRKU1255441" at bounding box center [151, 180] width 39 height 13
click at [164, 167] on div "BRKU1257932" at bounding box center [151, 166] width 39 height 13
click at [150, 180] on div "BRKU1255441" at bounding box center [151, 180] width 39 height 13
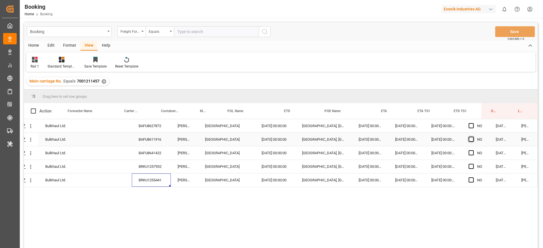
click at [469, 140] on span "Press SPACE to select this row." at bounding box center [471, 139] width 5 height 5
click at [473, 137] on input "Press SPACE to select this row." at bounding box center [473, 137] width 0 height 0
drag, startPoint x: 485, startPoint y: 144, endPoint x: 485, endPoint y: 183, distance: 38.2
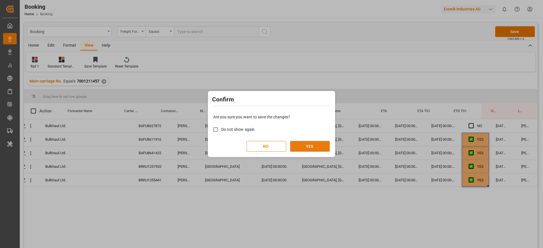
click at [313, 146] on button "YES" at bounding box center [310, 146] width 40 height 11
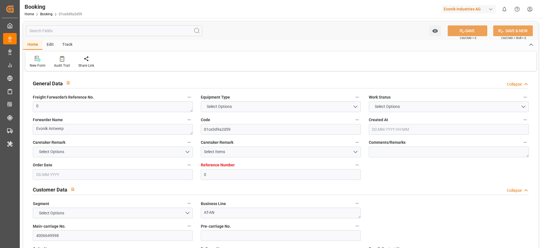
type input "0"
type input "9527037"
type input "Maersk"
type input "Maersk Line AS"
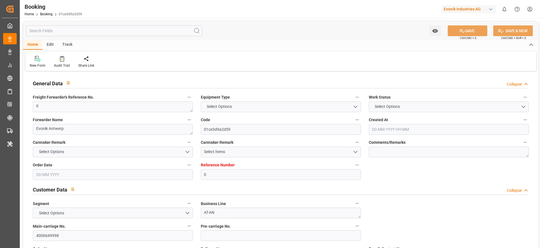
type input "BEANR"
type input "BRIOA"
type input "28"
type input "MAPTM"
type input "0"
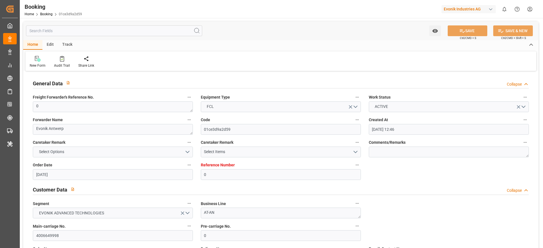
type input "30.06.2025 12:46"
type input "30.06.2025"
type input "[DATE]"
type input "18.07.2025"
type input "29.07.2025 00:00"
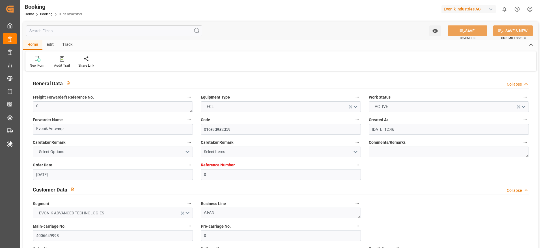
type input "23.07.2025 00:00"
type input "28.07.2025 00:00"
type input "24.07.2025 00:00"
type input "25.08.2025 00:00"
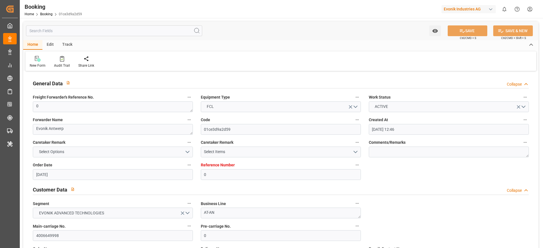
type input "25.08.2025 00:00"
type input "03.08.2025 00:00"
type input "01.08.2025 00:00"
type input "03.08.2025 00:00"
type input "04.08.2025 00:00"
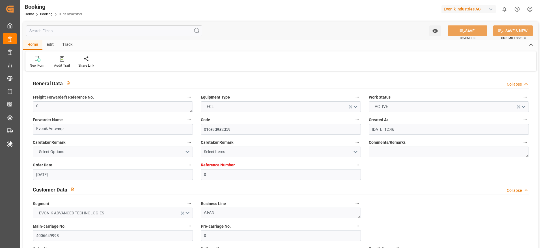
type input "06.08.2025 00:00"
type input "04.08.2025 00:00"
type input "01.09.2025 10:28"
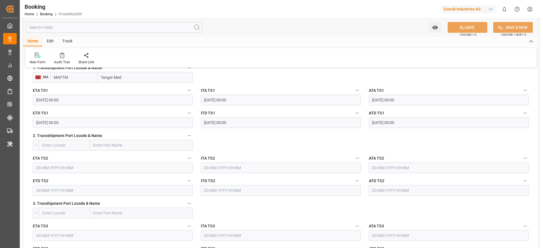
scroll to position [764, 0]
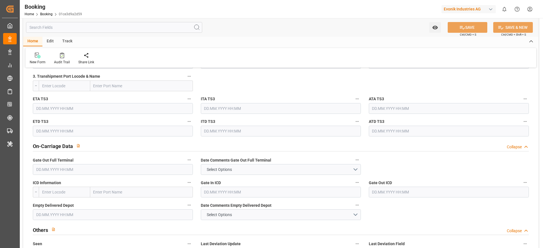
click at [52, 167] on input "text" at bounding box center [113, 169] width 160 height 11
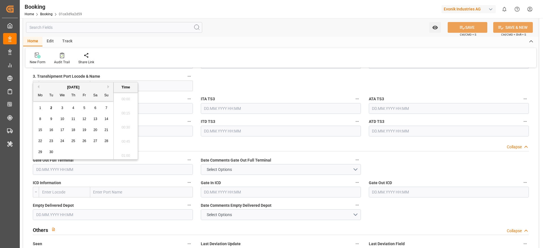
scroll to position [850, 0]
click at [41, 108] on div "1" at bounding box center [40, 108] width 7 height 7
type input "01.09.2025 00:00"
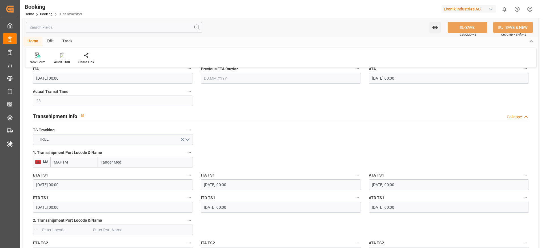
scroll to position [382, 0]
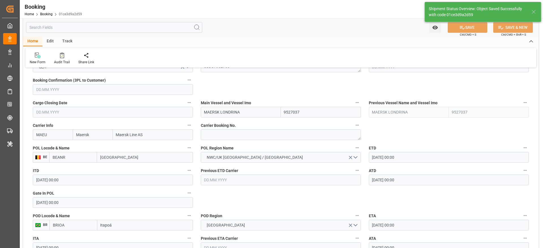
type input "02.09.2025 10:05"
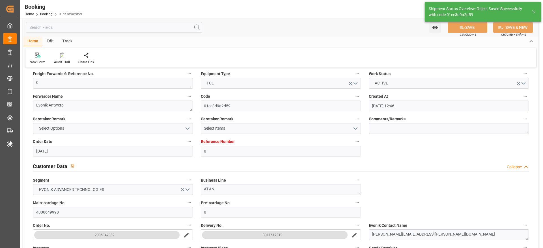
scroll to position [85, 0]
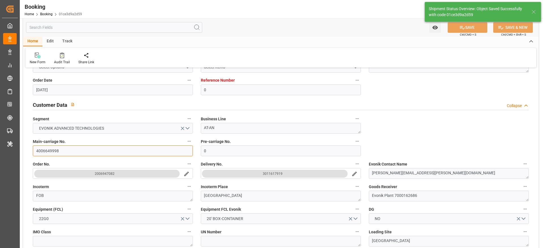
click at [65, 150] on input "4006649998" at bounding box center [113, 151] width 160 height 11
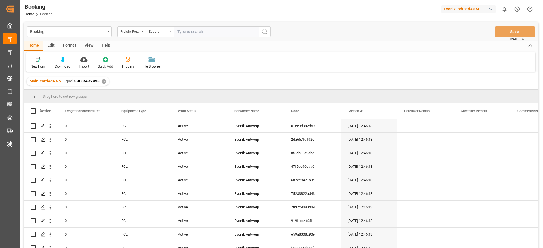
click at [89, 44] on div "View" at bounding box center [88, 46] width 17 height 10
click at [35, 64] on div "Default" at bounding box center [36, 66] width 11 height 5
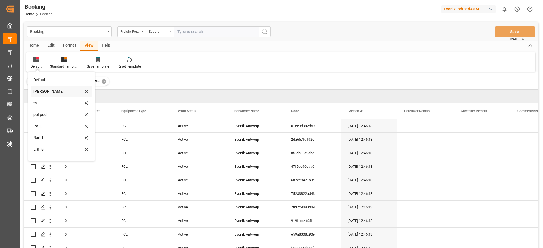
click at [42, 91] on div "[PERSON_NAME]" at bounding box center [57, 92] width 49 height 6
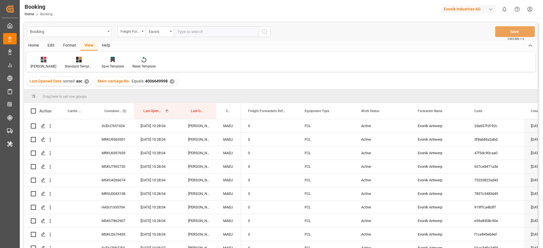
click at [112, 121] on div "SUDU7651024" at bounding box center [114, 125] width 39 height 13
click at [114, 138] on div "MRKU9563591" at bounding box center [114, 139] width 39 height 13
click at [121, 157] on div "MRKU6597659" at bounding box center [114, 152] width 39 height 13
click at [124, 169] on div "MSKU7592720" at bounding box center [114, 166] width 39 height 13
click at [135, 178] on div "01.09.2025 10:28:04" at bounding box center [158, 180] width 48 height 13
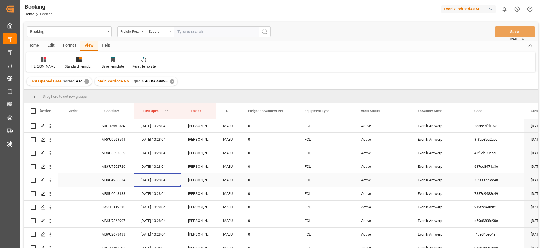
click at [133, 181] on div "MSKU4266674" at bounding box center [114, 180] width 39 height 13
click at [118, 189] on div "MRSU0043138" at bounding box center [114, 193] width 39 height 13
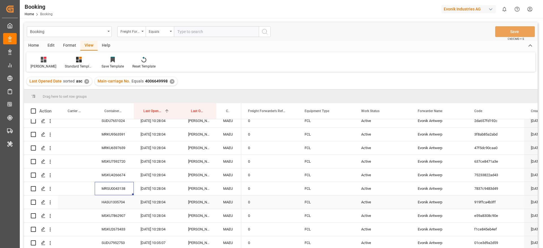
click at [110, 200] on div "HASU1335704" at bounding box center [114, 202] width 39 height 13
click at [113, 209] on div "MSKU7862907" at bounding box center [114, 215] width 39 height 13
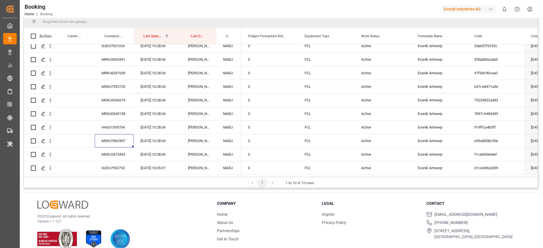
scroll to position [84, 0]
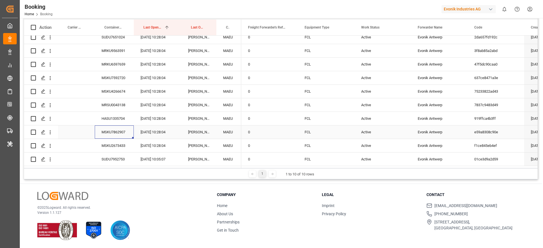
click at [130, 132] on div "MSKU7862907" at bounding box center [114, 132] width 39 height 13
click at [127, 141] on div "MSKU2673433" at bounding box center [114, 145] width 39 height 13
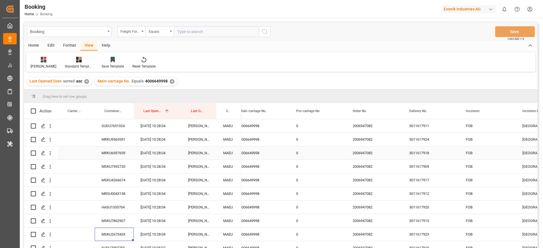
scroll to position [0, 782]
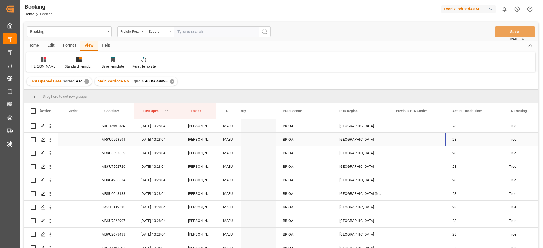
click at [443, 144] on div "Press SPACE to select this row." at bounding box center [417, 139] width 57 height 13
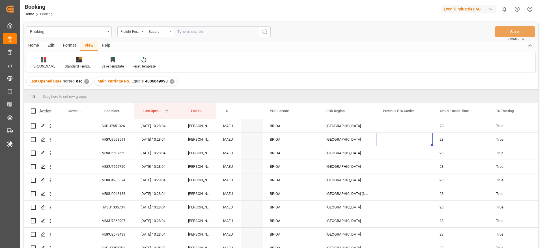
click at [419, 96] on div "Drag here to set row groups" at bounding box center [281, 97] width 514 height 14
click at [409, 172] on div "Press SPACE to select this row." at bounding box center [404, 166] width 57 height 13
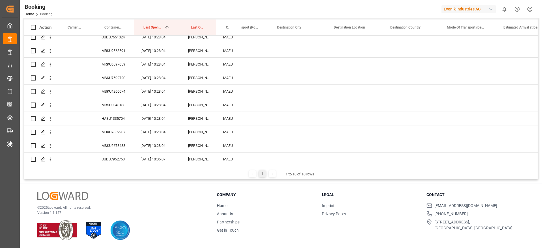
drag, startPoint x: 523, startPoint y: 166, endPoint x: 452, endPoint y: 168, distance: 70.7
click at [452, 168] on div "Drag here to set row groups Drag here to set column labels Action Carrier Booki…" at bounding box center [281, 93] width 514 height 174
drag, startPoint x: 473, startPoint y: 168, endPoint x: 480, endPoint y: 169, distance: 7.1
click at [445, 167] on div "Drag here to set row groups Drag here to set column labels Action Carrier Booki…" at bounding box center [281, 93] width 514 height 174
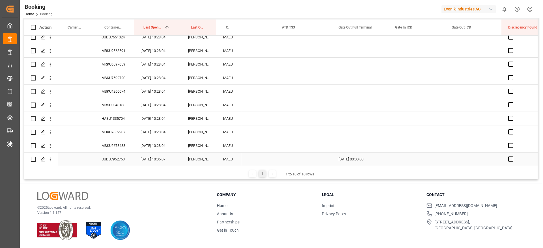
click at [361, 158] on div "01.09.2025 00:00:00" at bounding box center [360, 159] width 57 height 13
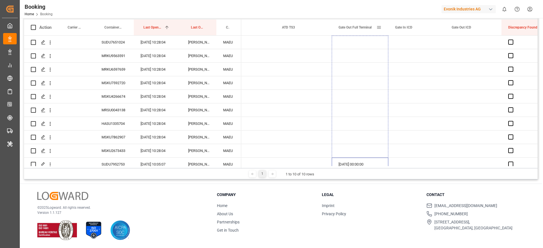
drag, startPoint x: 387, startPoint y: 163, endPoint x: 370, endPoint y: 34, distance: 129.6
click at [370, 34] on div "Action Carrier Booking No. Container No. Last Opened Date 1 ETD TS3" at bounding box center [281, 94] width 514 height 149
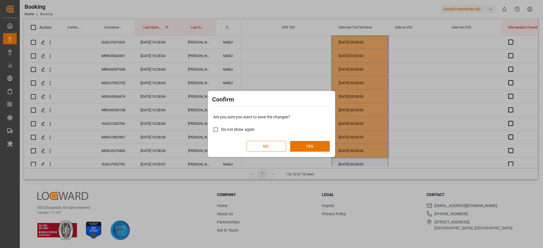
click at [317, 139] on div "Are you sure you want to save the changes? Do not show again NO YES" at bounding box center [271, 133] width 124 height 46
click at [314, 144] on button "YES" at bounding box center [310, 146] width 40 height 11
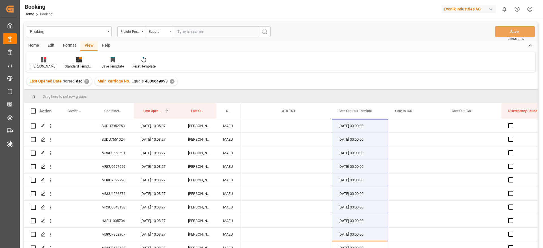
click at [170, 79] on div "✕" at bounding box center [172, 81] width 5 height 5
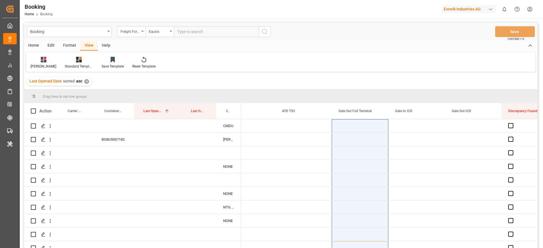
click at [221, 29] on input "text" at bounding box center [216, 31] width 85 height 11
click at [130, 29] on div "Freight Forwarder's Reference No." at bounding box center [129, 31] width 19 height 7
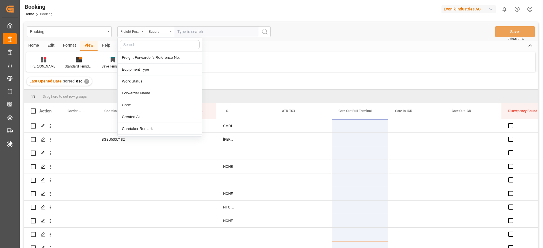
click at [138, 44] on input "text" at bounding box center [160, 44] width 80 height 9
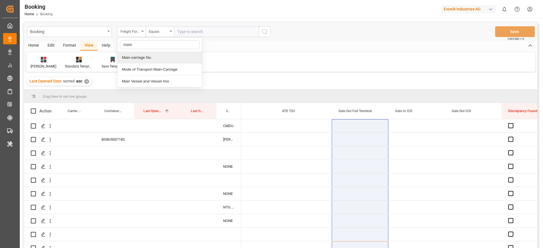
type input "main"
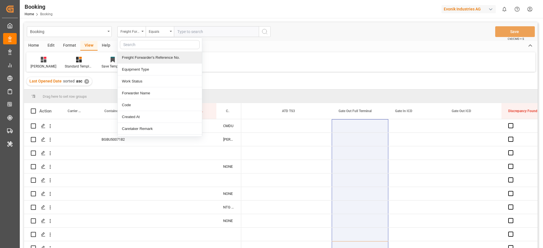
click at [143, 46] on input "text" at bounding box center [160, 44] width 80 height 9
type input "main"
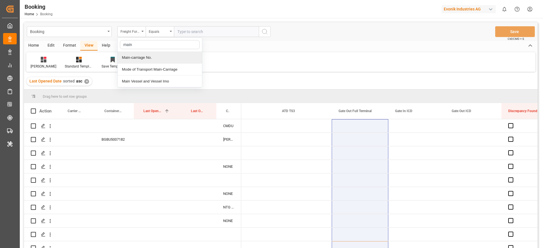
click at [132, 57] on div "Main-carriage No." at bounding box center [160, 58] width 84 height 12
click at [201, 36] on input "text" at bounding box center [216, 31] width 85 height 11
paste input "7001189985"
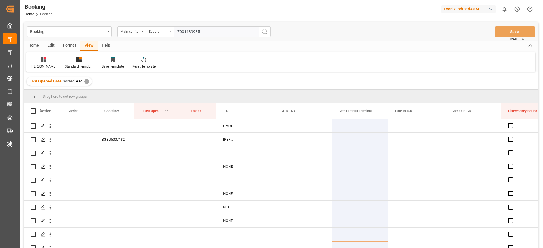
type input "7001189985"
click at [265, 33] on icon "search button" at bounding box center [264, 31] width 7 height 7
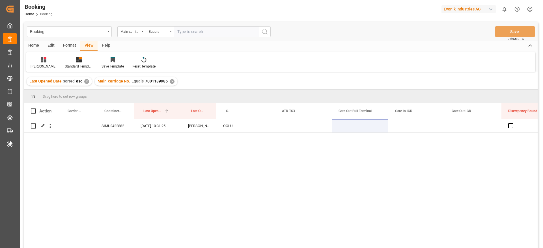
click at [172, 82] on div "Main-carriage No. Equals 7001189985 ✕" at bounding box center [136, 81] width 83 height 8
click at [170, 79] on div "✕" at bounding box center [172, 81] width 5 height 5
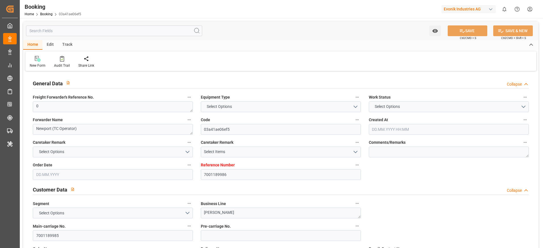
type input "7001189986"
type input "9935260"
type input "OOCL"
type input "Orient Overseas Container Line Ltd"
type input "NLRTM"
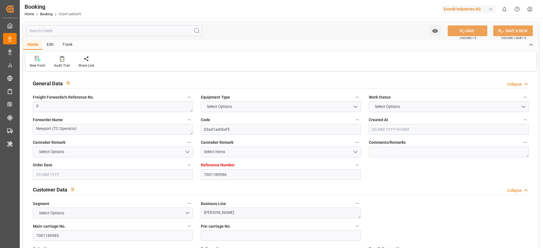
type input "KRPUS"
type input "58"
type input "CNSGH"
type input "46"
type input "0"
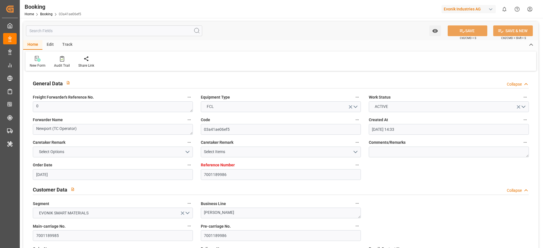
type input "[DATE] 14:33"
type input "[DATE]"
type input "[DATE] 00:00"
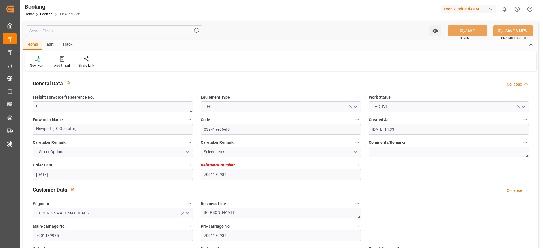
type input "[DATE] 00:00"
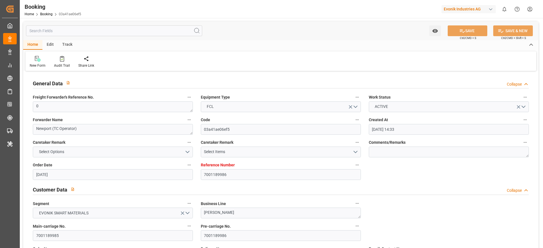
type input "[DATE] 00:00"
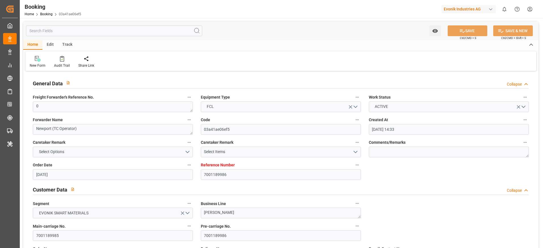
type input "[DATE] 00:00"
type input "[DATE]"
type input "[DATE] 11:24"
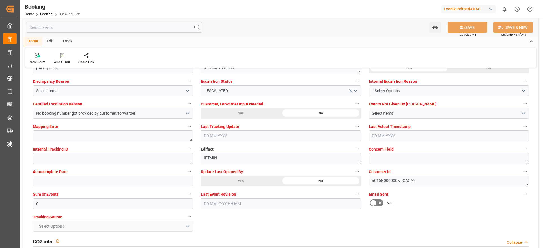
scroll to position [1102, 0]
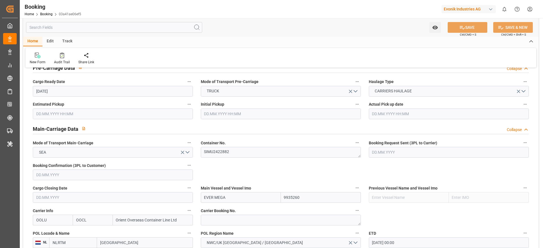
scroll to position [254, 0]
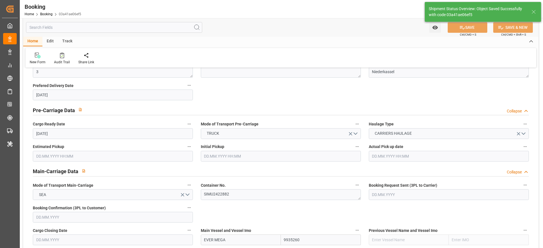
type textarea "[PERSON_NAME]"
type input "[DATE] 10:31"
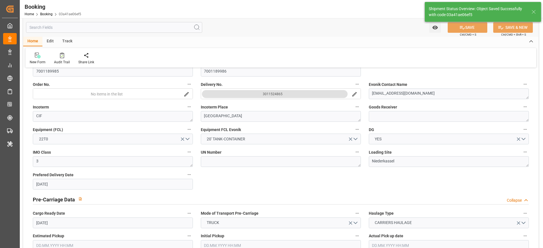
scroll to position [127, 0]
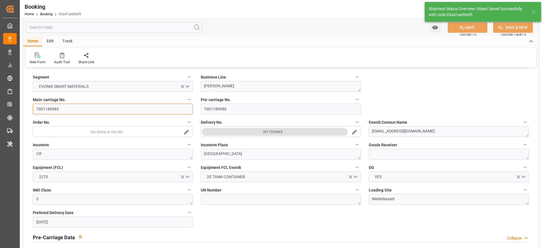
click at [71, 109] on input "7001189985" at bounding box center [113, 109] width 160 height 11
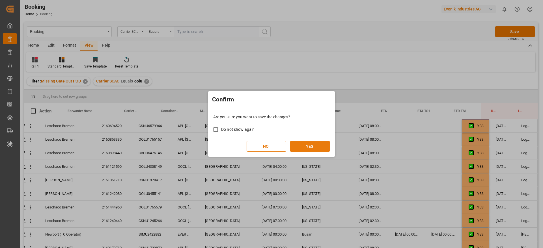
click at [315, 146] on button "YES" at bounding box center [310, 146] width 40 height 11
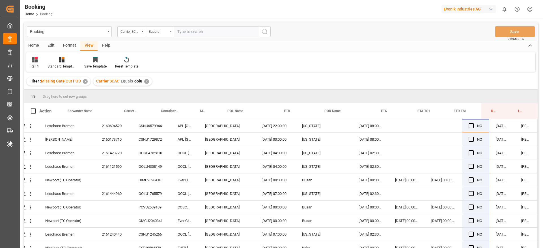
click at [146, 80] on div "✕" at bounding box center [146, 81] width 5 height 5
click at [191, 34] on input "text" at bounding box center [216, 31] width 85 height 11
type input "one"
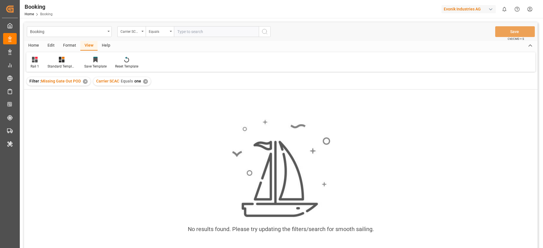
click at [146, 81] on div "✕" at bounding box center [145, 81] width 5 height 5
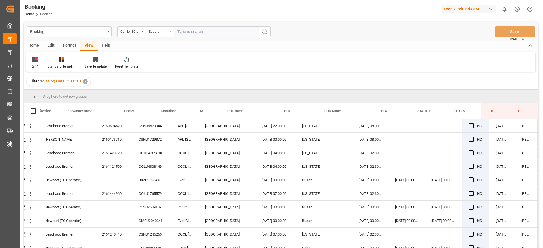
click at [194, 33] on input "text" at bounding box center [216, 31] width 85 height 11
type input "[PERSON_NAME]"
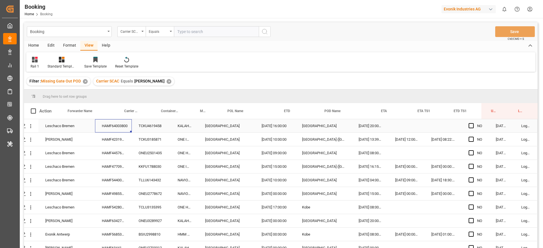
click at [106, 122] on div "HAMF64003800" at bounding box center [113, 125] width 37 height 13
click at [122, 135] on div "HAMF42319700" at bounding box center [113, 139] width 37 height 13
click at [126, 152] on div "HAMF44576700" at bounding box center [113, 152] width 37 height 13
click at [123, 167] on div "HAMF47709800" at bounding box center [113, 166] width 37 height 13
click at [119, 180] on div "HAMF54400800" at bounding box center [113, 180] width 37 height 13
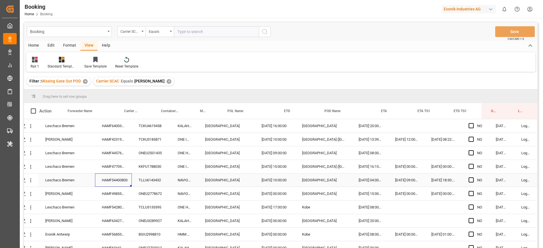
click at [110, 190] on div "HAMF49855500" at bounding box center [113, 193] width 37 height 13
click at [122, 203] on div "HAMF54280700" at bounding box center [113, 207] width 37 height 13
click at [109, 225] on div "HAMF63427300" at bounding box center [113, 220] width 37 height 13
click at [124, 235] on div "HAMF56853800" at bounding box center [113, 234] width 37 height 13
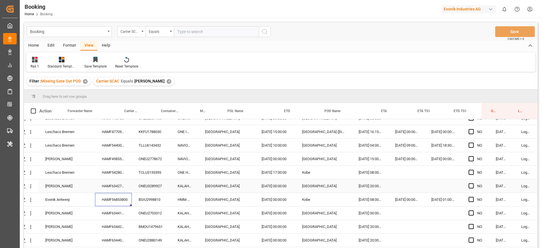
scroll to position [75, 21]
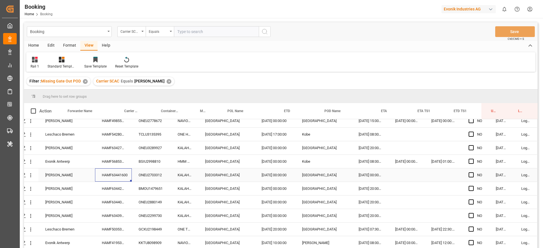
click at [118, 170] on div "HAMF63441600" at bounding box center [113, 175] width 37 height 13
click at [135, 188] on div "BMOU1479651" at bounding box center [151, 188] width 39 height 13
click at [119, 187] on div "HAMF63442700" at bounding box center [113, 188] width 37 height 13
click at [122, 203] on div "HAMF63440500" at bounding box center [113, 202] width 37 height 13
click at [110, 217] on div "HAMF63439600" at bounding box center [113, 215] width 37 height 13
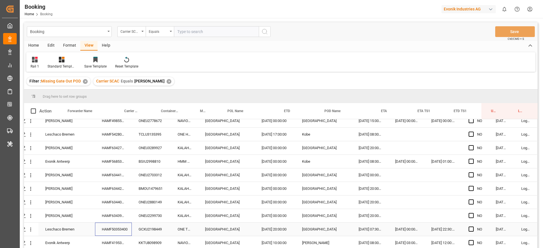
click at [110, 225] on div "HAMF50353400" at bounding box center [113, 229] width 37 height 13
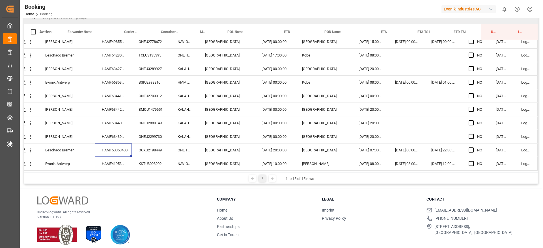
scroll to position [84, 0]
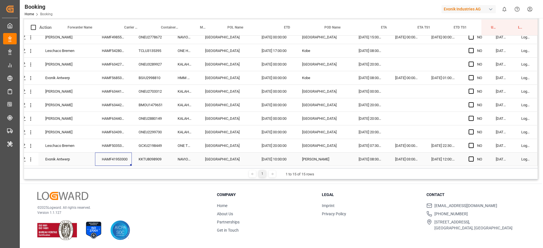
drag, startPoint x: 121, startPoint y: 154, endPoint x: 124, endPoint y: 167, distance: 14.0
click at [121, 156] on div "HAMF41953300" at bounding box center [113, 159] width 37 height 13
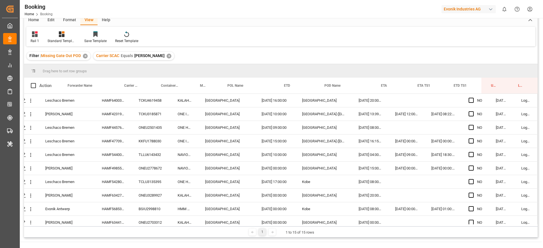
scroll to position [0, 0]
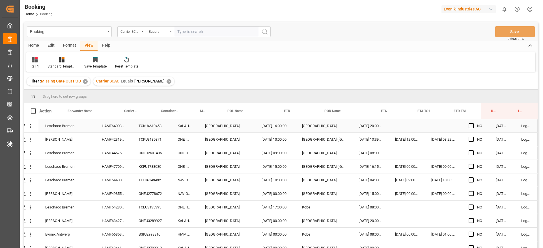
click at [474, 124] on div "Press SPACE to select this row." at bounding box center [473, 126] width 8 height 13
click at [469, 125] on span "Press SPACE to select this row." at bounding box center [471, 125] width 5 height 5
click at [473, 123] on input "Press SPACE to select this row." at bounding box center [473, 123] width 0 height 0
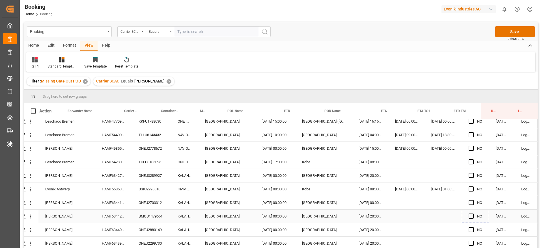
scroll to position [75, 21]
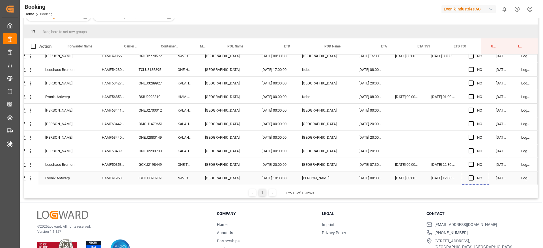
drag, startPoint x: 486, startPoint y: 131, endPoint x: 491, endPoint y: 230, distance: 98.9
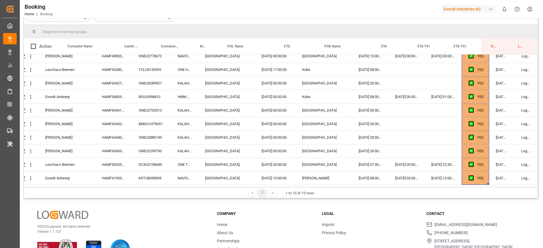
scroll to position [84, 0]
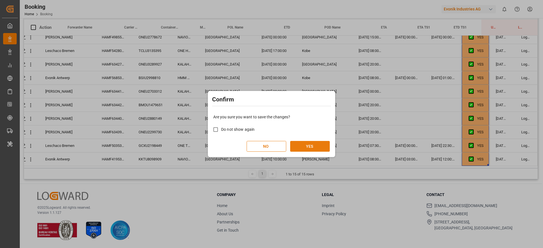
click at [329, 151] on button "YES" at bounding box center [310, 146] width 40 height 11
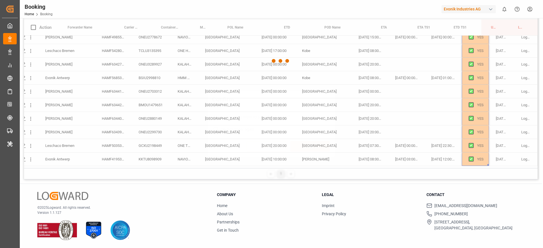
click at [316, 147] on button "YES" at bounding box center [310, 146] width 40 height 11
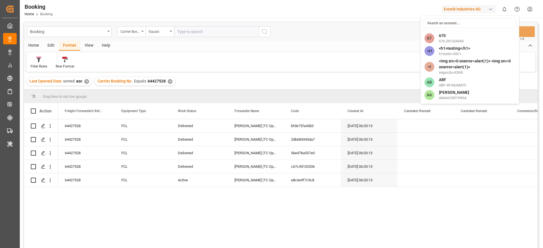
click at [462, 27] on input at bounding box center [470, 23] width 92 height 10
click at [461, 22] on input at bounding box center [470, 23] width 92 height 10
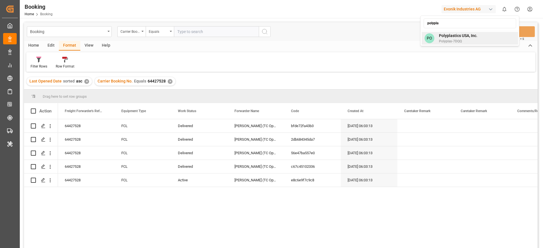
type input "polypla"
click at [465, 35] on span "Polyplastics USA, Inc." at bounding box center [458, 36] width 38 height 6
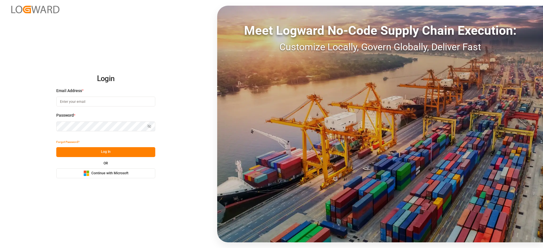
click at [119, 176] on div "Microsoft Logo Continue with Microsoft" at bounding box center [105, 174] width 45 height 6
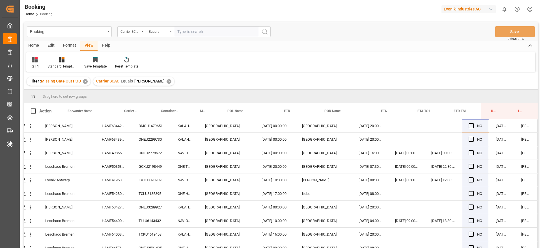
click at [143, 85] on div "Carrier SCAC Equals [PERSON_NAME] ✕" at bounding box center [133, 81] width 81 height 8
click at [155, 78] on div "Filter : Missing Gate Out POD ✕ Carrier SCAC Equals [PERSON_NAME] ✕" at bounding box center [281, 82] width 514 height 16
click at [167, 80] on div "✕" at bounding box center [169, 81] width 5 height 5
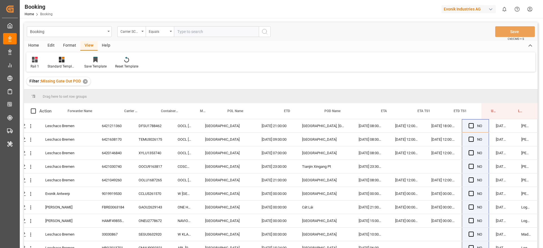
click at [192, 29] on input "text" at bounding box center [216, 31] width 85 height 11
type input "ymlu"
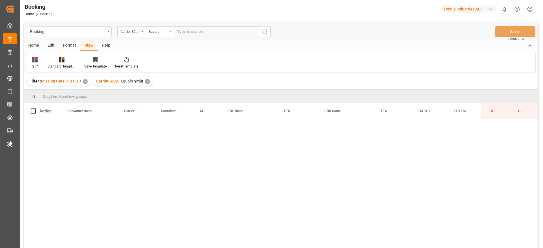
click at [147, 84] on div "Carrier SCAC Equals ymlu ✕" at bounding box center [122, 81] width 59 height 8
click at [147, 81] on div "✕" at bounding box center [147, 81] width 5 height 5
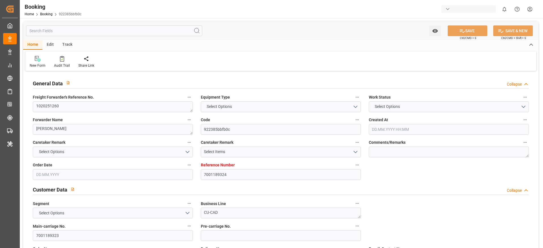
type input "7001189324"
type input "9792682"
type input "[PERSON_NAME]"
type input "[PERSON_NAME] Marine Transport Corp."
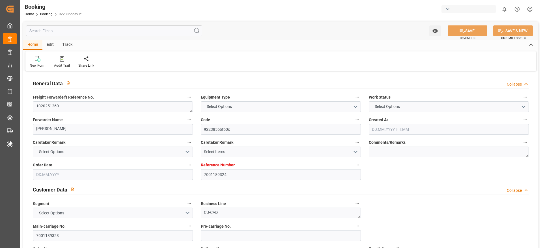
type input "BEANR"
type input "SGSIN"
type input "36"
type input "SGSIN"
type input "TWKHH"
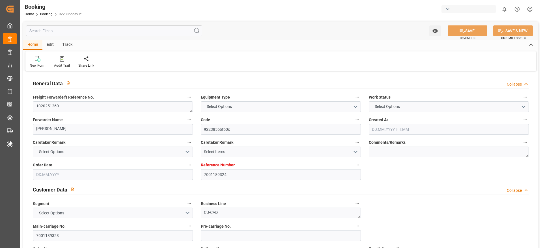
type input "0"
type input "BEANR"
type input "SGSIN"
type input "9792682"
type input "06.06.2025 08:06"
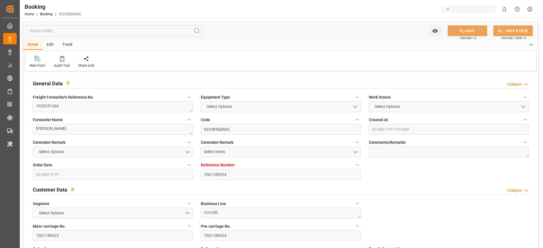
type input "06.06.2025"
type input "05.09.2025"
type input "20.06.2025"
type input "03.07.2025 00:00"
type input "17.07.2025 00:00"
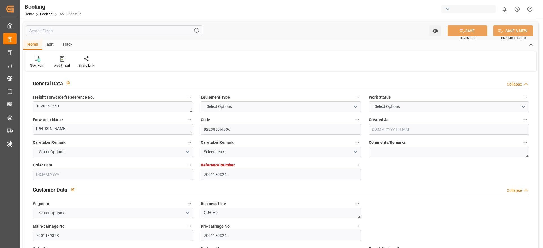
type input "17.07.2025 00:00"
type input "22.07.2025 05:32"
type input "10.07.2025 06:28"
type input "27.08.2025 12:00"
type input "22.08.2025 00:00"
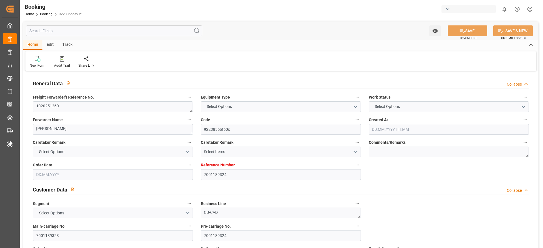
type input "27.08.2025 11:54"
type input "27.08.2025 00:00"
type input "28.08.2025 00:00"
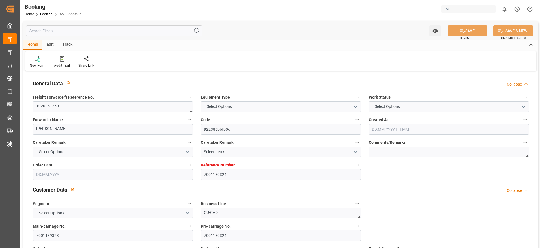
type input "10.09.2025 00:00"
type input "11.09.2025 00:00"
type input "[DATE]"
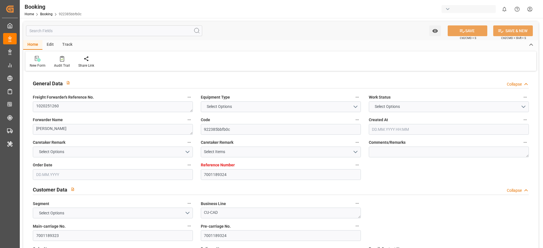
type input "01.09.2025 13:23"
type input "01.09.2025"
type input "24.06.2025 04:55"
type input "20.07.2025 12:02"
type input "22.07.2025 06:08"
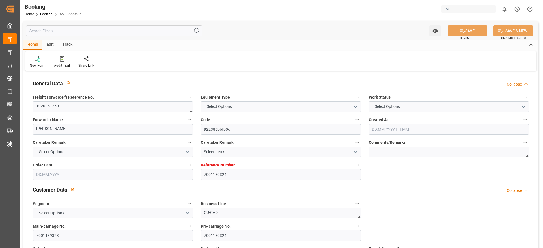
type input "27.08.2025 12:00"
type input "27.08.2025 11:35"
type input "28.08.2025 00:02"
type input "28.08.2025 22:30"
type input "01.09.2025 22:30"
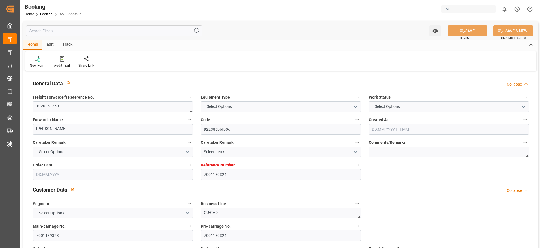
type input "12.09.2025 00:00"
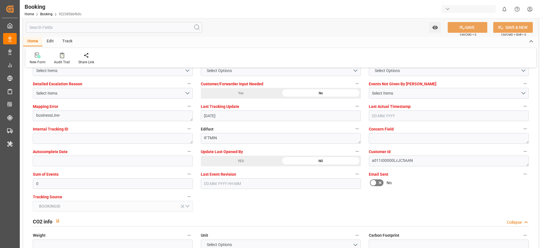
scroll to position [1103, 0]
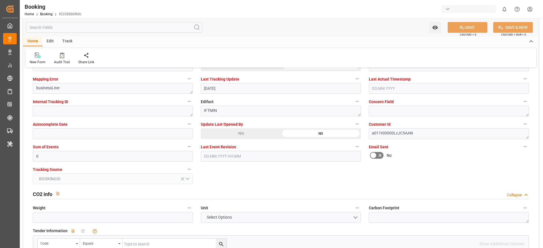
click at [239, 127] on span "Update Last Opened By" at bounding box center [222, 125] width 42 height 6
click at [353, 127] on button "Update Last Opened By" at bounding box center [356, 123] width 7 height 7
click at [237, 136] on div at bounding box center [271, 124] width 543 height 248
drag, startPoint x: 259, startPoint y: 130, endPoint x: 243, endPoint y: 130, distance: 16.4
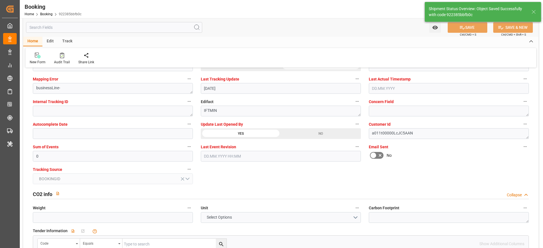
type input "02.09.2025 11:37"
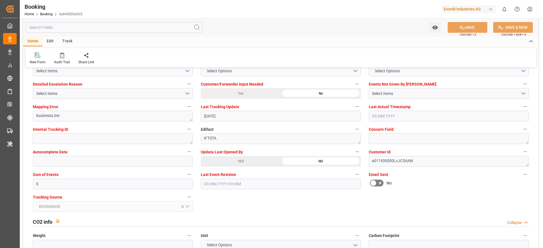
scroll to position [1103, 0]
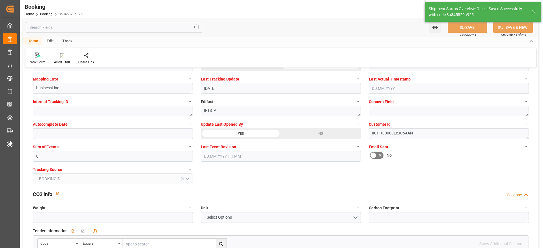
type input "[DATE] 11:37"
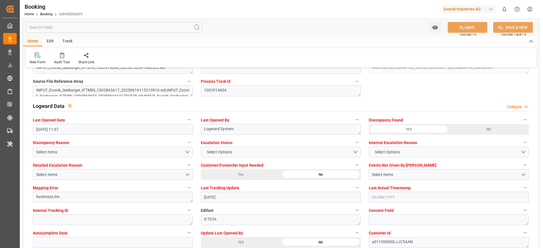
scroll to position [976, 0]
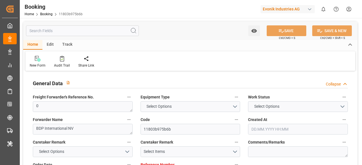
type textarea "0"
type textarea "BDP International NV"
type input "11803b975b6b"
type input "7001187885"
type textarea "CU-HC"
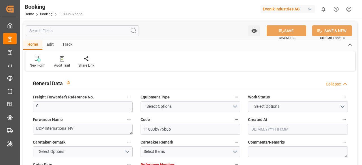
type input "7001187884"
type textarea "[PERSON_NAME][EMAIL_ADDRESS][PERSON_NAME][DOMAIN_NAME]"
type textarea "CIF"
type textarea "[GEOGRAPHIC_DATA], VI"
type textarea "Ham"
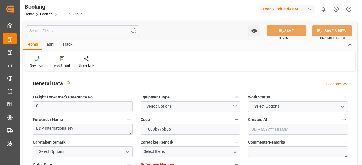
type textarea "MAGU2508084"
type input "HMM AMETHYST"
type input "YMLU"
type textarea "YMFANR0181350"
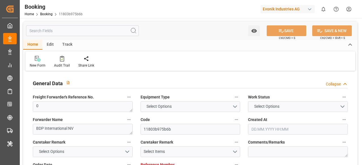
type input "[GEOGRAPHIC_DATA]"
type input "Cat Lai Oil Port"
type input "CAI MEP"
type textarea "vesselName etd [PERSON_NAME]"
type textarea "INPUT_Evonik_Seeburger_IFTMIN_1002907946_20250630142535788.edi"
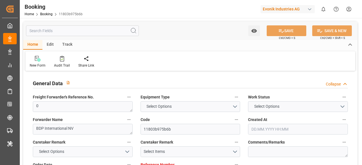
type textarea "NWC/UK [GEOGRAPHIC_DATA] Continent / [GEOGRAPHIC_DATA]-HC"
type textarea "INPUT_Evonik_Seeburger_IFTMIN_1002832499_20250605103513599.edi,INPUT_Evonik_See…"
type textarea "1002907946"
type textarea "Logward System"
type textarea "Pod-businessLine-"
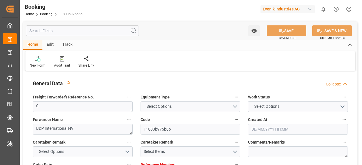
type textarea "IFTMIN"
type textarea "a011t00000LcJC5AAN"
type textarea "Yes"
type input "ANTWERPEN"
type input "CAI MEP INTERNATIONAL TERMINAL"
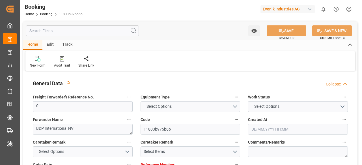
type input "ANTWERPEN"
type input "BE"
type input "TRUCK"
type input "006E"
type input "VESSEL"
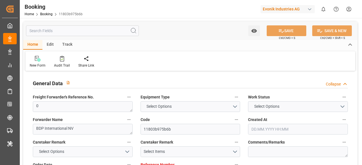
type input "HMM AMETHYST"
type input "TRUCK"
type input "7001187885"
type input "9944467"
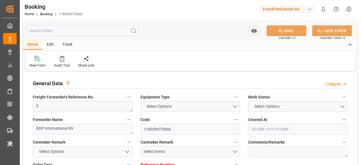
type input "[PERSON_NAME]"
type input "[PERSON_NAME] Marine Transport Corp."
type input "BEANR"
type input "VNCMT"
type input "43"
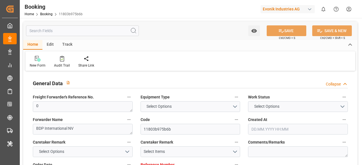
type input "VNCMT"
type input "0"
type input "BEANR"
type input "VNCMT"
type input "9944467"
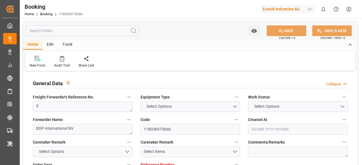
type input "05.06.2025 08:38"
type input "05.06.2025"
type input "11.08.2025"
type input "18.06.2025"
type input "08.07.2025 05:30"
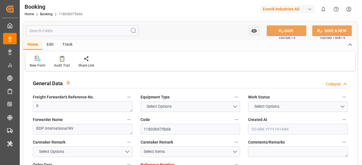
type input "30.06.2025 00:00"
type input "08.07.2025 05:55"
type input "30.06.2025 12:16"
type input "31.08.2025 17:30"
type input "17.08.2025 00:00"
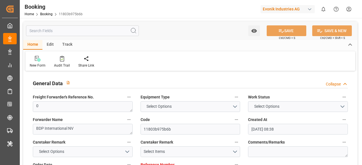
type input "20.08.2025 18:30"
type input "20.08.2025 00:00"
type input "20.08.2025 11:30"
type input "26.08.2025 00:00"
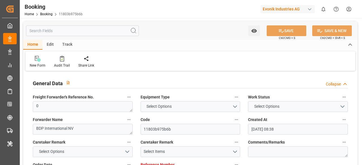
type input "26.08.2025 00:00"
type input "30.06.2025"
type input "02.09.2025 02:56"
type input "[DATE]"
type input "26.06.2025 07:36"
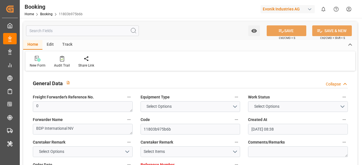
type input "07.07.2025 19:07"
type input "08.07.2025 05:30"
type input "08.07.2025 06:29"
type input "20.08.2025 03:51"
type input "20.08.2025 15:50"
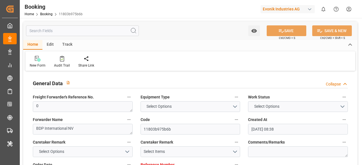
type input "20.08.2025 17:30"
type input "20.08.2025 10:51"
type input "20.08.2025 17:51"
type input "20.08.2025 22:50"
type input "24.08.2025 22:50"
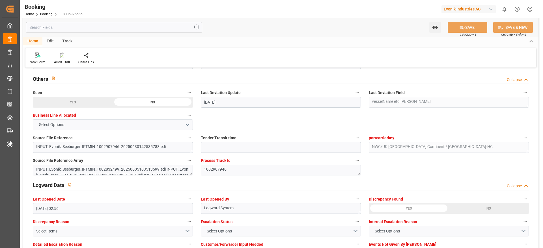
scroll to position [976, 0]
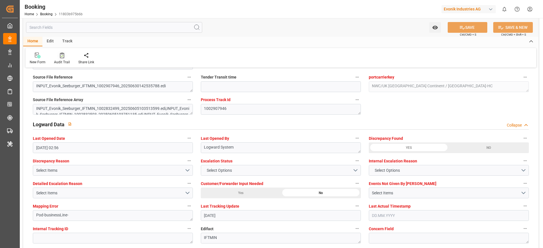
click at [67, 58] on div at bounding box center [62, 55] width 16 height 6
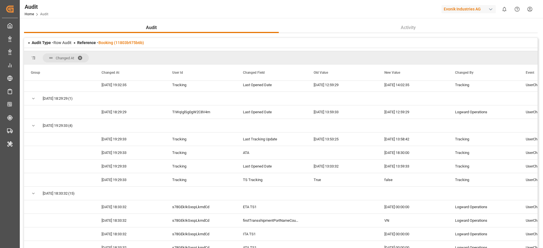
scroll to position [467, 0]
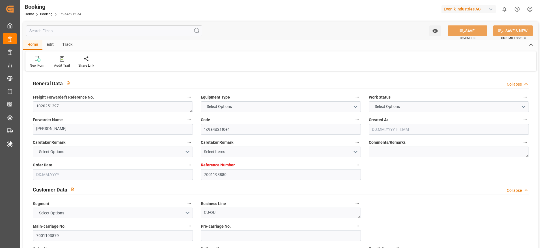
type input "7001193880"
type input "9395147"
type input "[PERSON_NAME]"
type input "[PERSON_NAME] Marine Transport Corp."
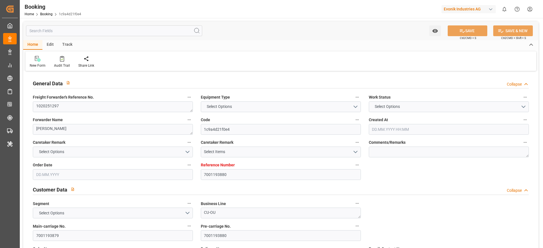
type input "NLRTM"
type input "VNCMT"
type input "51"
type input "SGSIN"
type input "VNCMT"
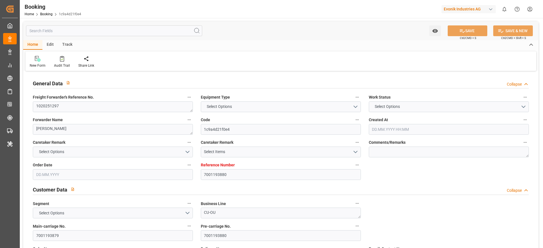
type input "0"
type input "NLRTM"
type input "VNTOT"
type input "9684665"
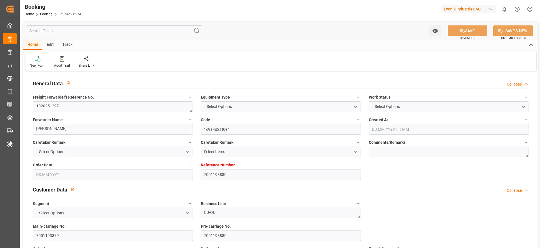
type input "[DATE] 11:16"
type input "[DATE]"
type input "[DATE] 00:00"
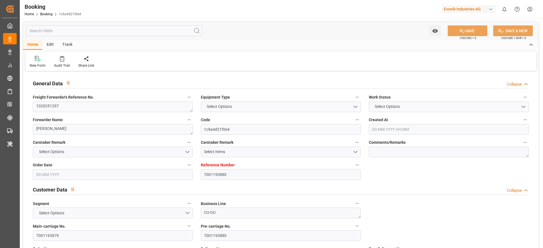
type input "[DATE] 00:00"
type input "[DATE] 23:48"
type input "[DATE] 05:53"
type input "[DATE] 21:00"
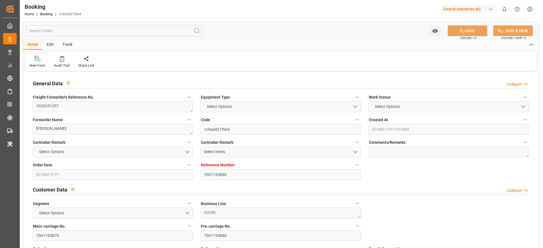
type input "[DATE] 00:00"
type input "[DATE] 21:30"
type input "[DATE] 00:00"
type input "[DATE] 10:40"
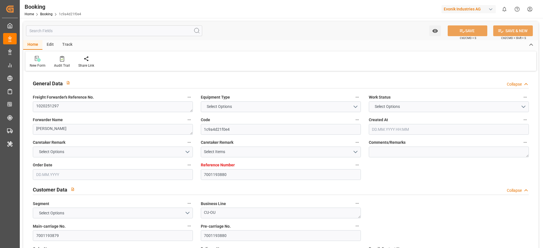
type input "[DATE] 00:00"
type input "[DATE] 17:30"
type input "[DATE] 00:00"
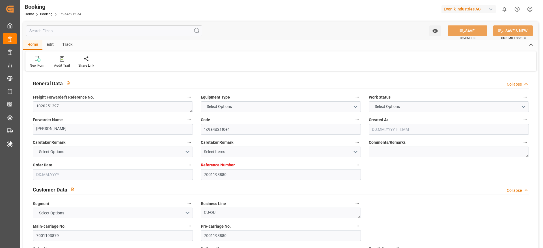
type input "[DATE] 00:00"
type input "[DATE]"
type input "[DATE] 11:20"
type input "[DATE]"
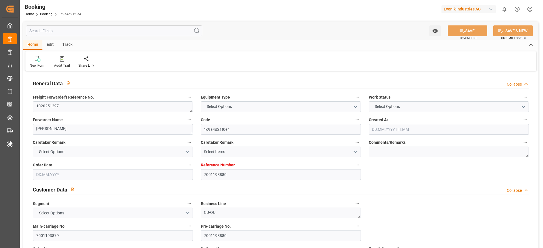
type input "03.07.2025 18:07"
type input "12.07.2025 11:16"
type input "13.07.2025 00:32"
type input "21.08.2025 09:59"
type input "22.08.2025 04:51"
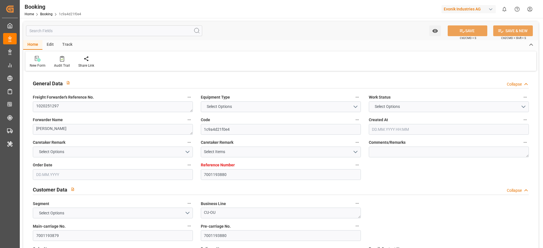
type input "25.08.2025 09:46"
type input "01.09.2025 21:00"
type input "01.09.2025 13:45"
type input "02.09.2025 03:59"
type input "02.09.2025 05:32"
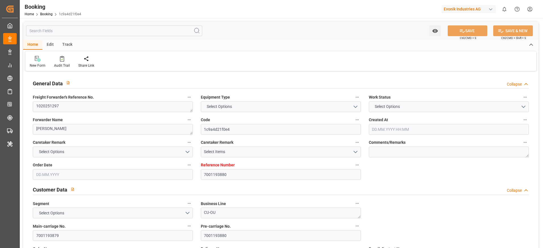
type input "06.09.2025 05:32"
click at [53, 64] on div "Audit Trail" at bounding box center [62, 62] width 24 height 12
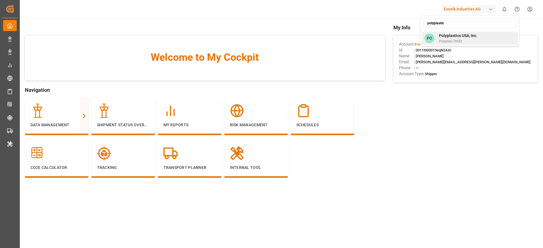
type input "polyplastic"
click at [469, 36] on span "Polyplastics USA, Inc." at bounding box center [458, 36] width 38 height 6
